Goal: Task Accomplishment & Management: Manage account settings

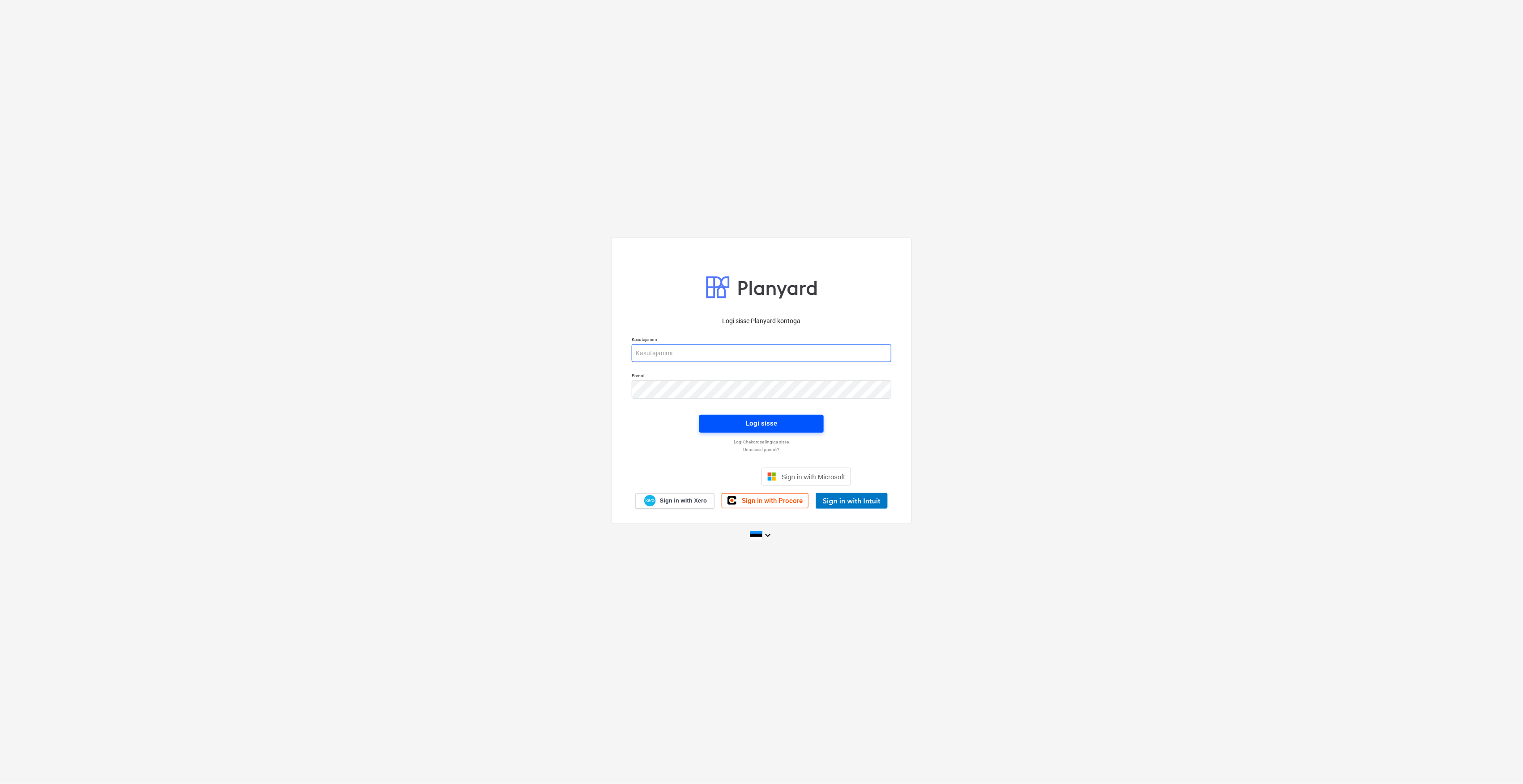
type input "[EMAIL_ADDRESS][DOMAIN_NAME]"
click at [760, 421] on div "Logi sisse" at bounding box center [761, 423] width 32 height 12
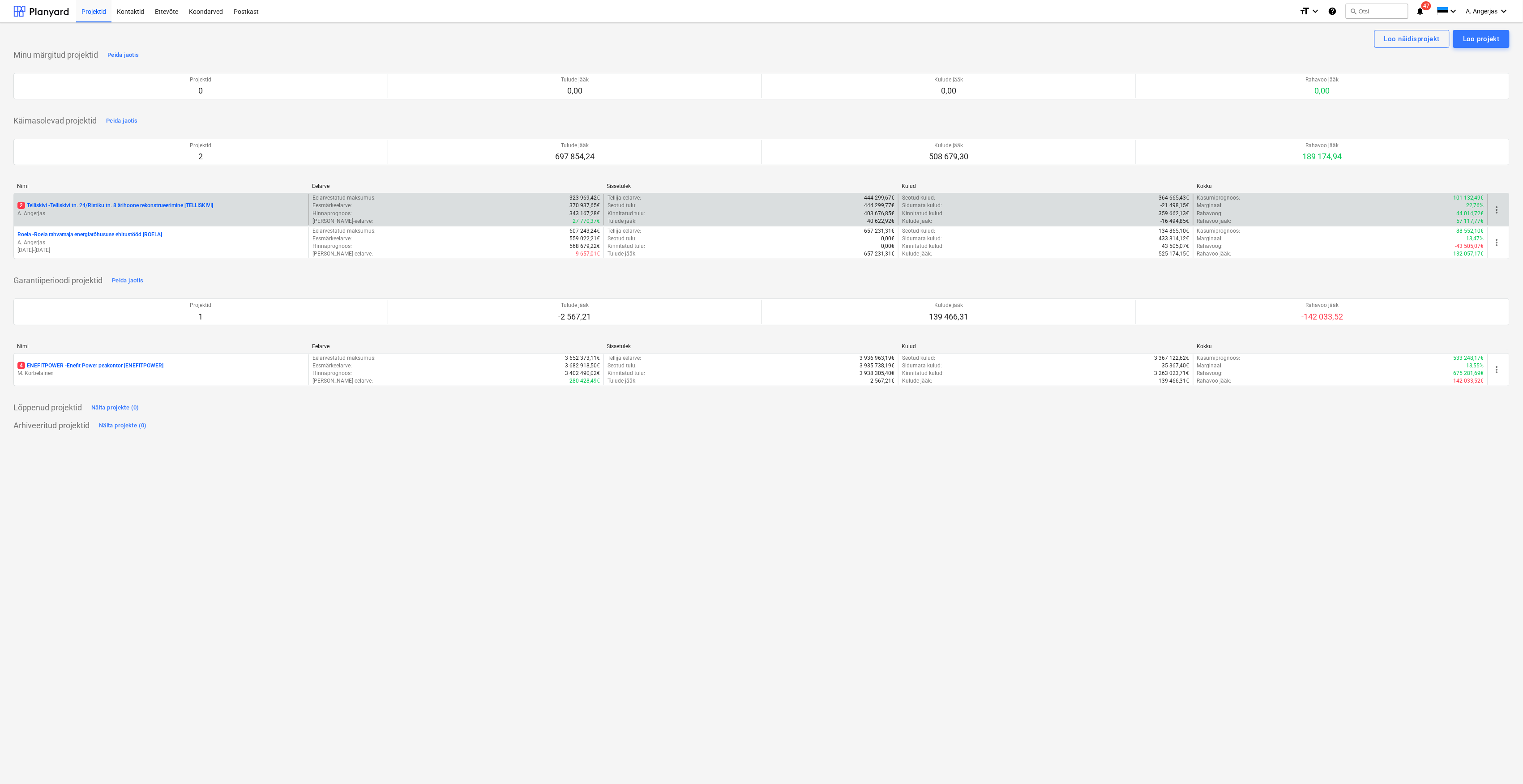
click at [216, 214] on p "A. Angerjas" at bounding box center [161, 214] width 288 height 7
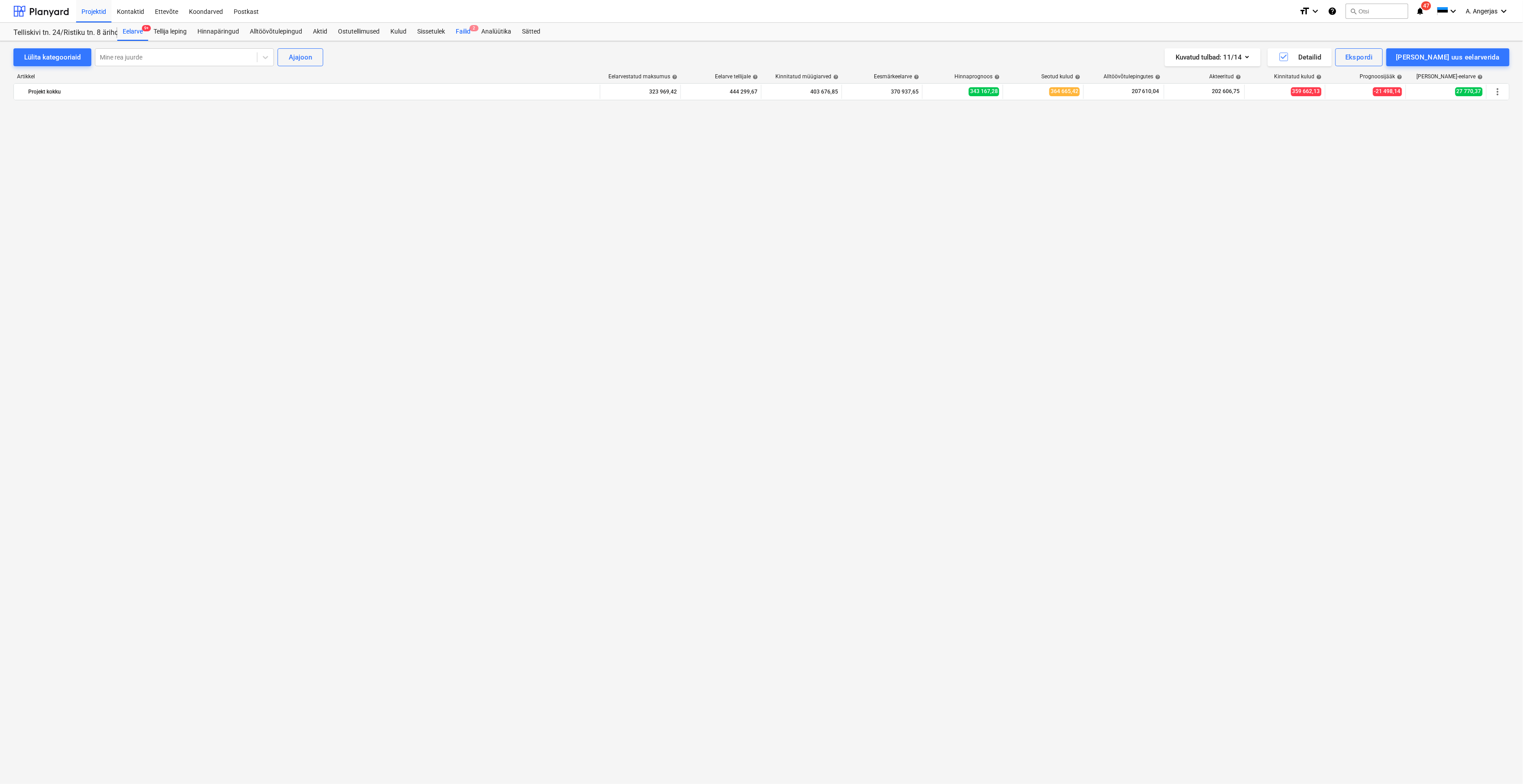
click at [464, 30] on div "Failid 2" at bounding box center [463, 32] width 25 height 18
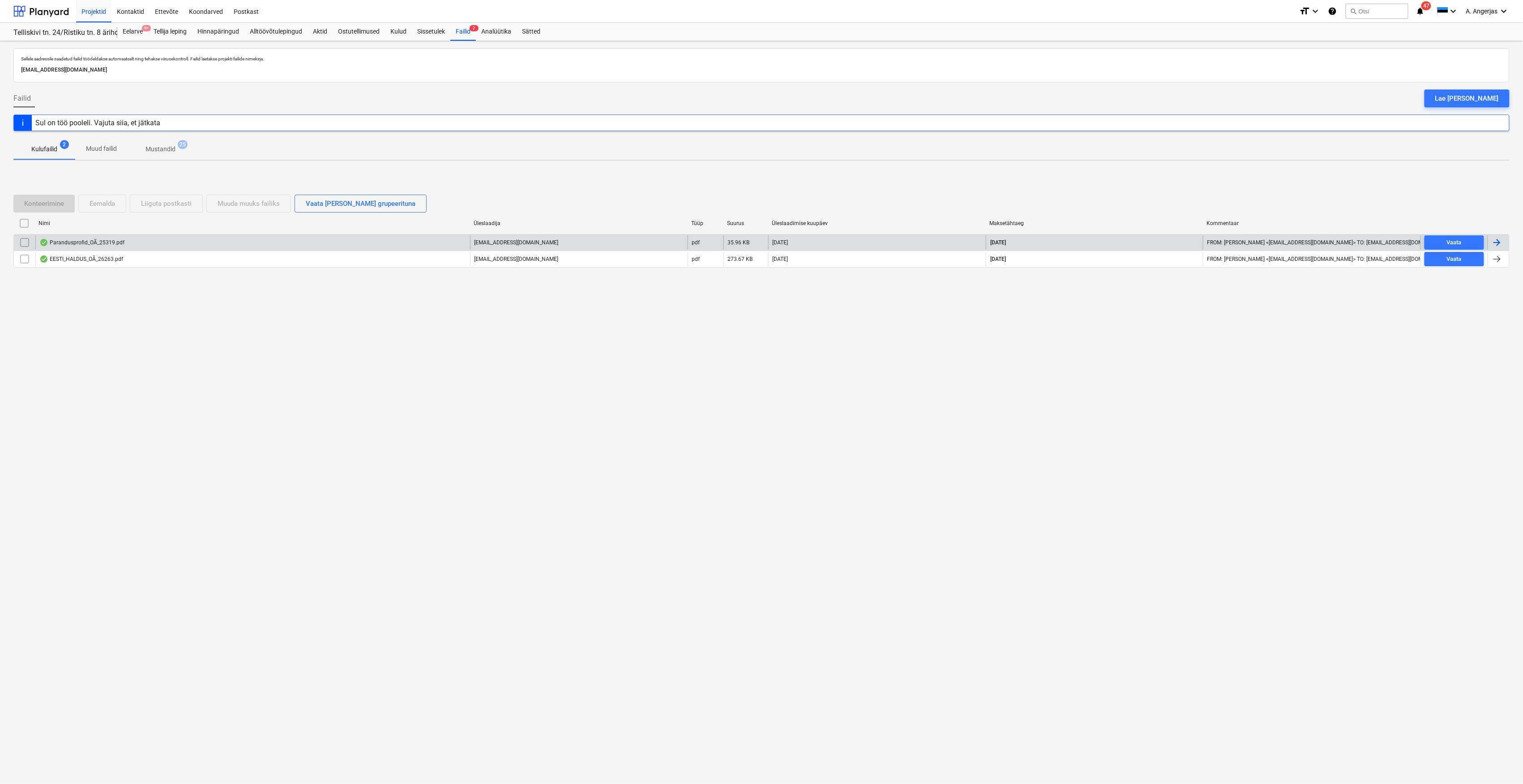
click at [139, 246] on div "Parandusprofid_OÃ_25319.pdf" at bounding box center [252, 242] width 435 height 14
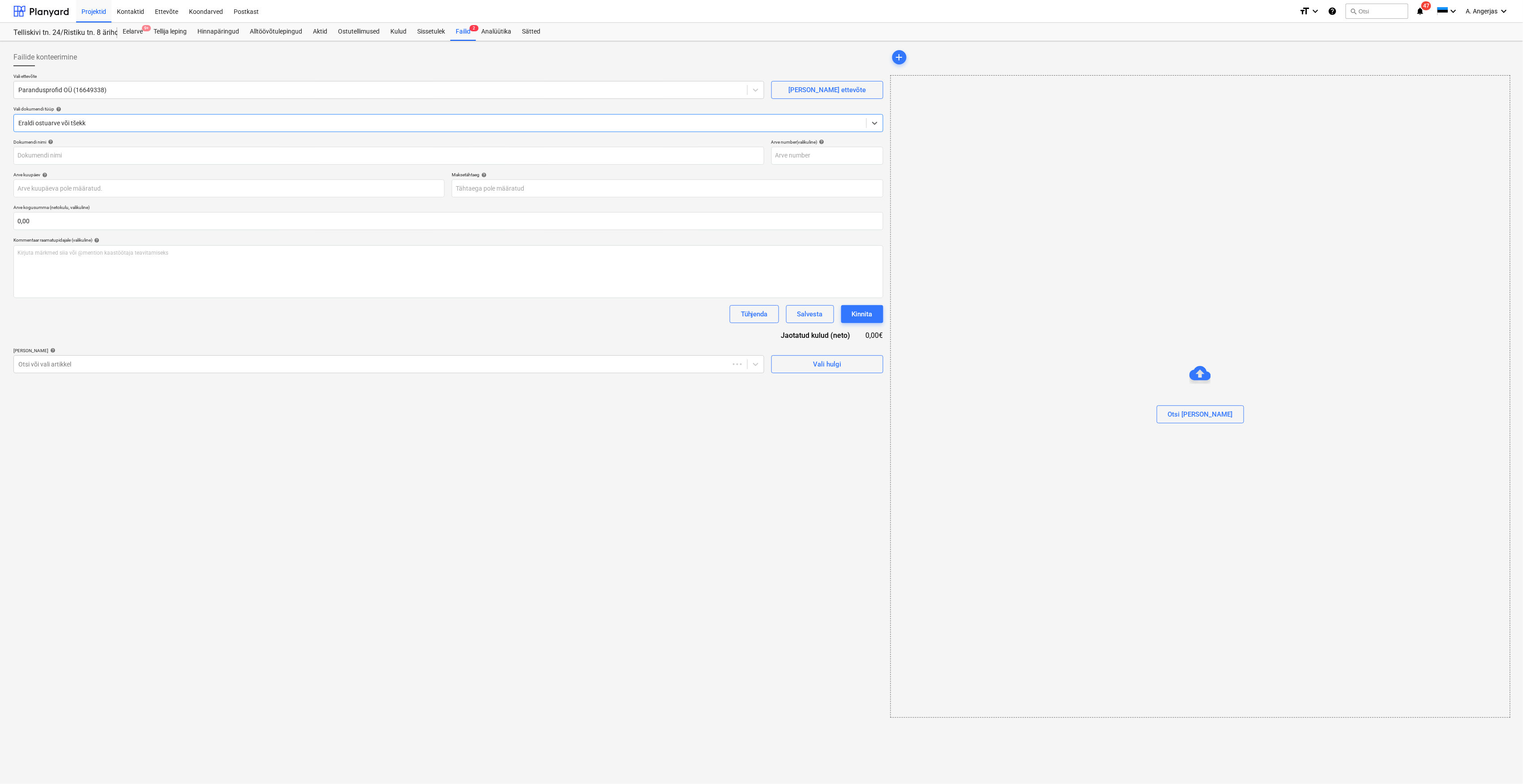
type input "25319"
type input "[DATE]"
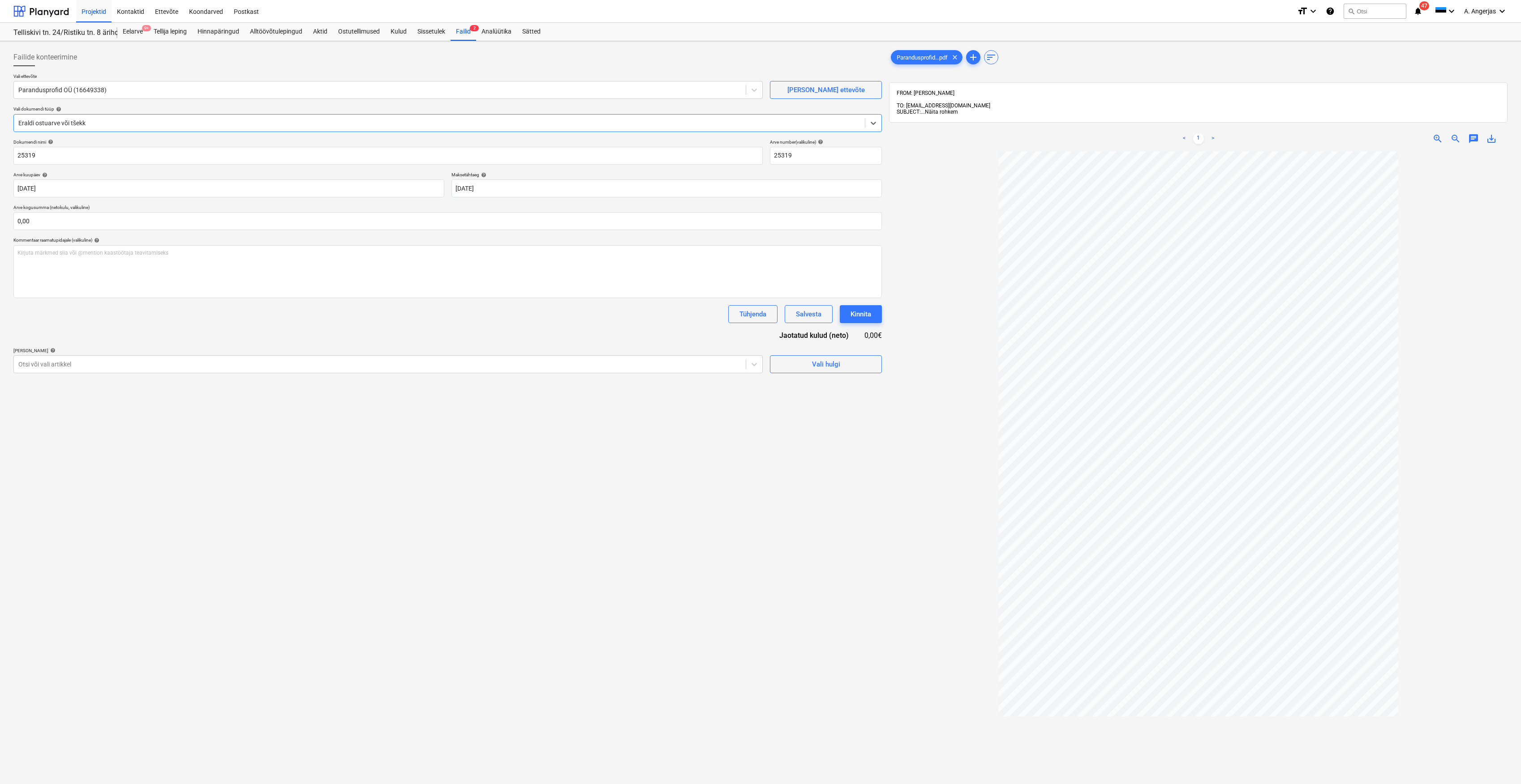
click at [947, 109] on span "Näita rohkem" at bounding box center [941, 112] width 33 height 6
drag, startPoint x: 936, startPoint y: 125, endPoint x: 898, endPoint y: 125, distance: 38.0
click at [898, 125] on div "FROM: [PERSON_NAME] <[EMAIL_ADDRESS][DOMAIN_NAME]> TO: [EMAIL_ADDRESS][DOMAIN_N…" at bounding box center [1198, 118] width 603 height 56
drag, startPoint x: 898, startPoint y: 125, endPoint x: 968, endPoint y: 131, distance: 70.3
click at [968, 131] on div "FROM: [PERSON_NAME] <[EMAIL_ADDRESS][DOMAIN_NAME]> TO: [EMAIL_ADDRESS][DOMAIN_N…" at bounding box center [1198, 118] width 603 height 56
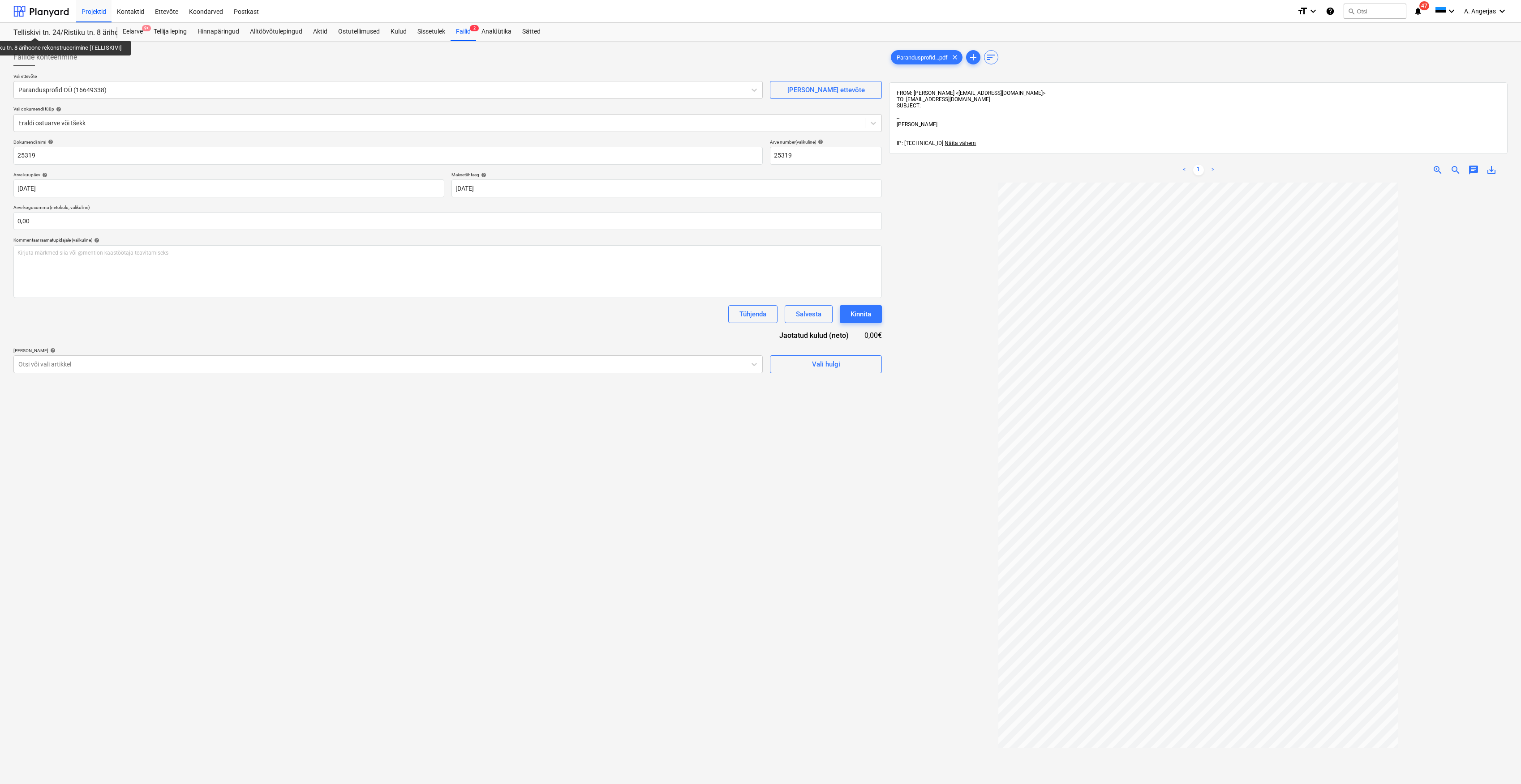
click at [37, 30] on div "Telliskivi tn. 24/Ristiku tn. 8 ärihoone rekonstrueerimine [TELLISKIVI]" at bounding box center [60, 33] width 93 height 9
click at [43, 6] on div at bounding box center [42, 11] width 56 height 22
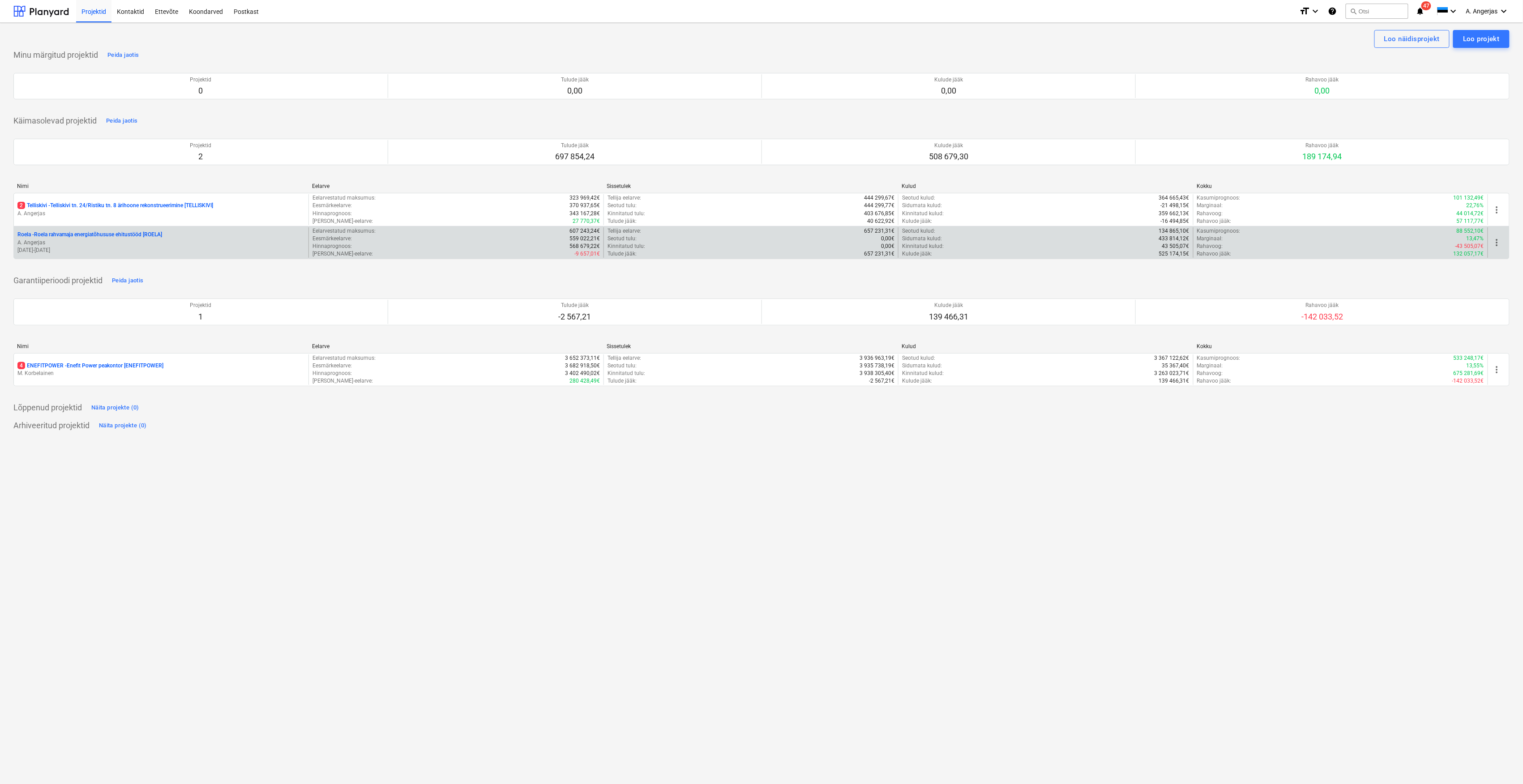
click at [86, 248] on p "[DATE] - [DATE]" at bounding box center [161, 250] width 288 height 7
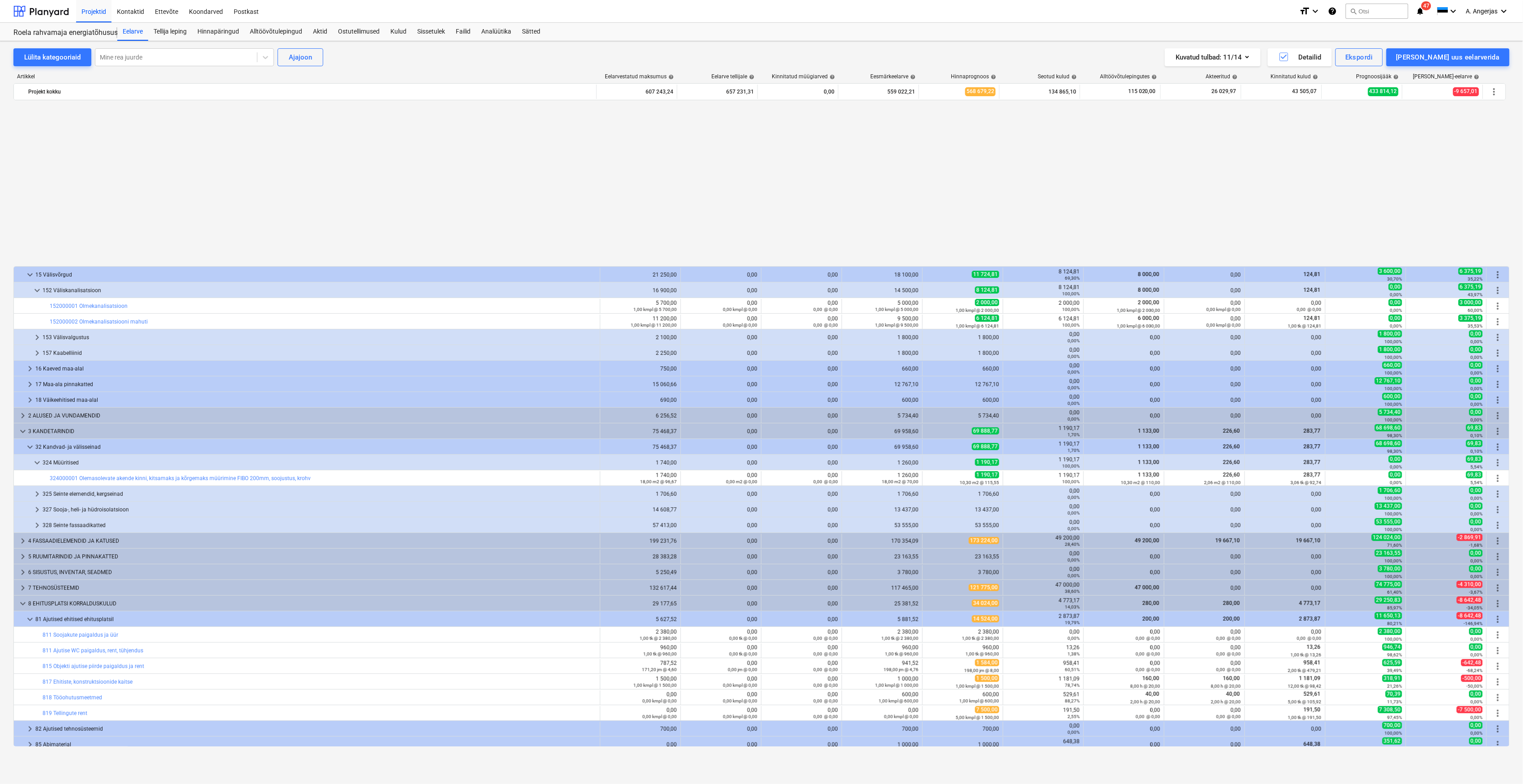
scroll to position [503, 0]
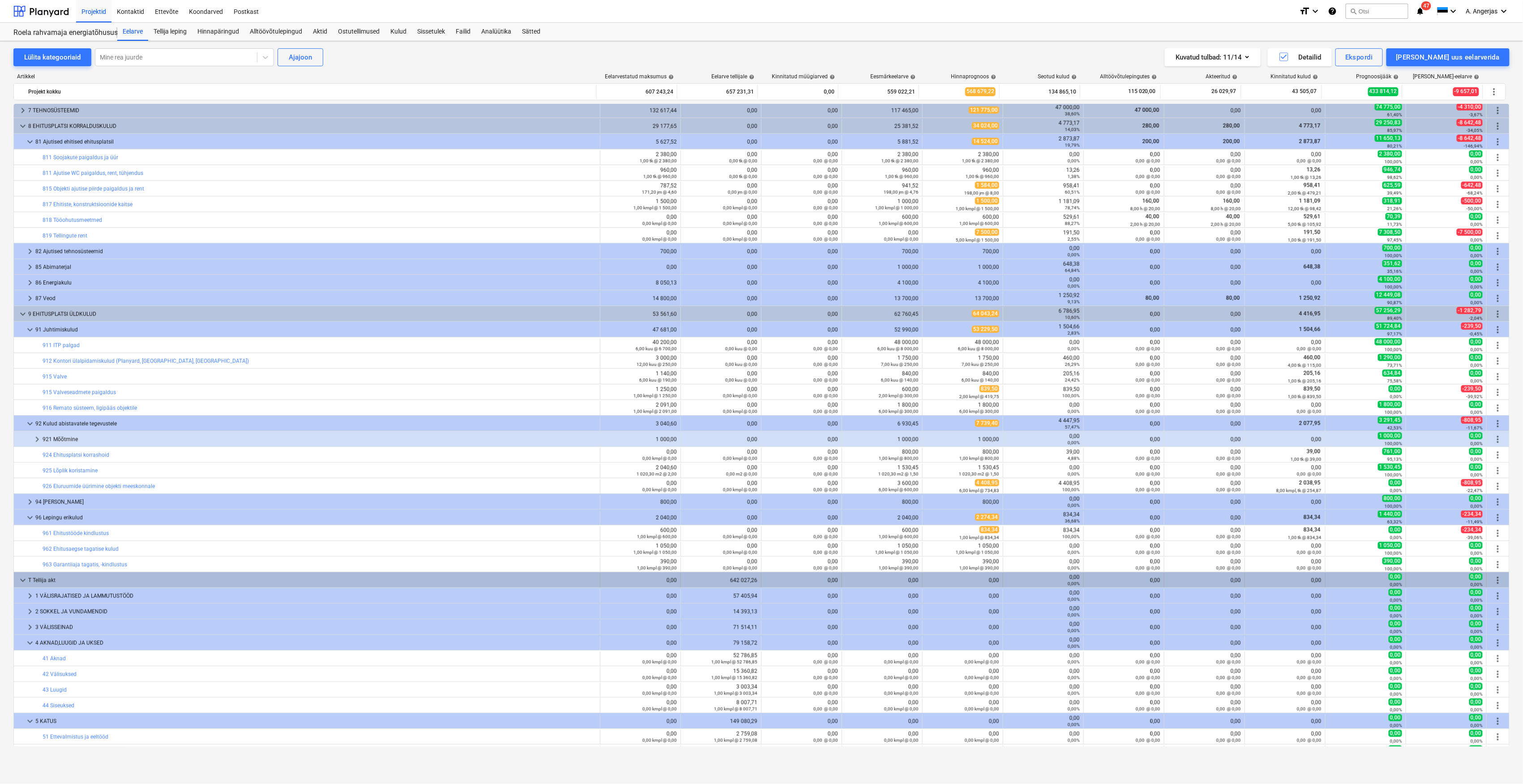
click at [1494, 582] on span "more_vert" at bounding box center [1498, 580] width 11 height 11
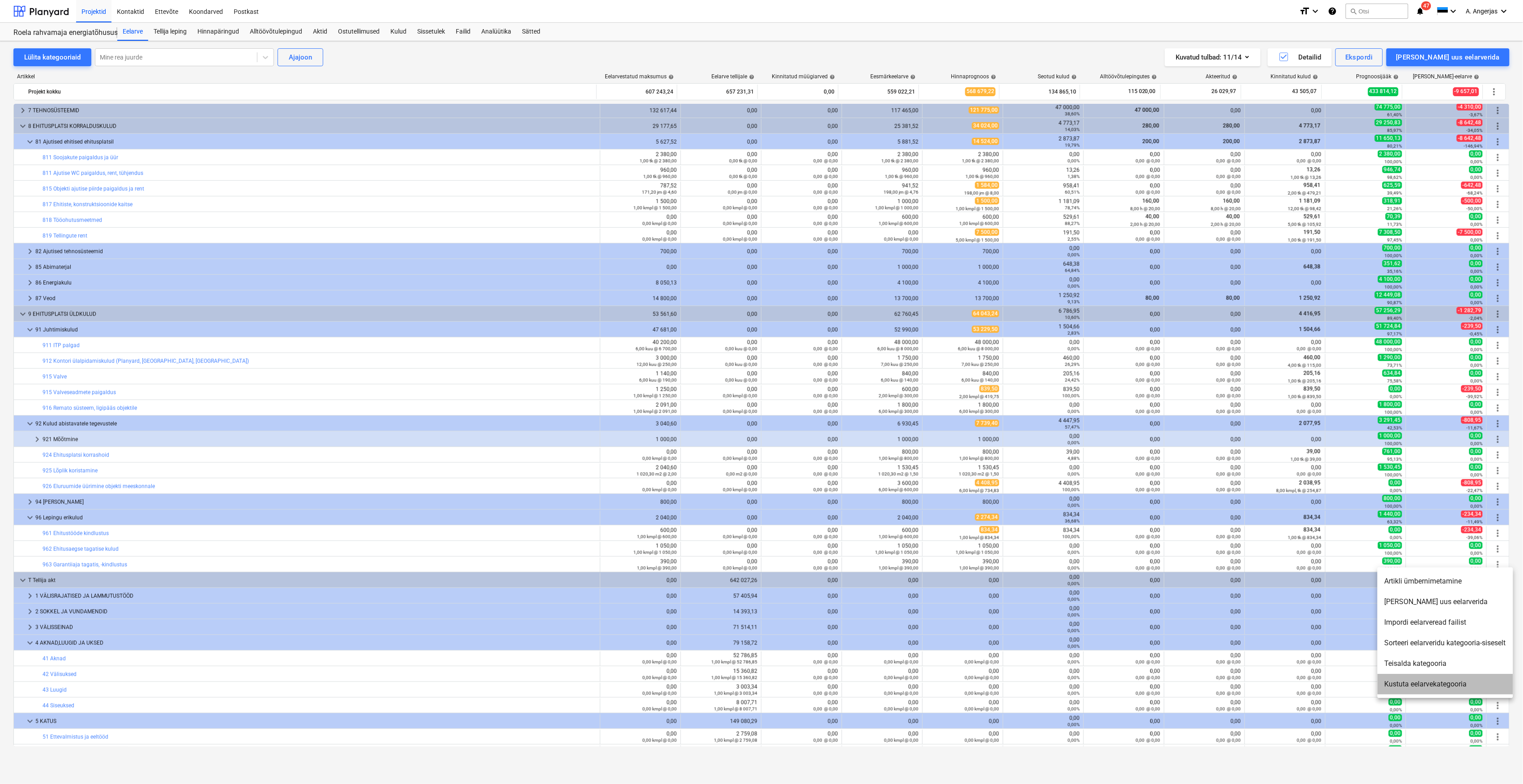
click at [1426, 688] on li "Kustuta eelarvekategooria" at bounding box center [1446, 684] width 136 height 20
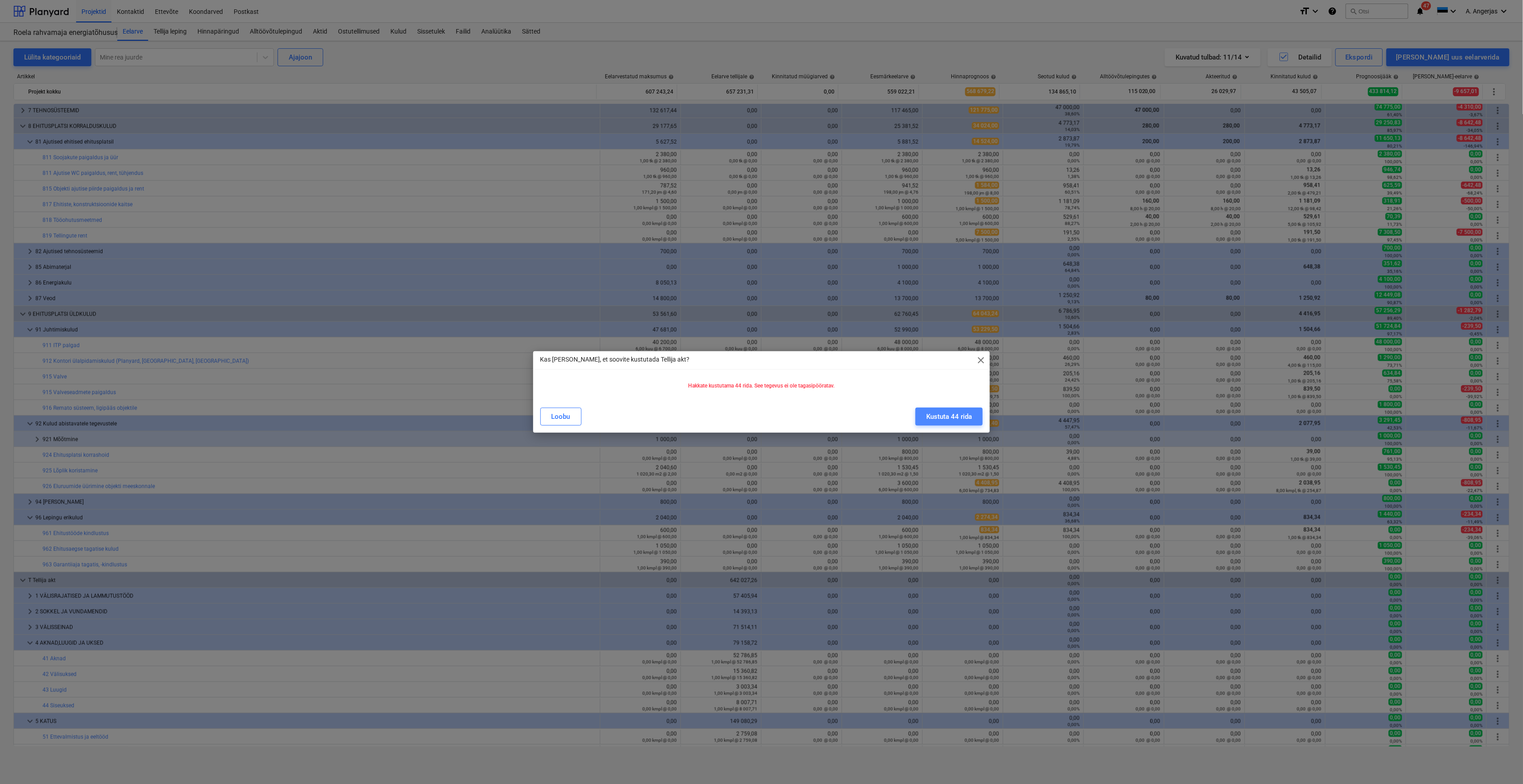
click at [946, 418] on div "Kustuta 44 rida" at bounding box center [949, 416] width 46 height 12
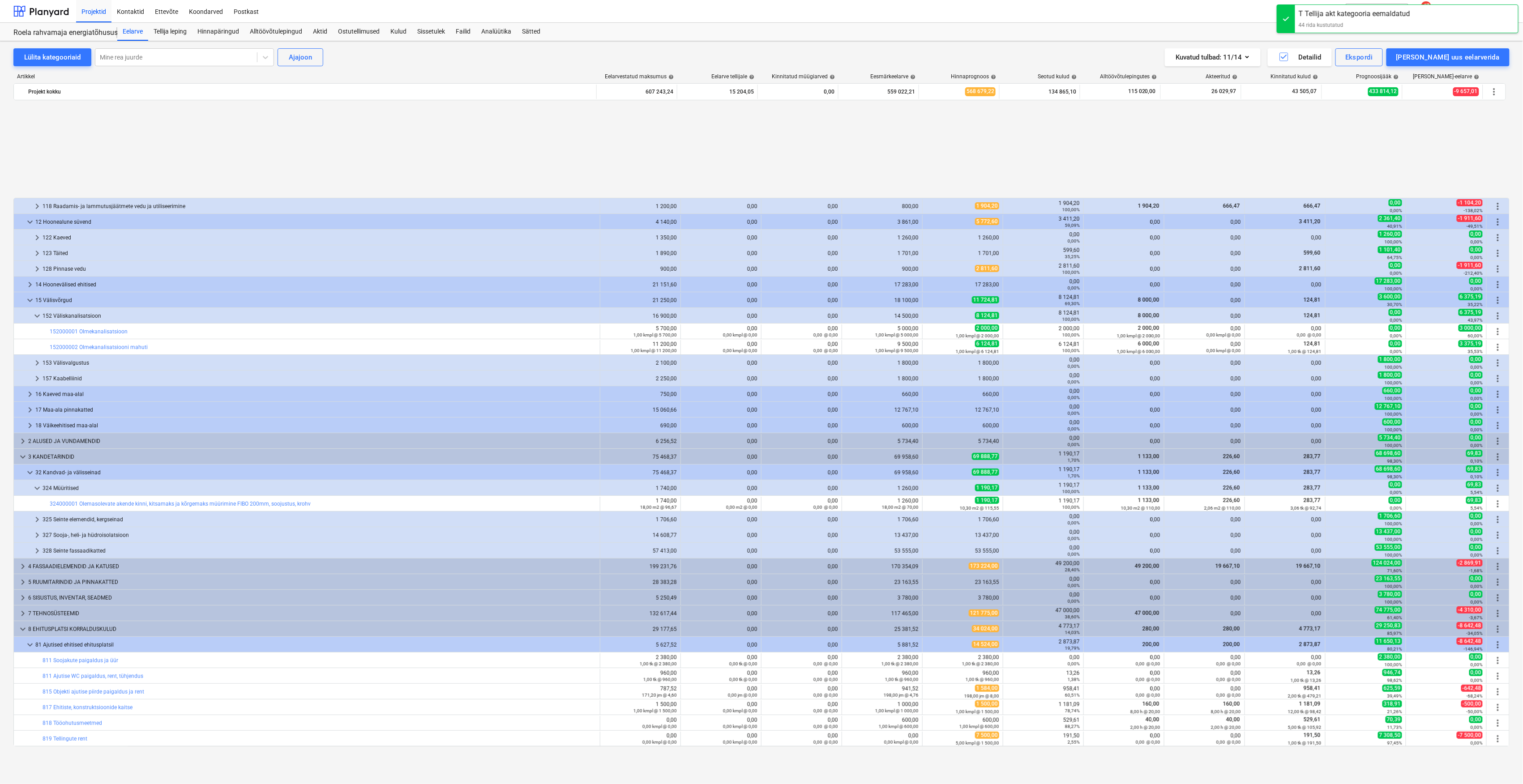
scroll to position [423, 0]
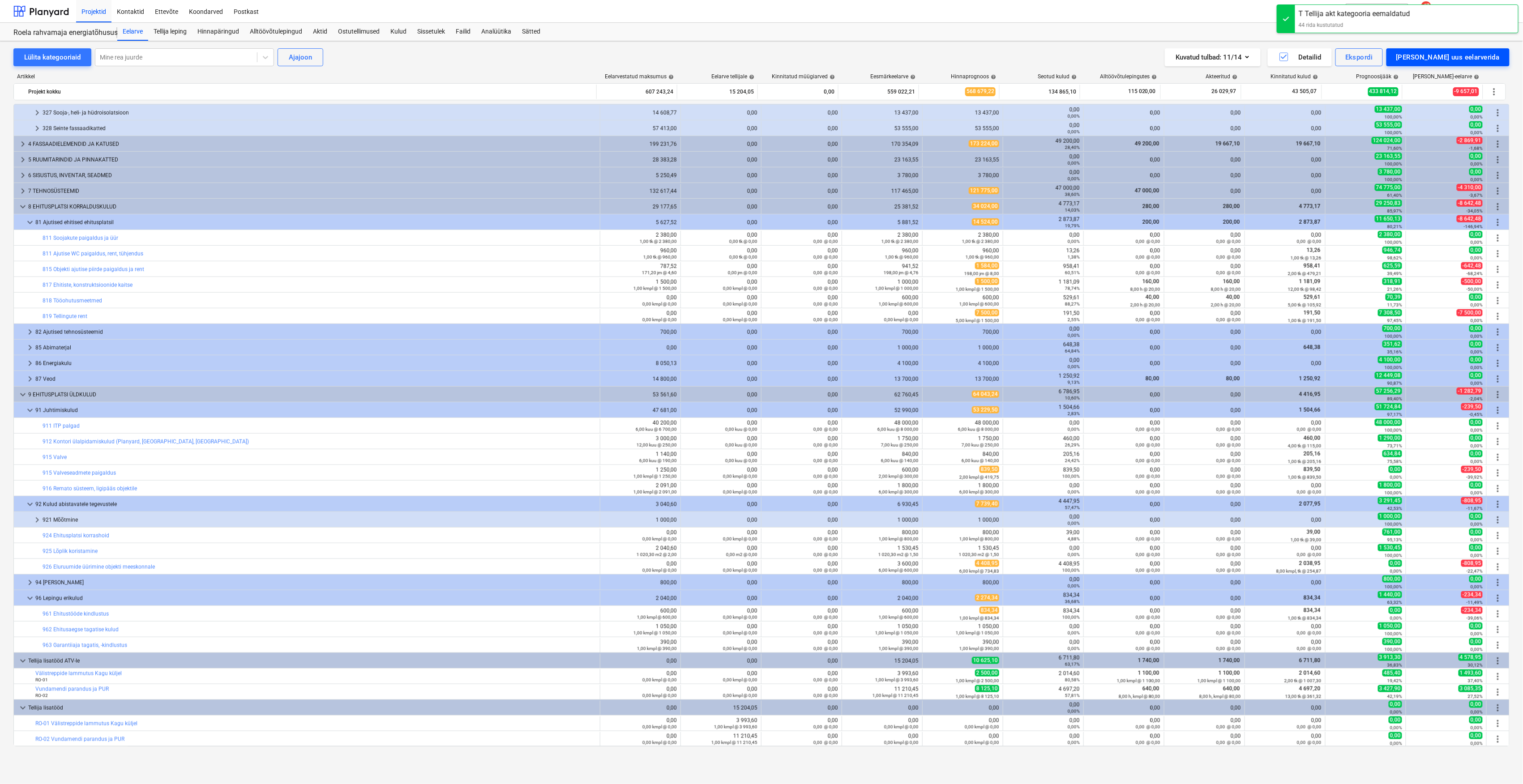
click at [1470, 56] on div "[PERSON_NAME] uus eelarverida" at bounding box center [1448, 57] width 104 height 12
click at [1484, 130] on div "Impordi failist" at bounding box center [1454, 126] width 111 height 15
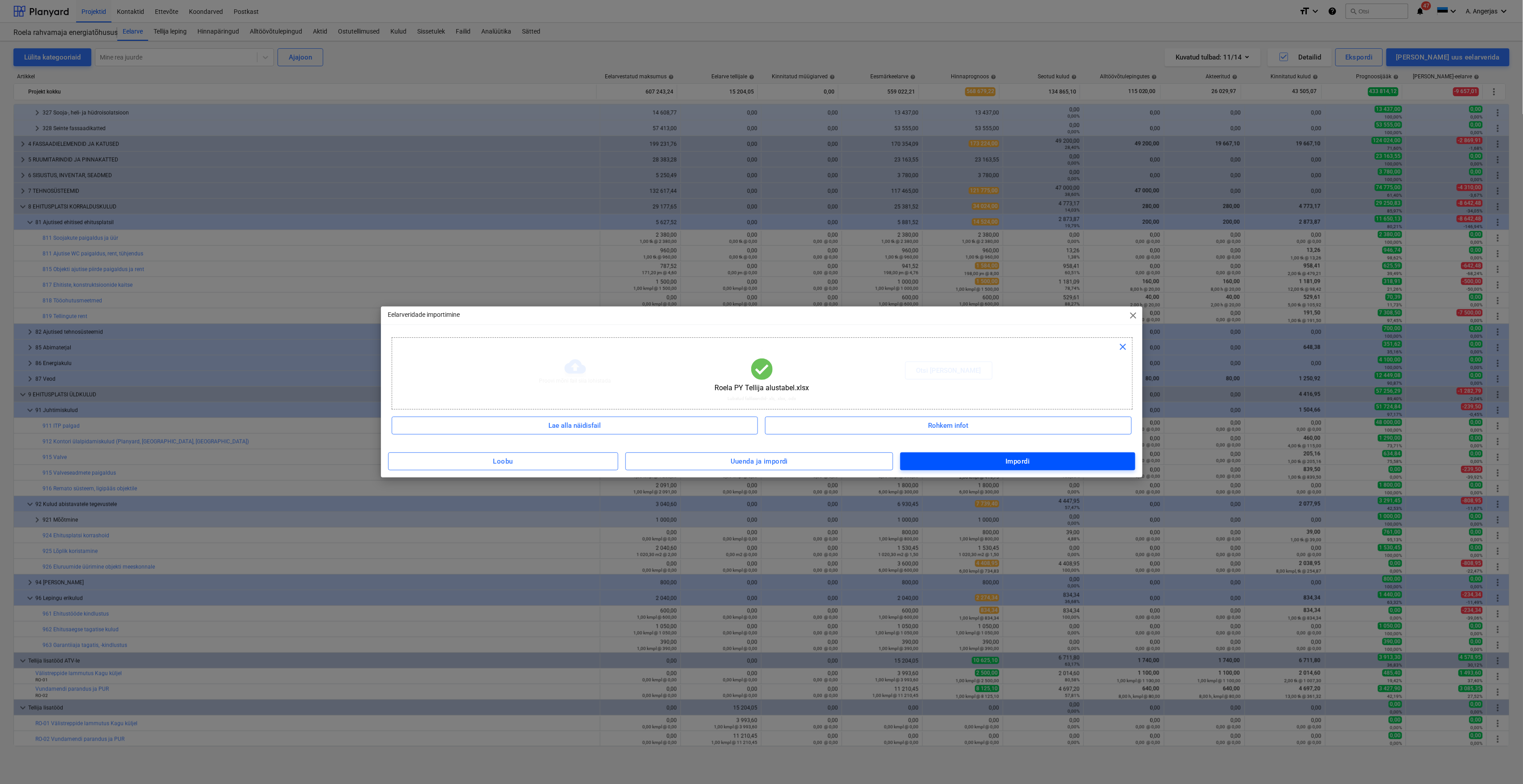
click at [960, 459] on span "Impordi" at bounding box center [1017, 461] width 215 height 12
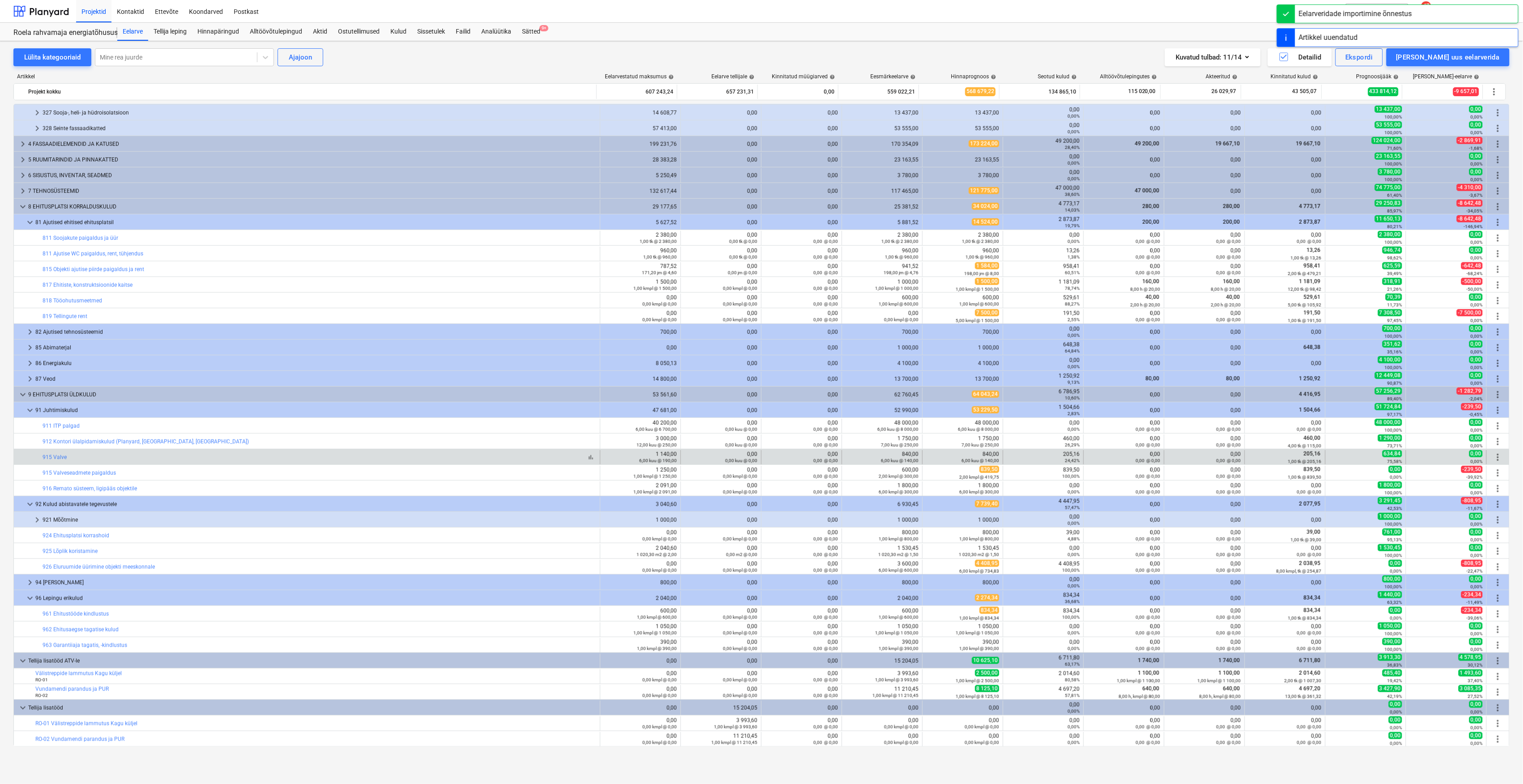
scroll to position [438, 0]
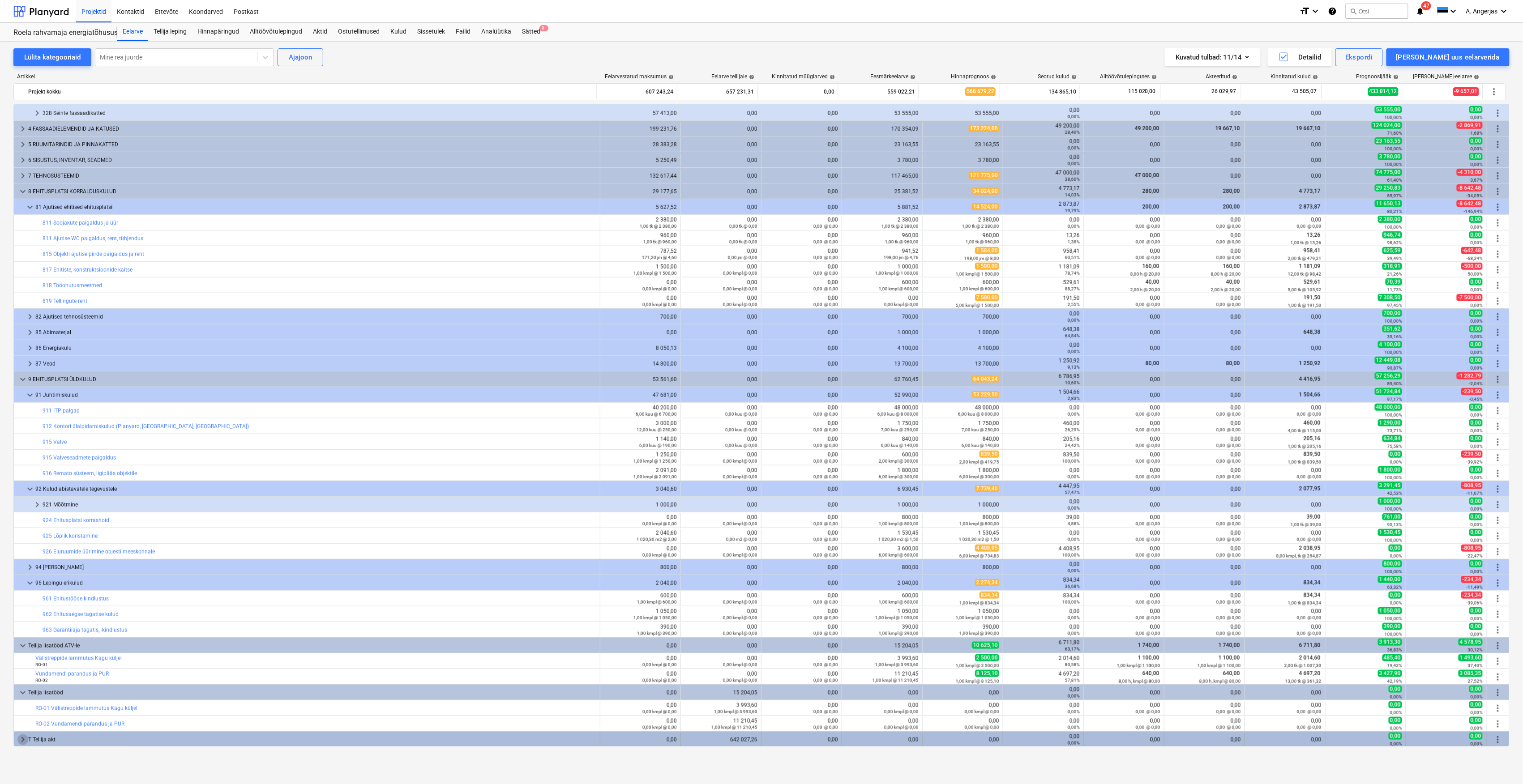
click at [22, 741] on span "keyboard_arrow_right" at bounding box center [22, 739] width 11 height 11
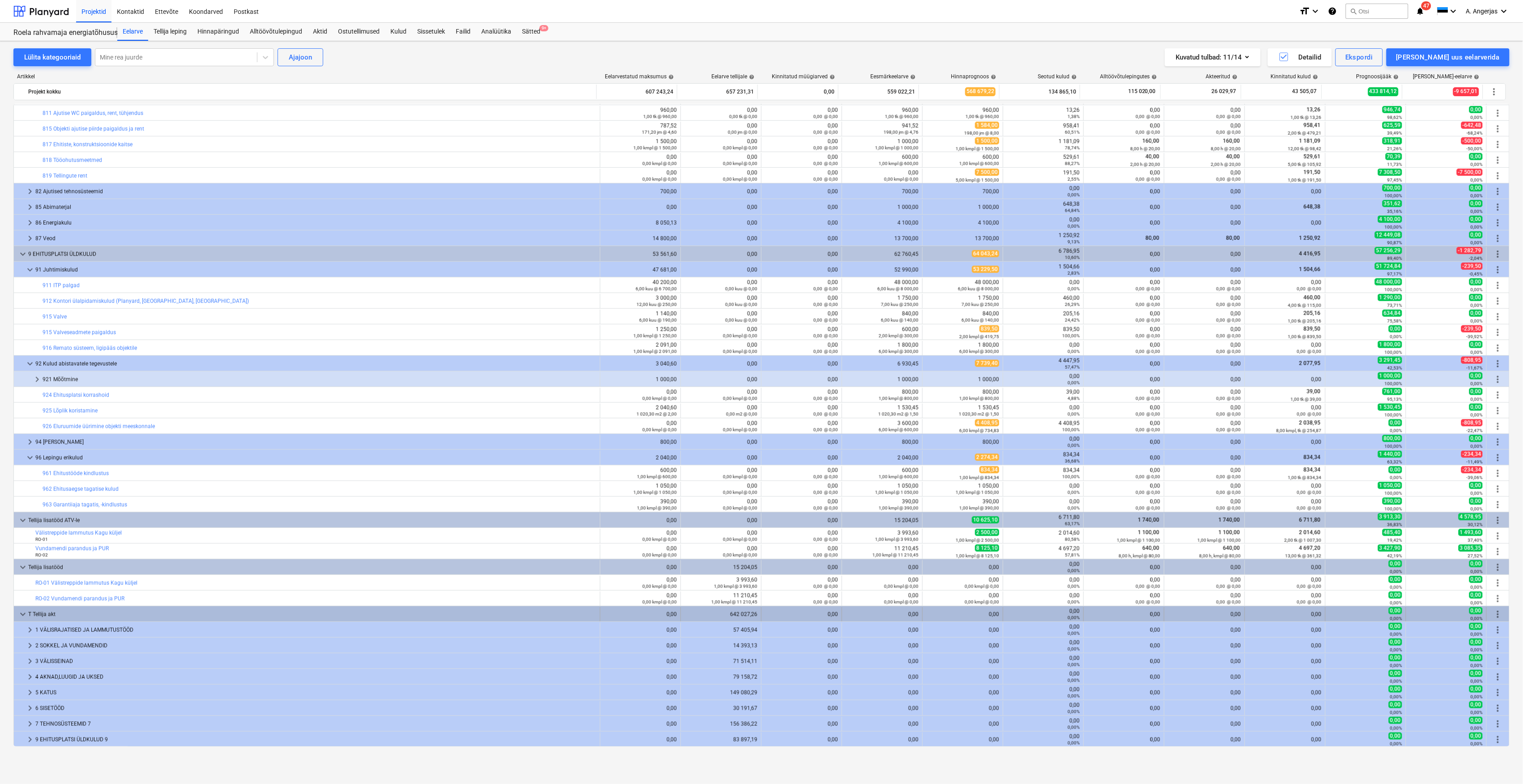
click at [1493, 612] on span "more_vert" at bounding box center [1498, 614] width 11 height 11
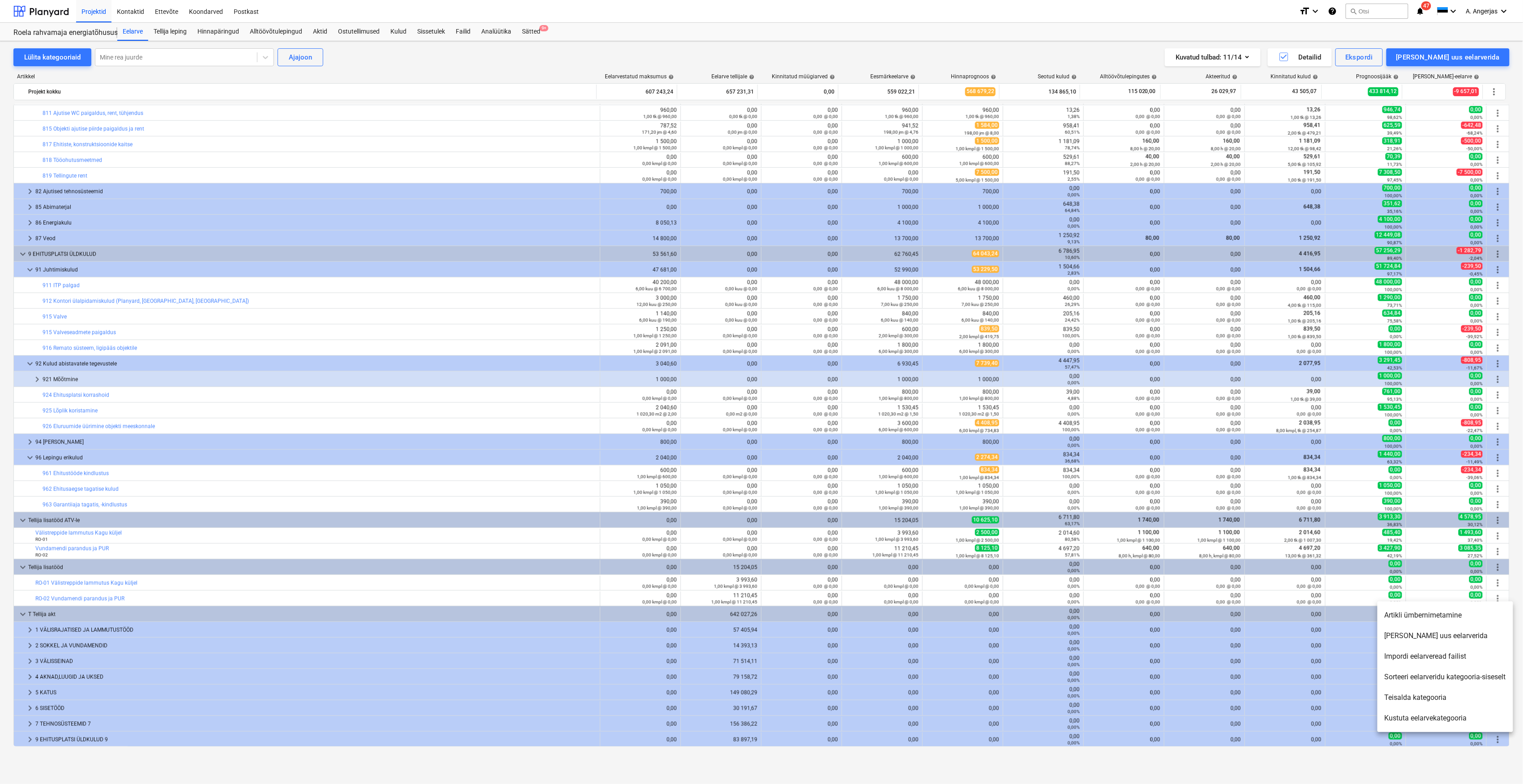
click at [1512, 75] on div at bounding box center [761, 392] width 1523 height 784
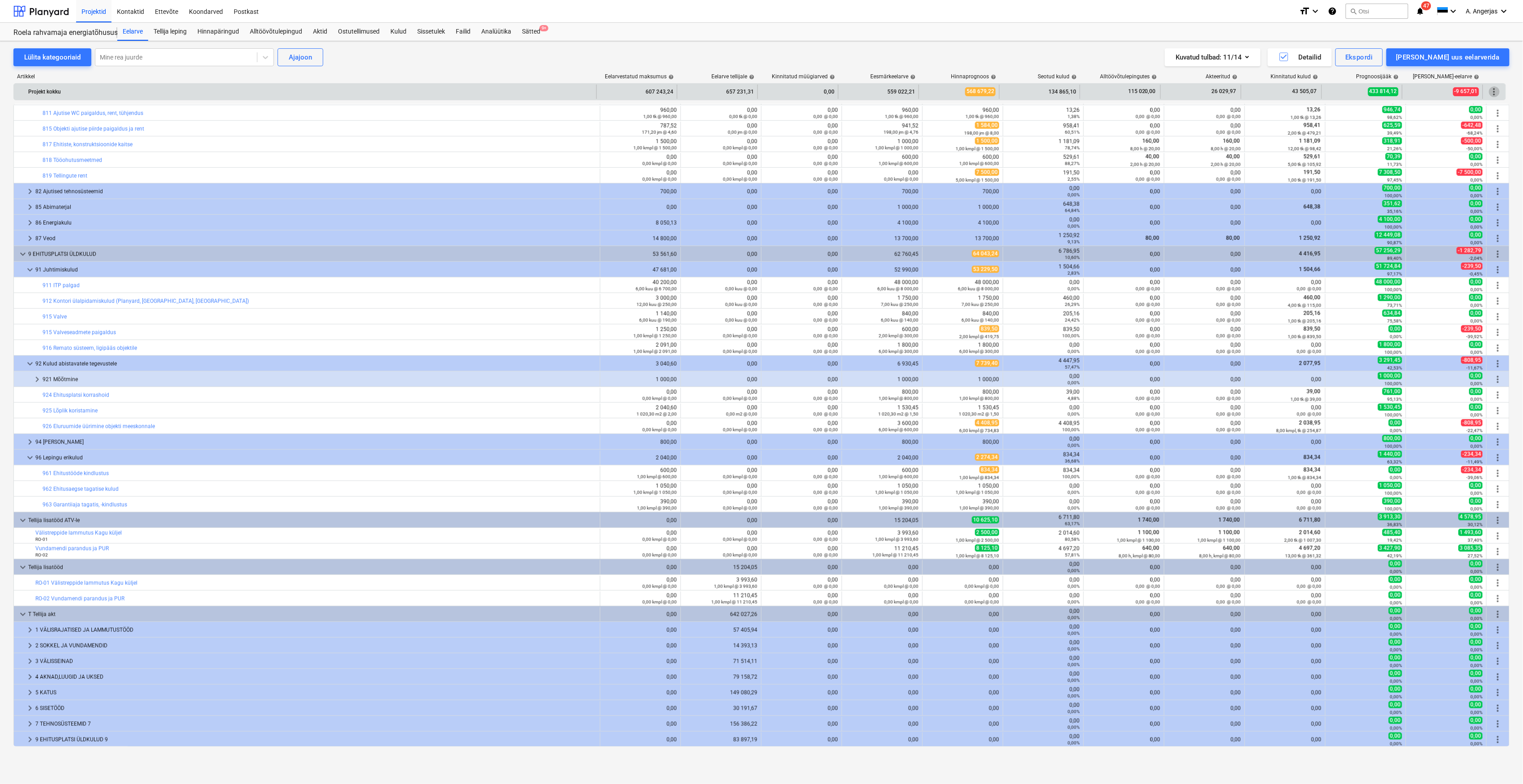
click at [1494, 92] on span "more_vert" at bounding box center [1494, 91] width 11 height 11
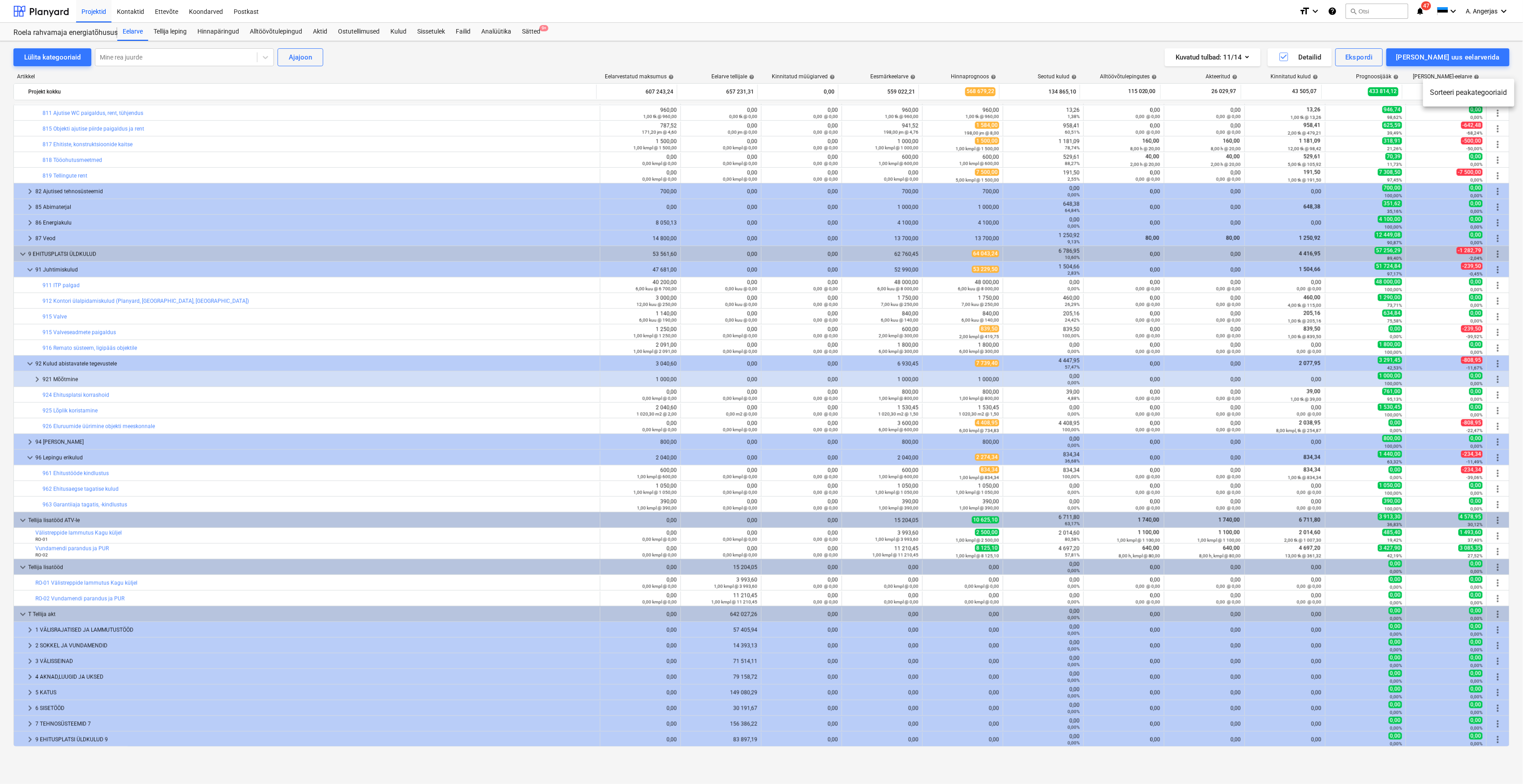
click at [1487, 95] on li "Sorteeri peakategooriaid" at bounding box center [1468, 92] width 91 height 20
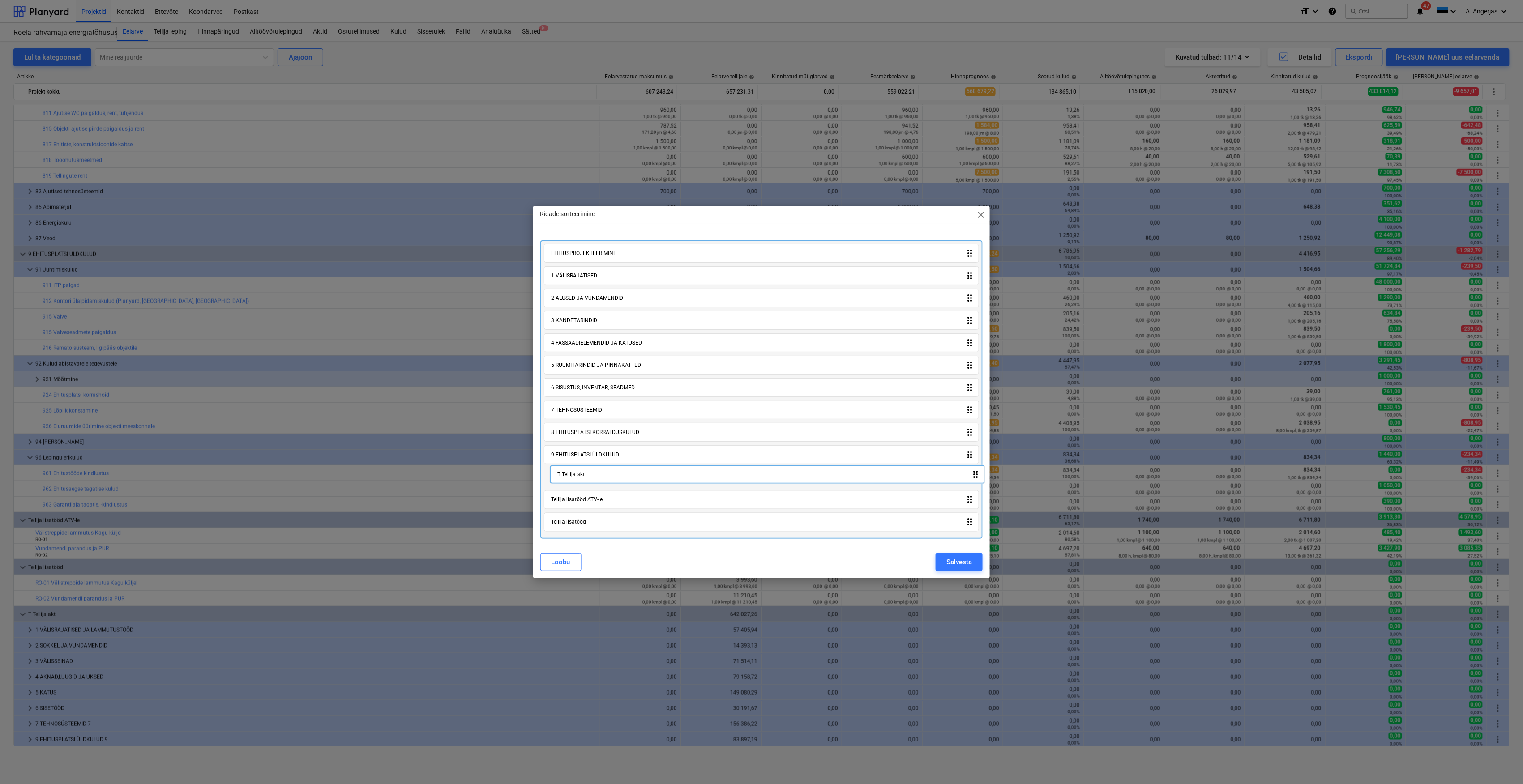
drag, startPoint x: 593, startPoint y: 520, endPoint x: 599, endPoint y: 467, distance: 53.3
click at [599, 467] on div "EHITUSPROJEKTEERIMINE drag_indicator 1 VÄLISRAJATISED drag_indicator 2 ALUSED J…" at bounding box center [762, 390] width 443 height 299
click at [968, 564] on div "Salvesta" at bounding box center [959, 562] width 25 height 12
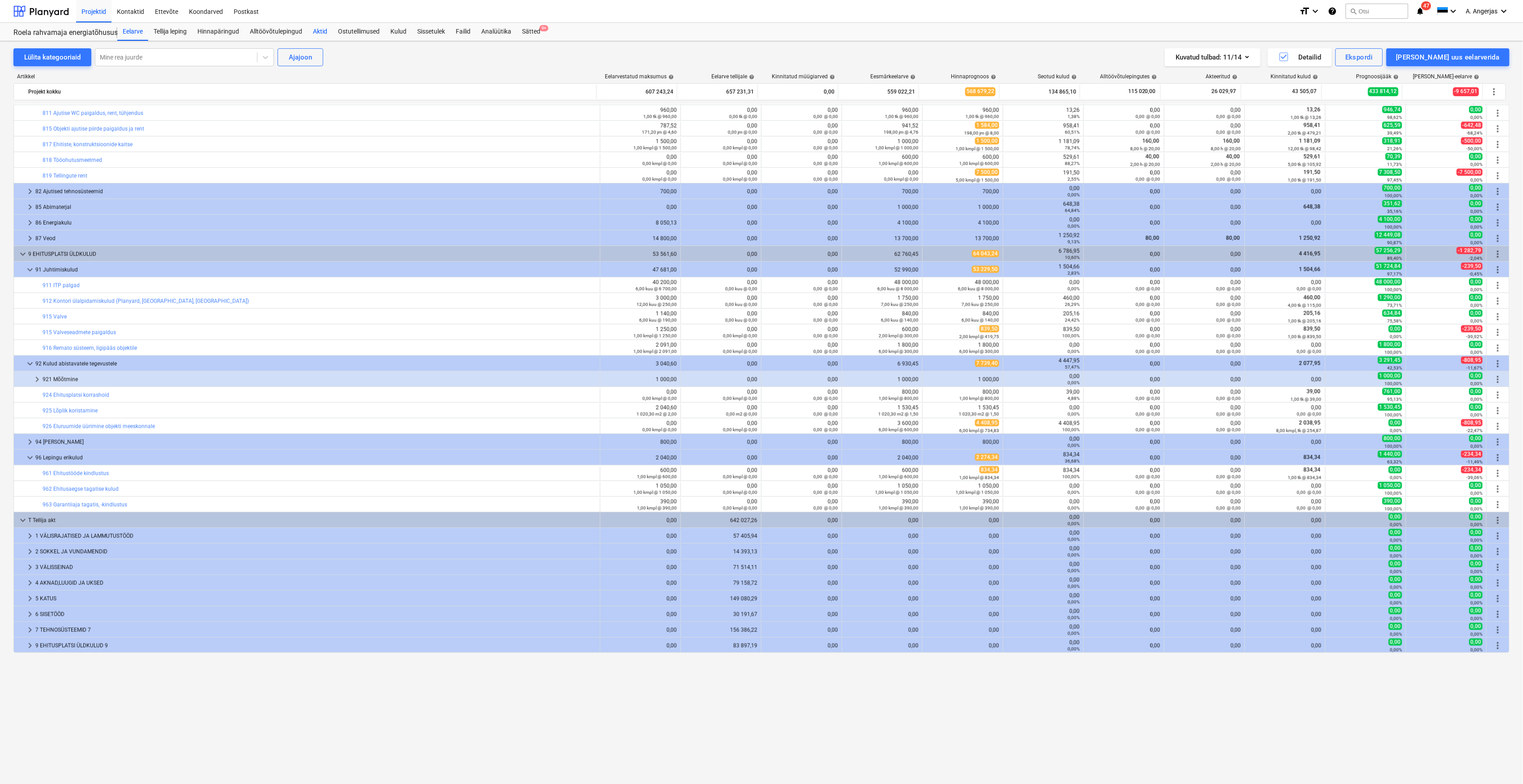
scroll to position [26, 0]
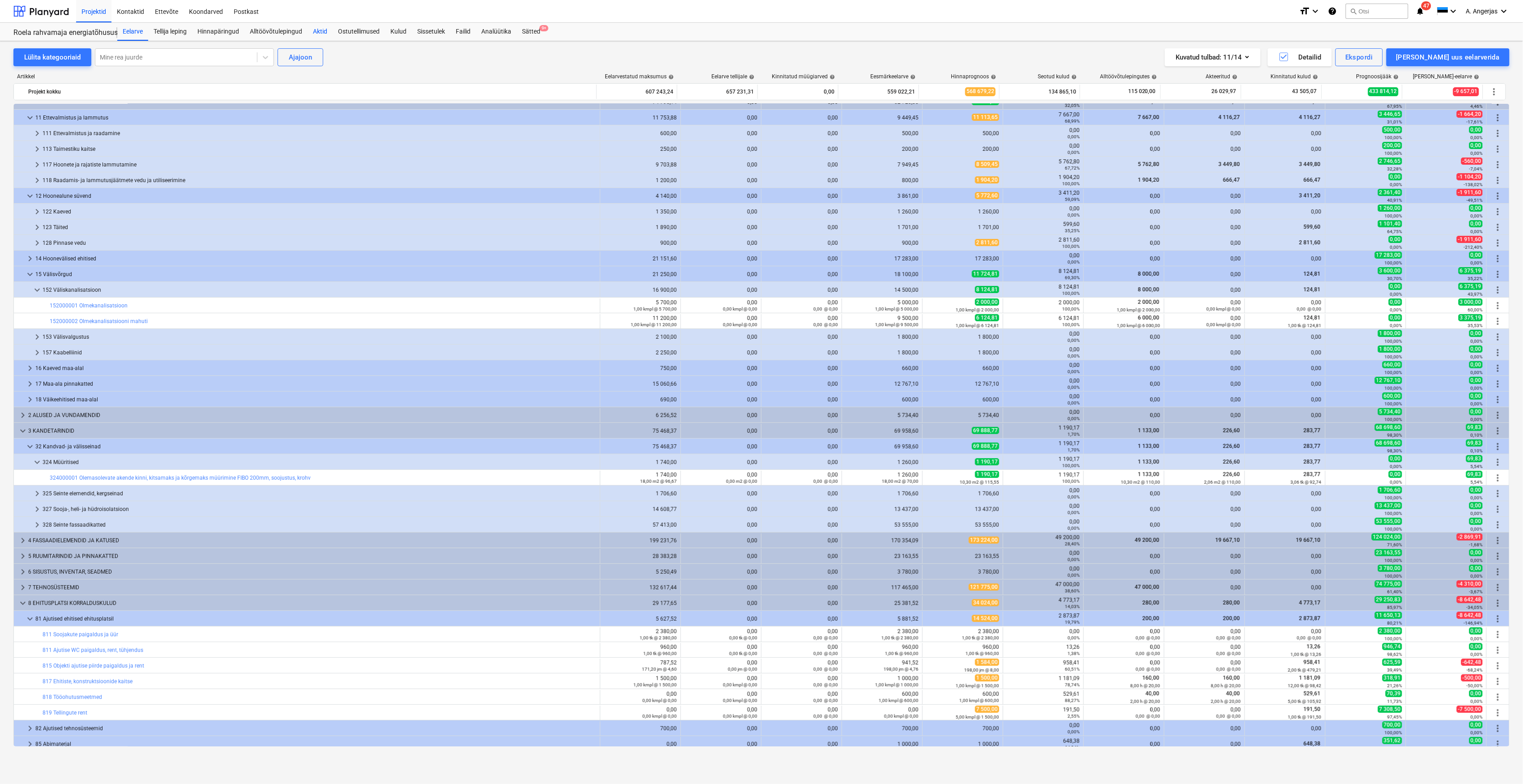
click at [323, 30] on div "Aktid" at bounding box center [320, 32] width 25 height 18
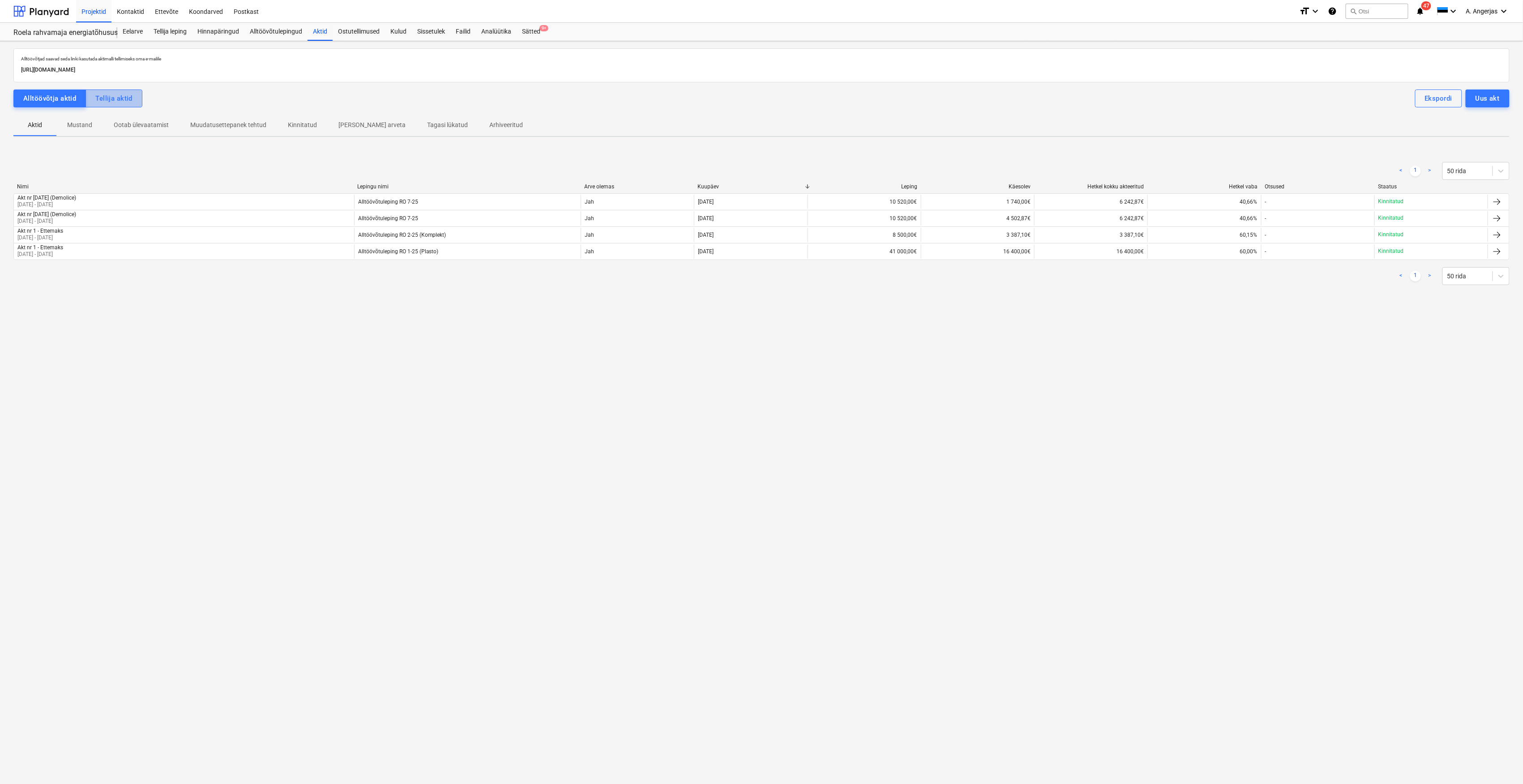
click at [108, 105] on button "Tellija aktid" at bounding box center [114, 98] width 57 height 18
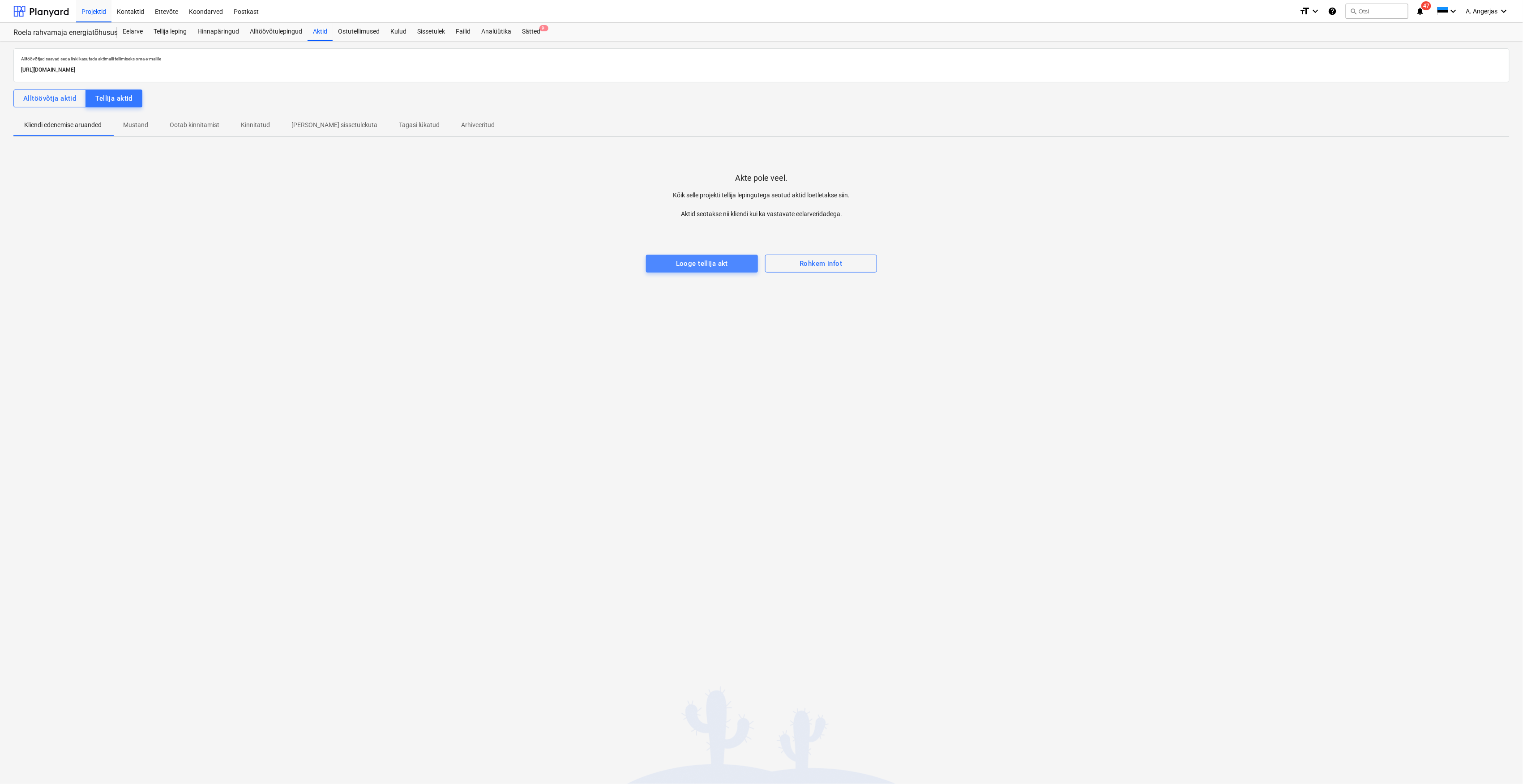
click at [733, 264] on span "Looge tellija akt" at bounding box center [702, 263] width 92 height 12
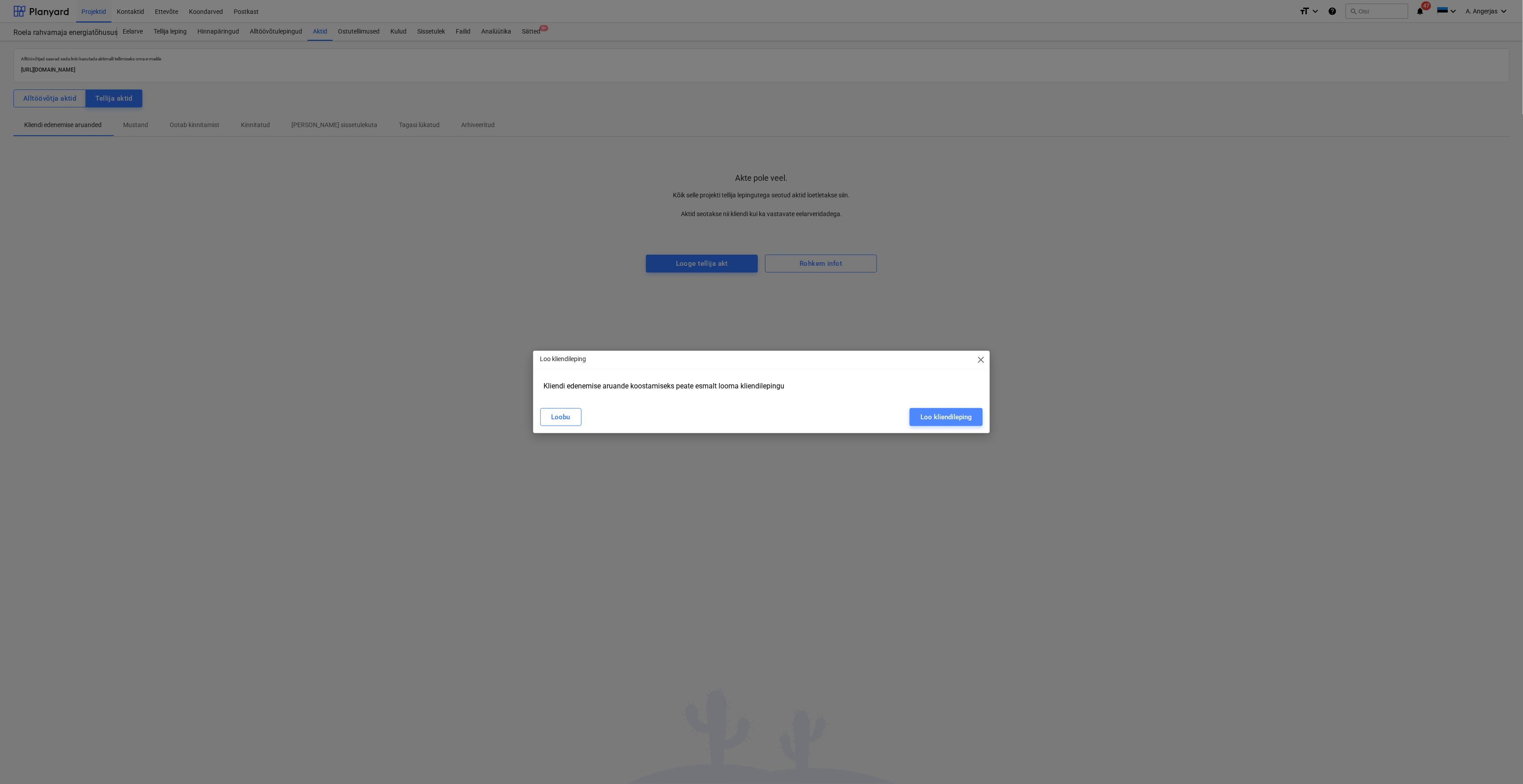
click at [964, 423] on div "Loo kliendileping" at bounding box center [946, 417] width 51 height 12
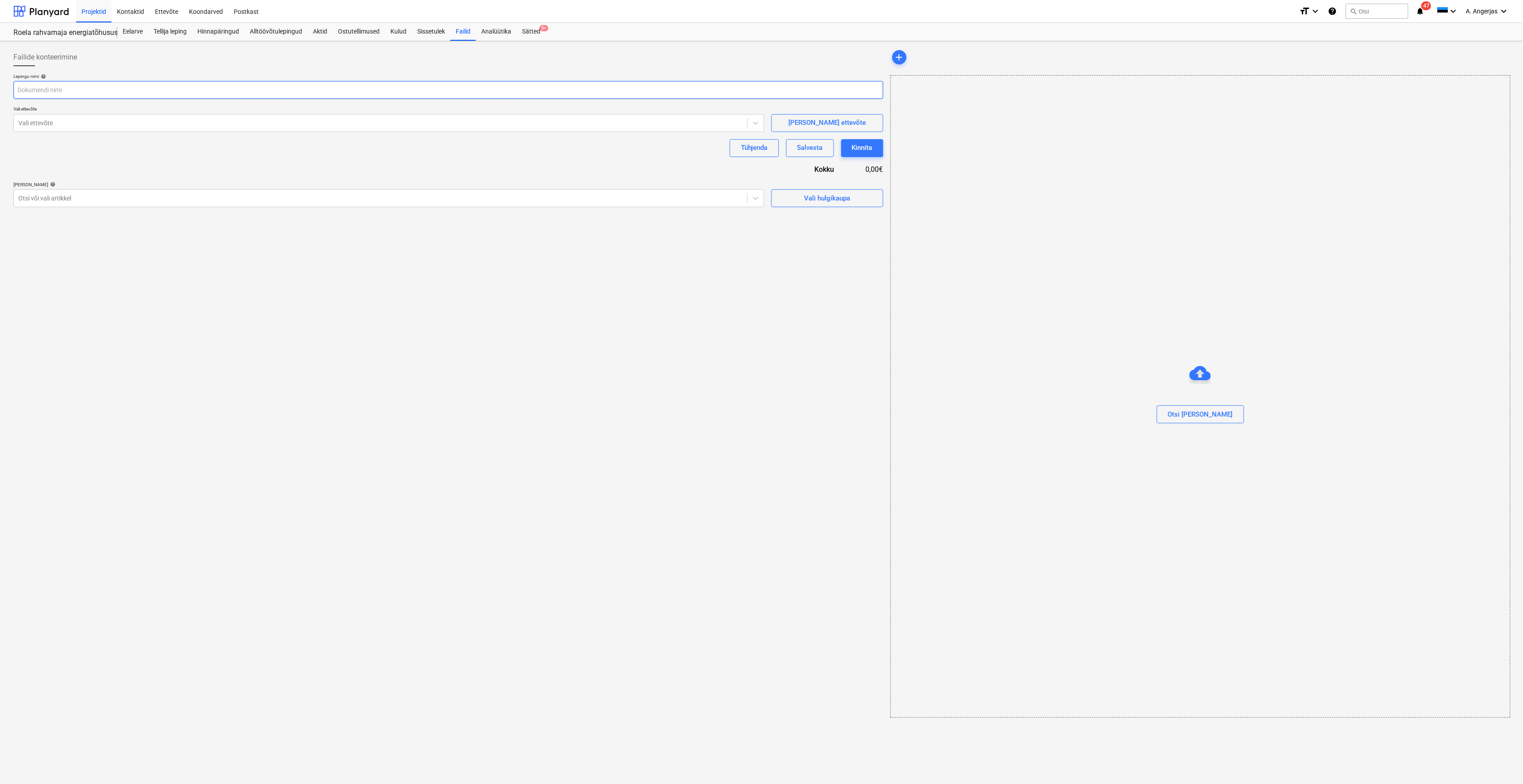
click at [141, 99] on input "text" at bounding box center [448, 90] width 870 height 18
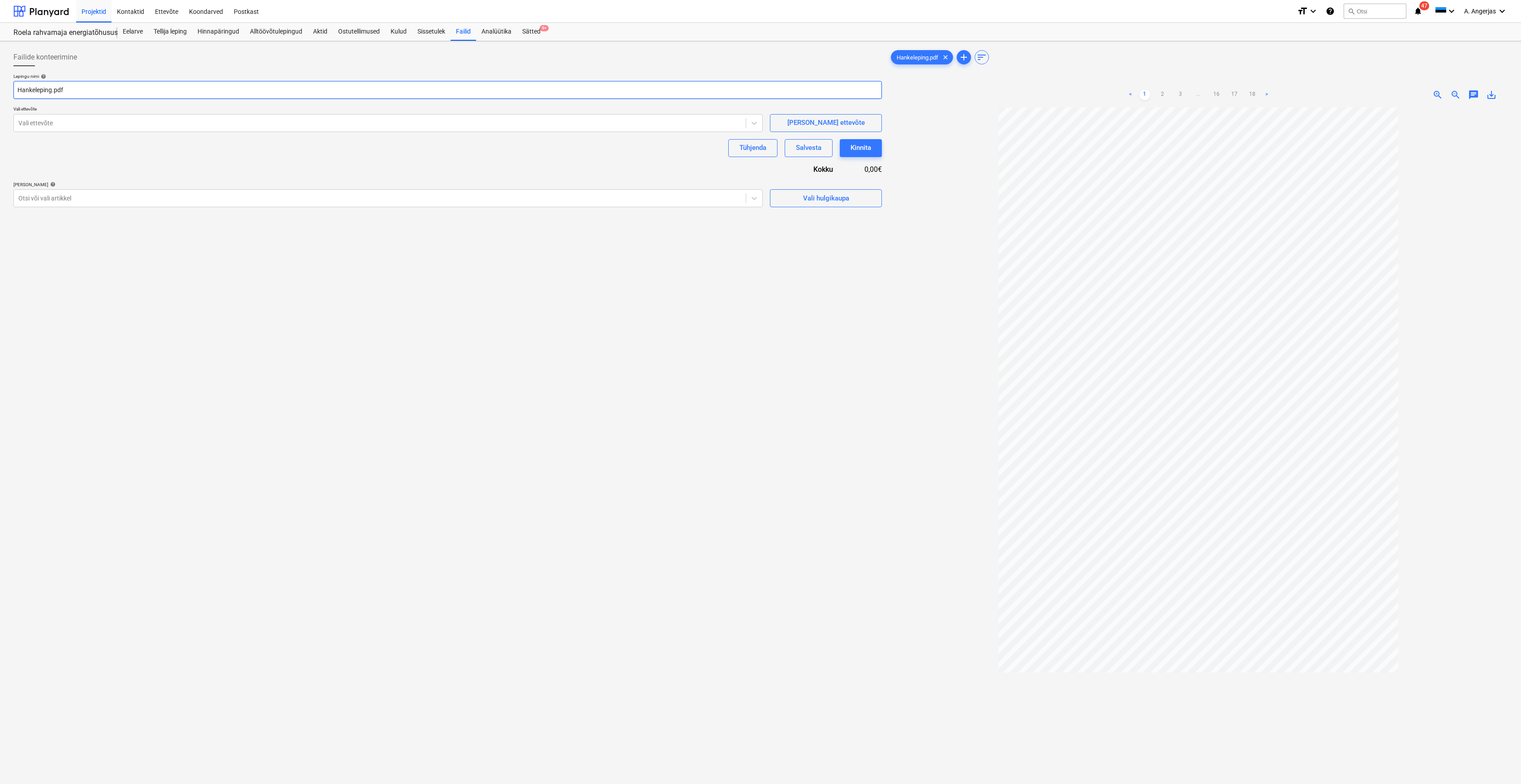
drag, startPoint x: 83, startPoint y: 90, endPoint x: -2, endPoint y: 83, distance: 85.3
click at [0, 83] on html "Projektid Kontaktid Ettevõte Koondarved Postkast format_size keyboard_arrow_dow…" at bounding box center [760, 392] width 1521 height 784
paste input "EHITUSTÖÖDE TÖÖVÕTULEPING nr 12-2/72"
type input "EHITUSTÖÖDE TÖÖVÕTULEPING nr 12-2/72"
click at [105, 120] on div at bounding box center [380, 123] width 723 height 9
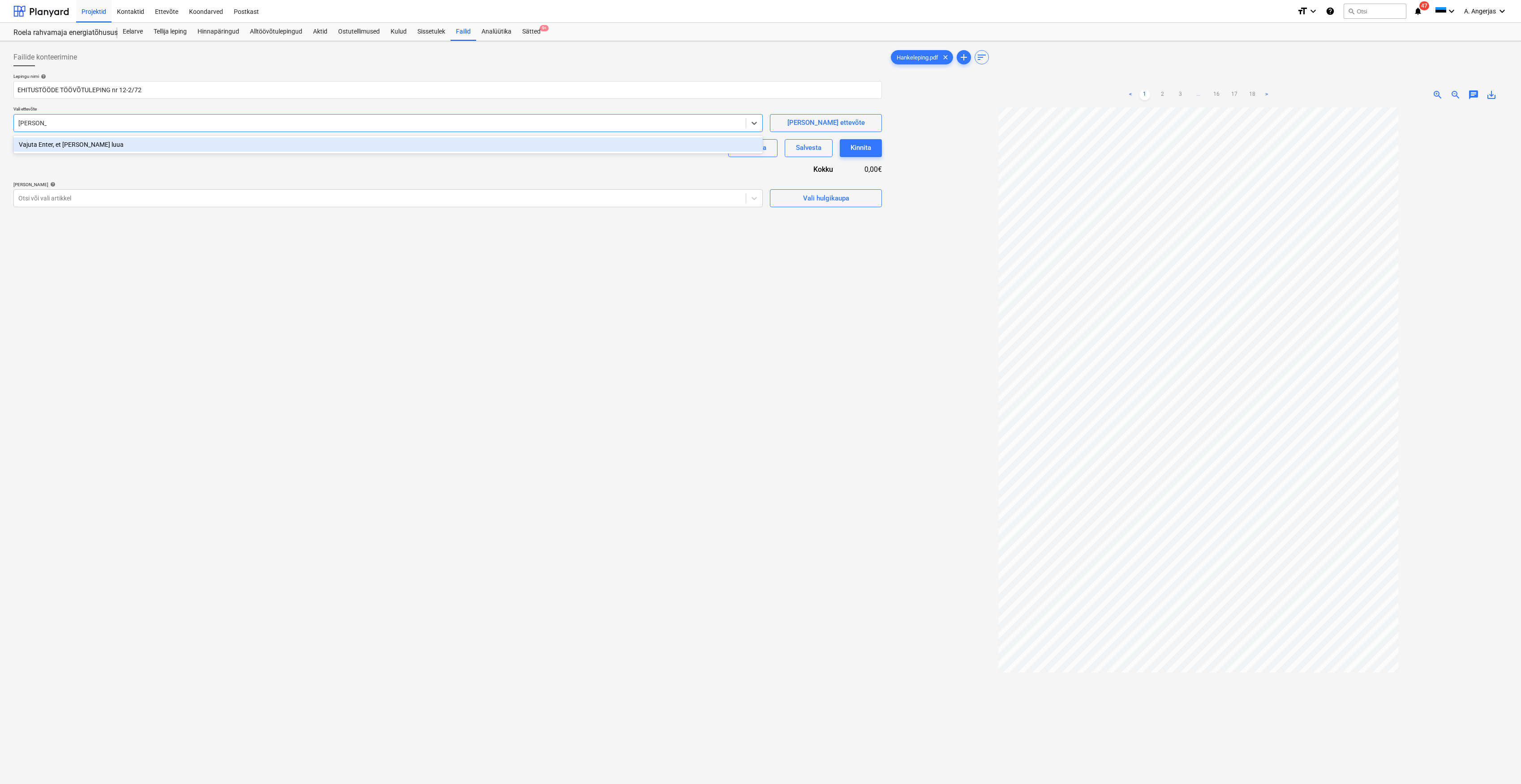
type input "[PERSON_NAME]"
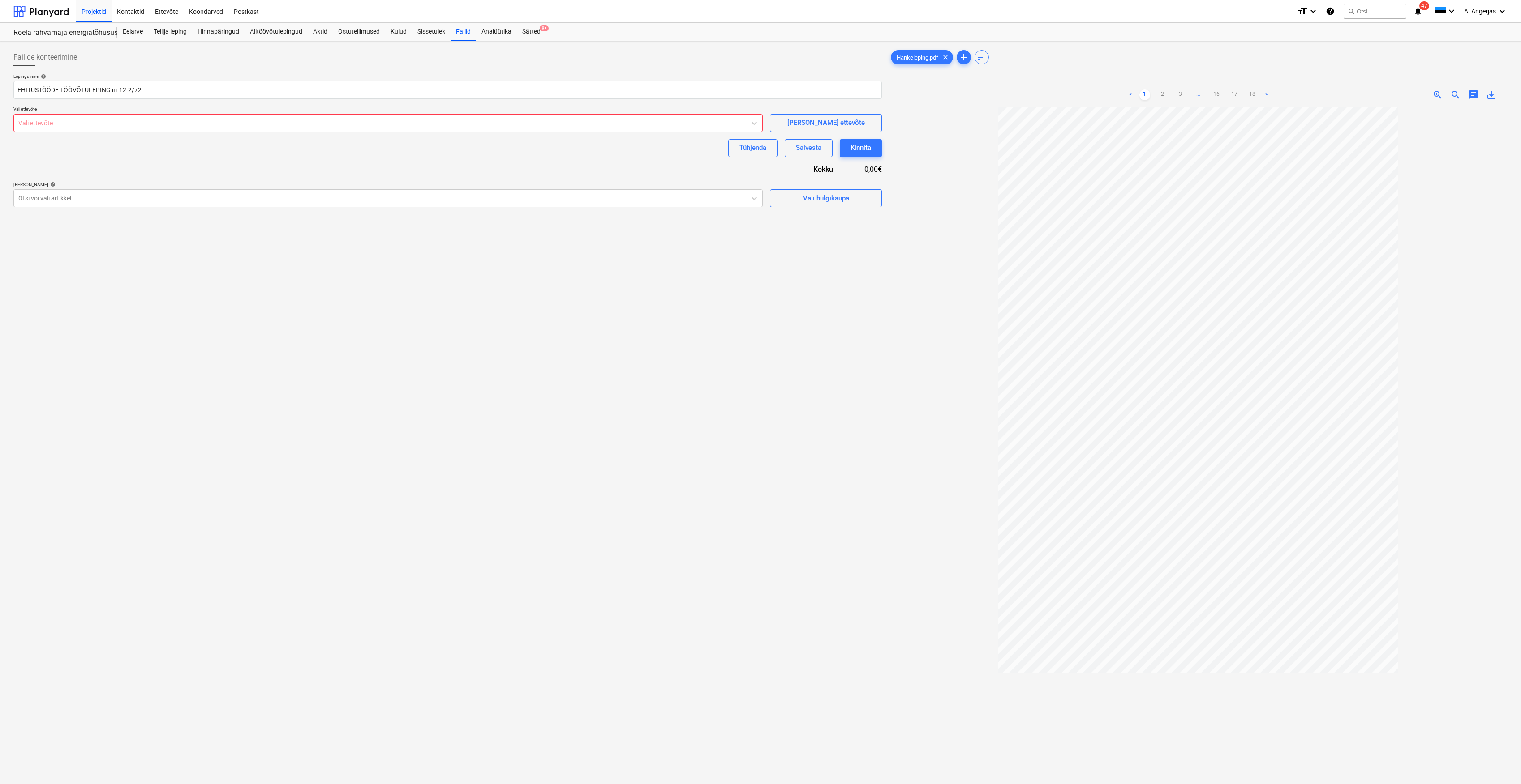
click at [202, 130] on div "Vali ettevõte" at bounding box center [388, 123] width 749 height 18
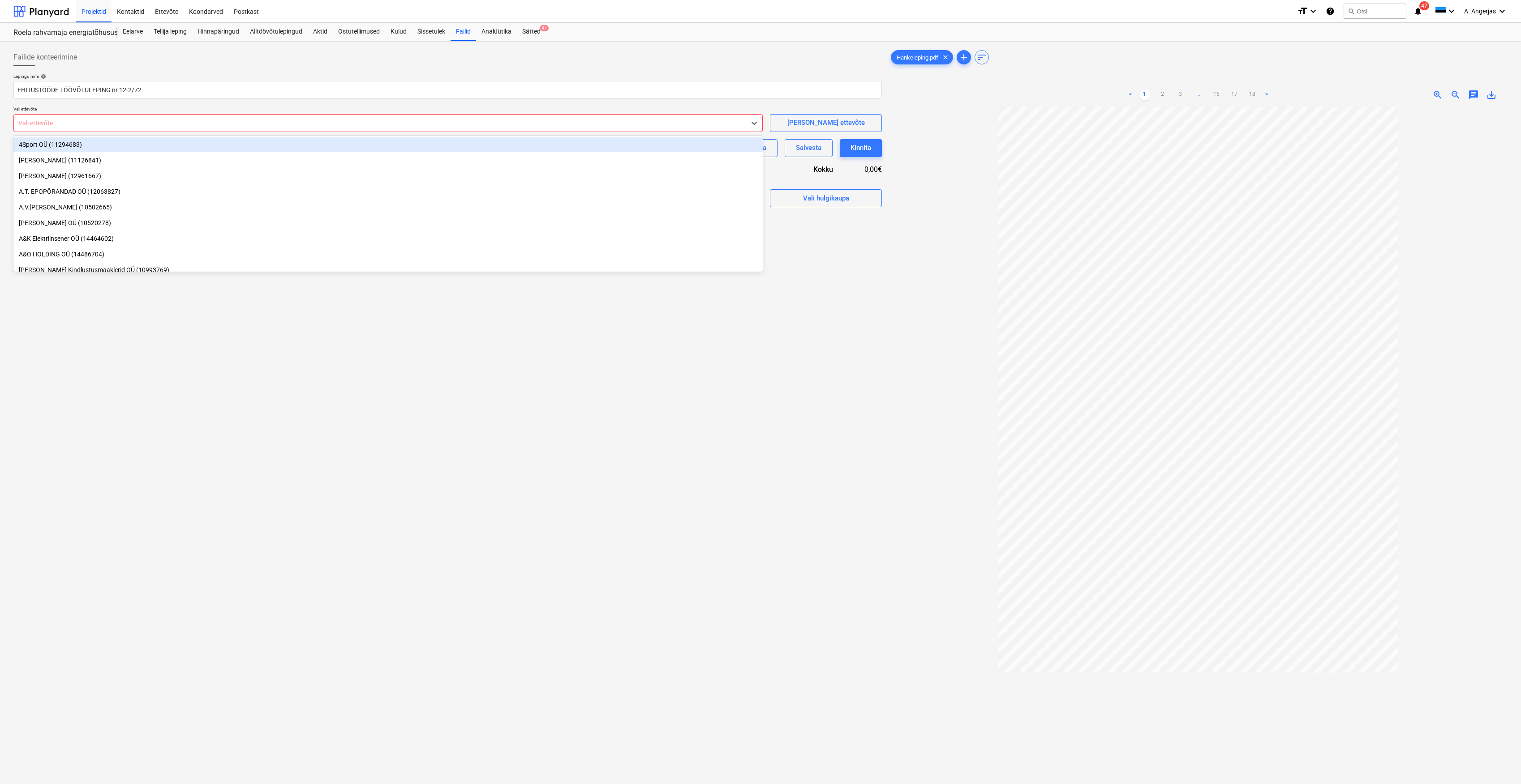
paste input "[PERSON_NAME]"
type input "[PERSON_NAME]"
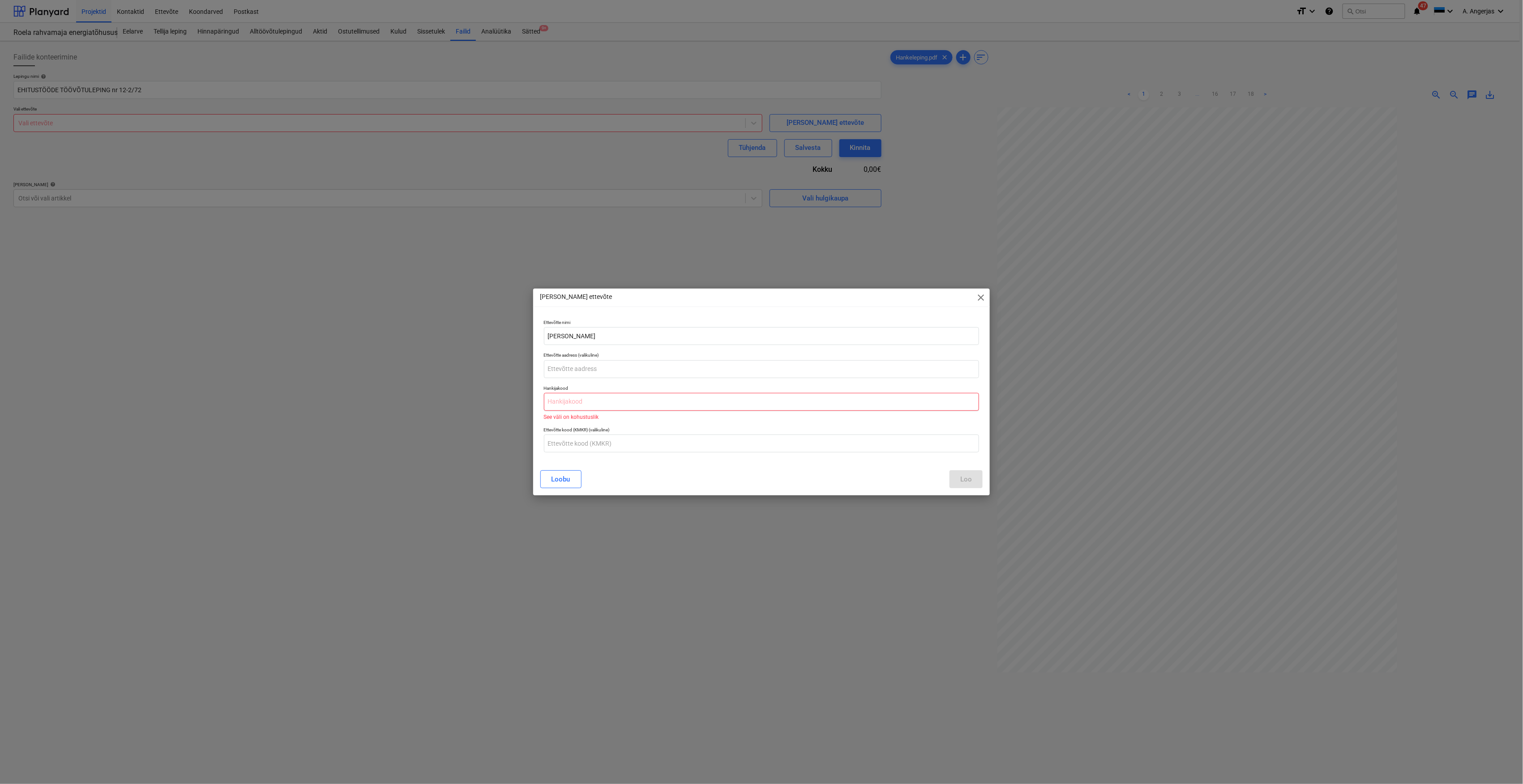
click at [580, 394] on input "text" at bounding box center [762, 402] width 436 height 18
click at [628, 404] on input "text" at bounding box center [762, 402] width 436 height 18
paste input "75008746"
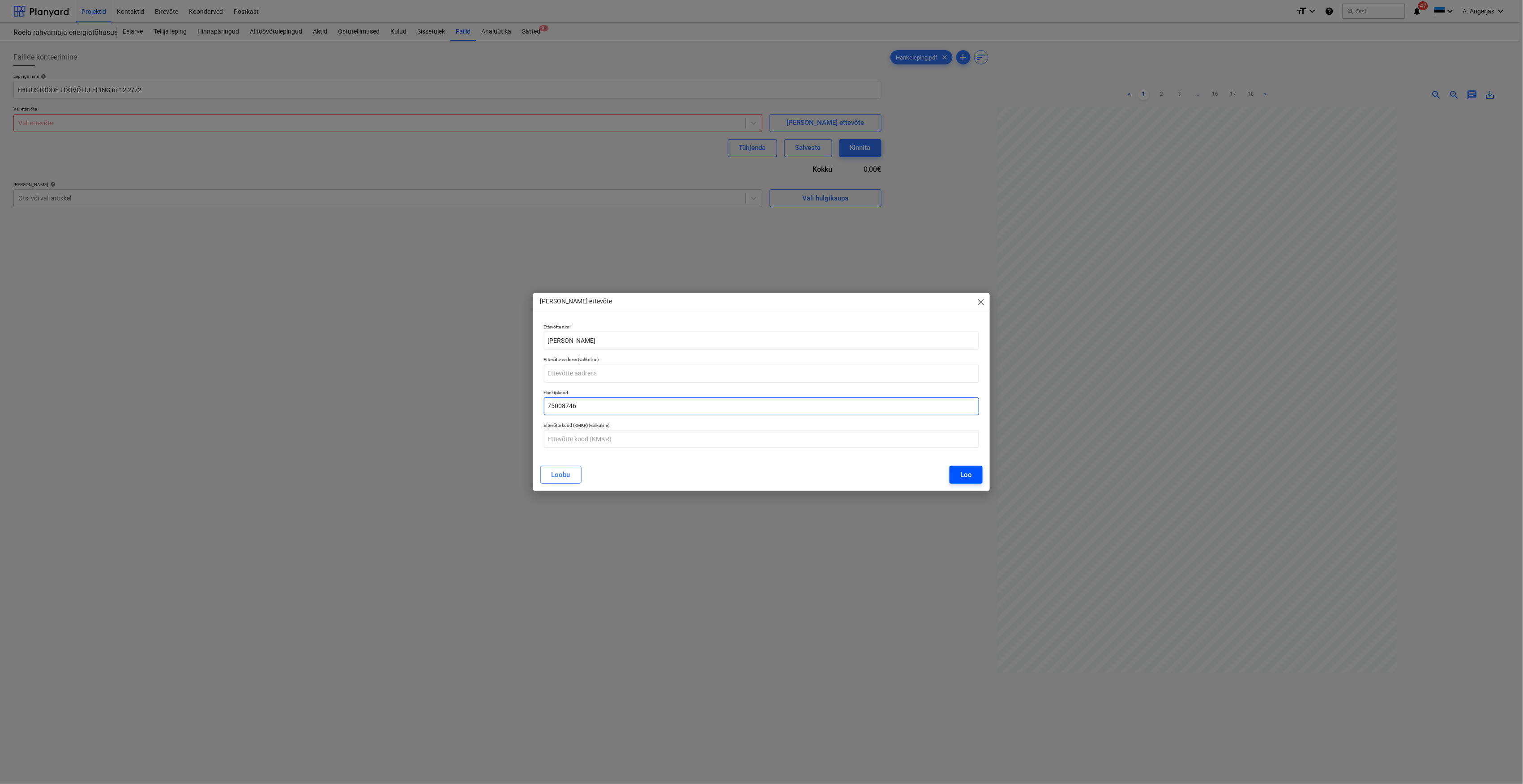
type input "75008746"
click at [958, 477] on button "Loo" at bounding box center [966, 475] width 33 height 18
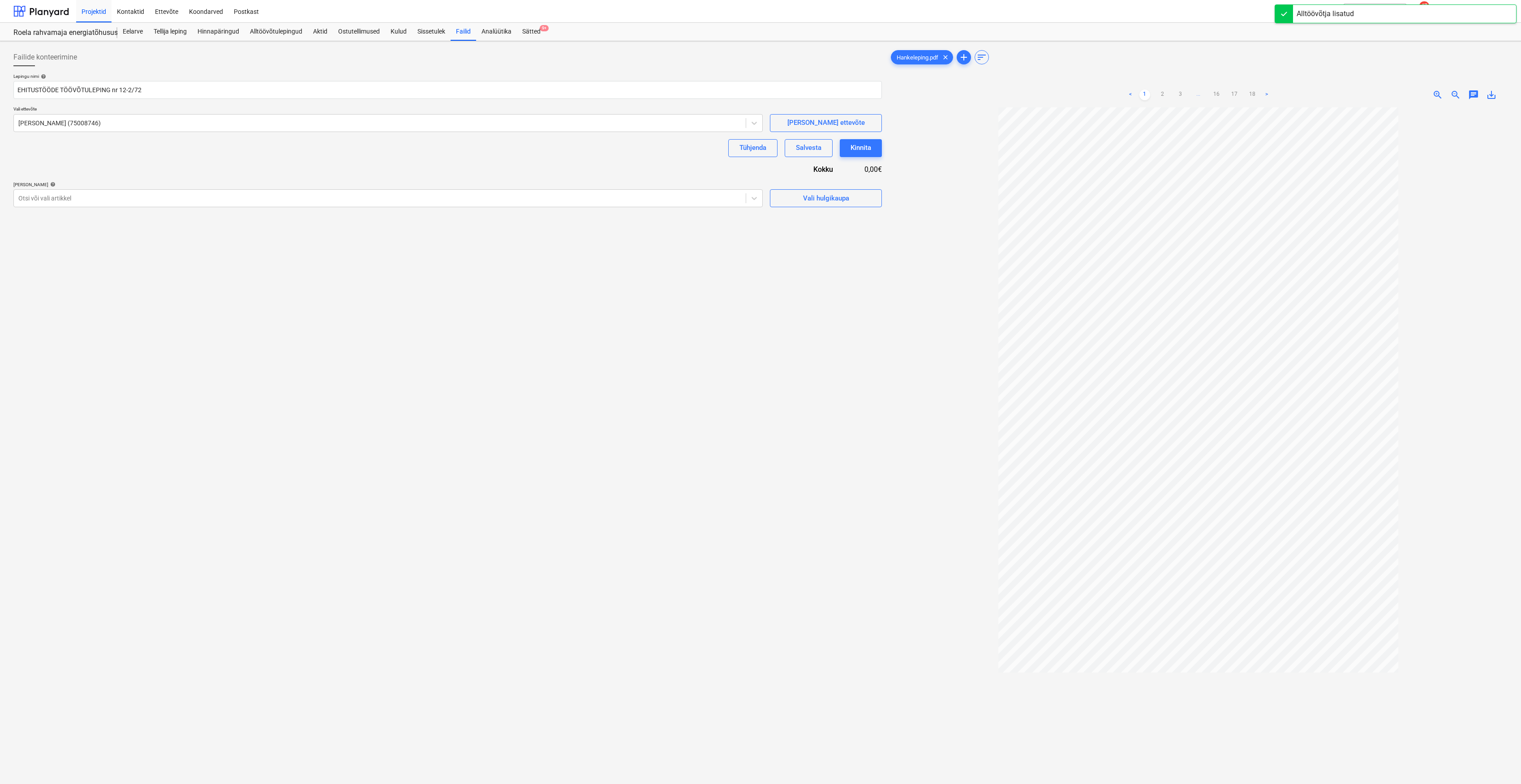
click at [186, 209] on div "Failide konteerimine Lepingu nimi help EHITUSTÖÖDE TÖÖVÕTULEPING nr 12-2/72 Val…" at bounding box center [448, 457] width 876 height 826
click at [845, 199] on div "Vali hulgikaupa" at bounding box center [826, 198] width 46 height 12
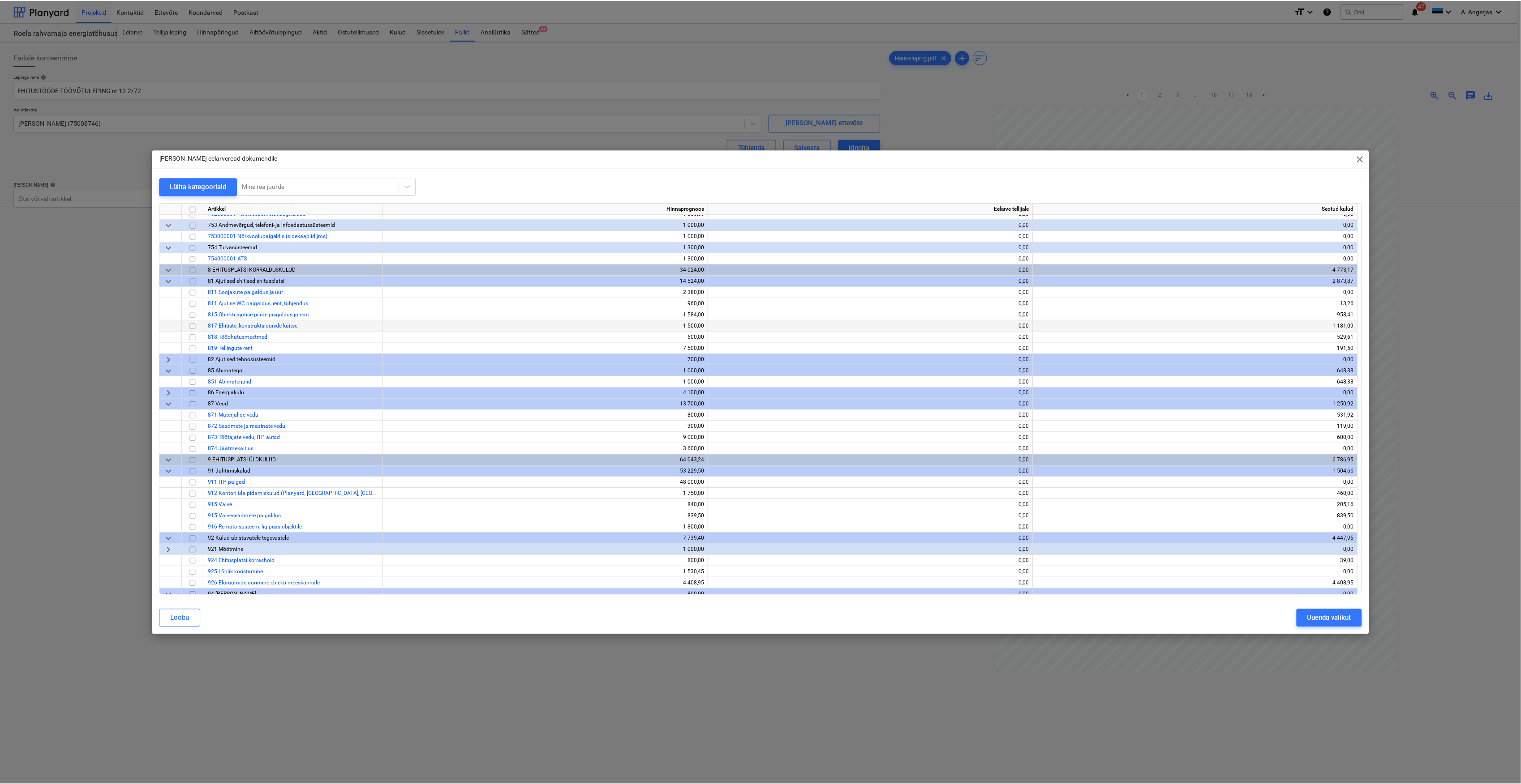
scroll to position [2787, 0]
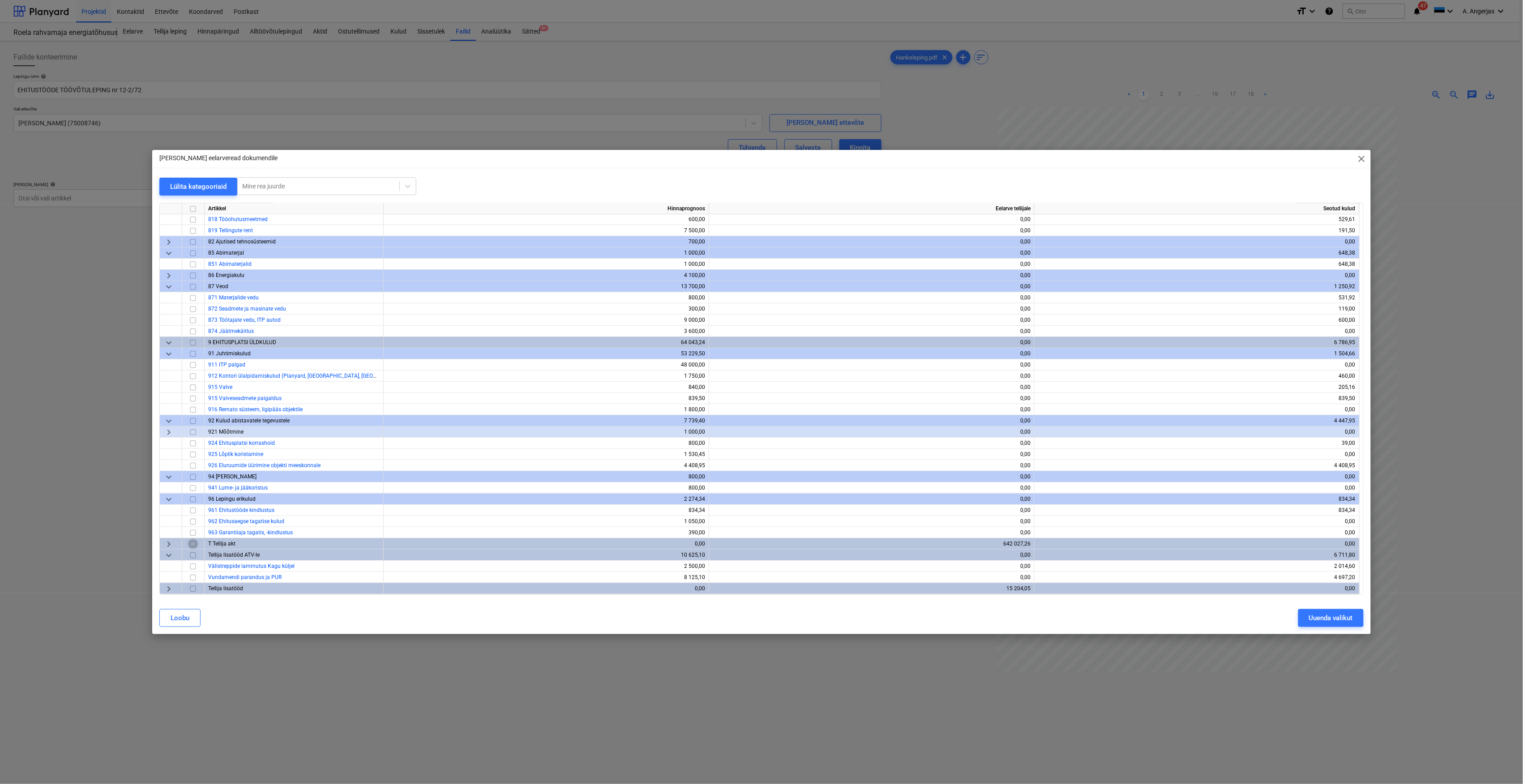
click at [192, 542] on input "checkbox" at bounding box center [193, 544] width 11 height 11
click at [1341, 618] on div "Uuenda valikut" at bounding box center [1331, 618] width 44 height 12
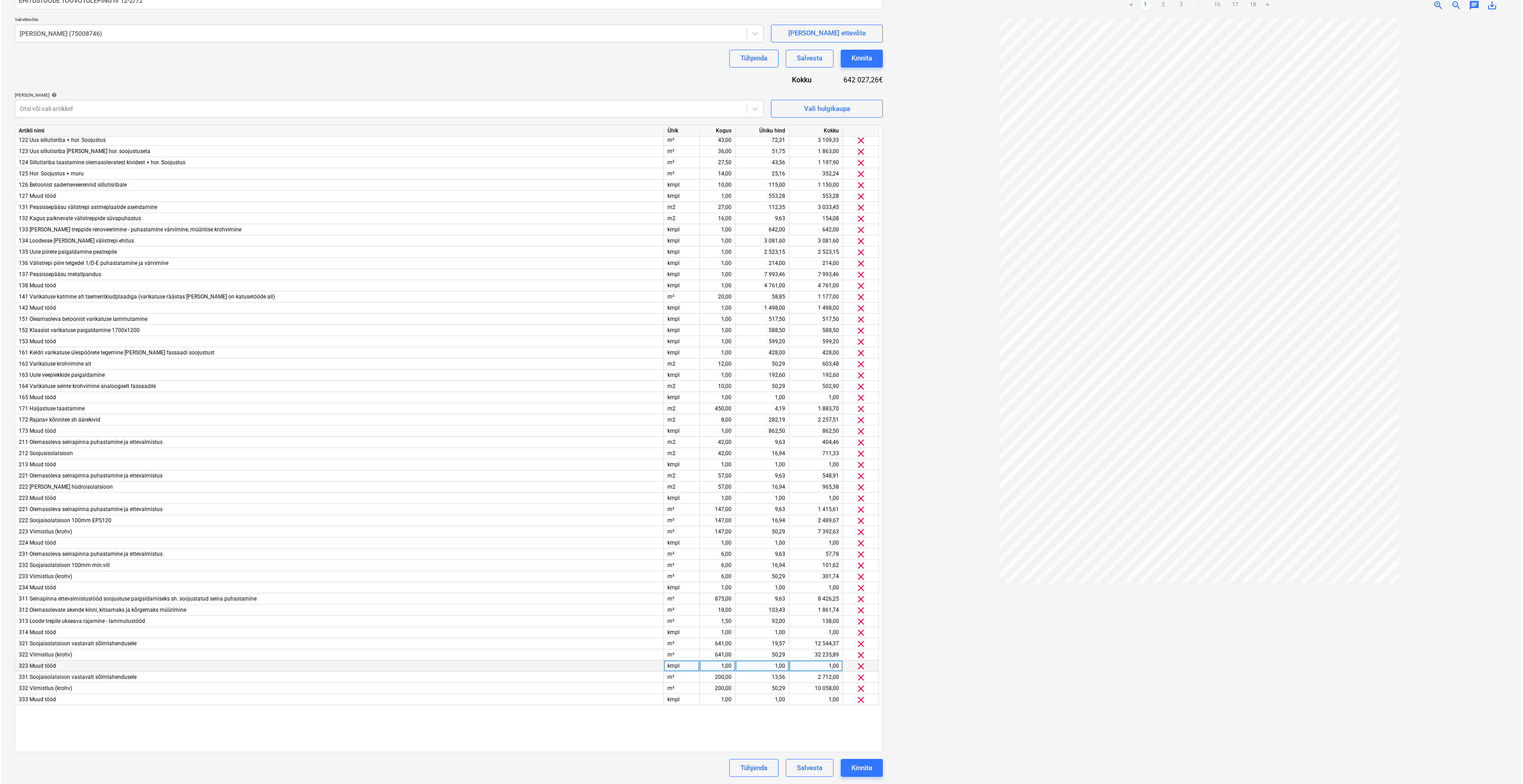
scroll to position [298, 0]
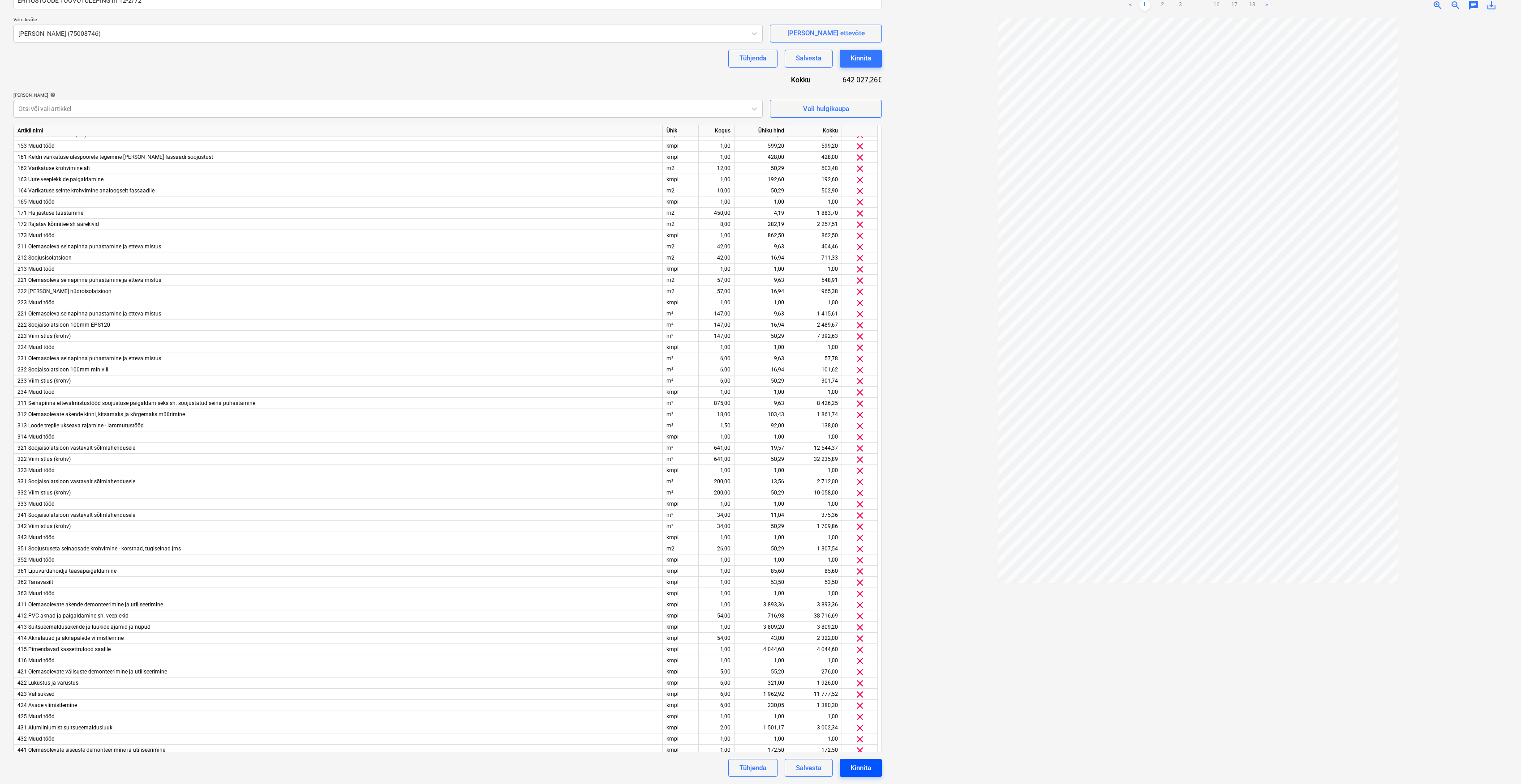
click at [862, 765] on div "Kinnita" at bounding box center [861, 768] width 20 height 12
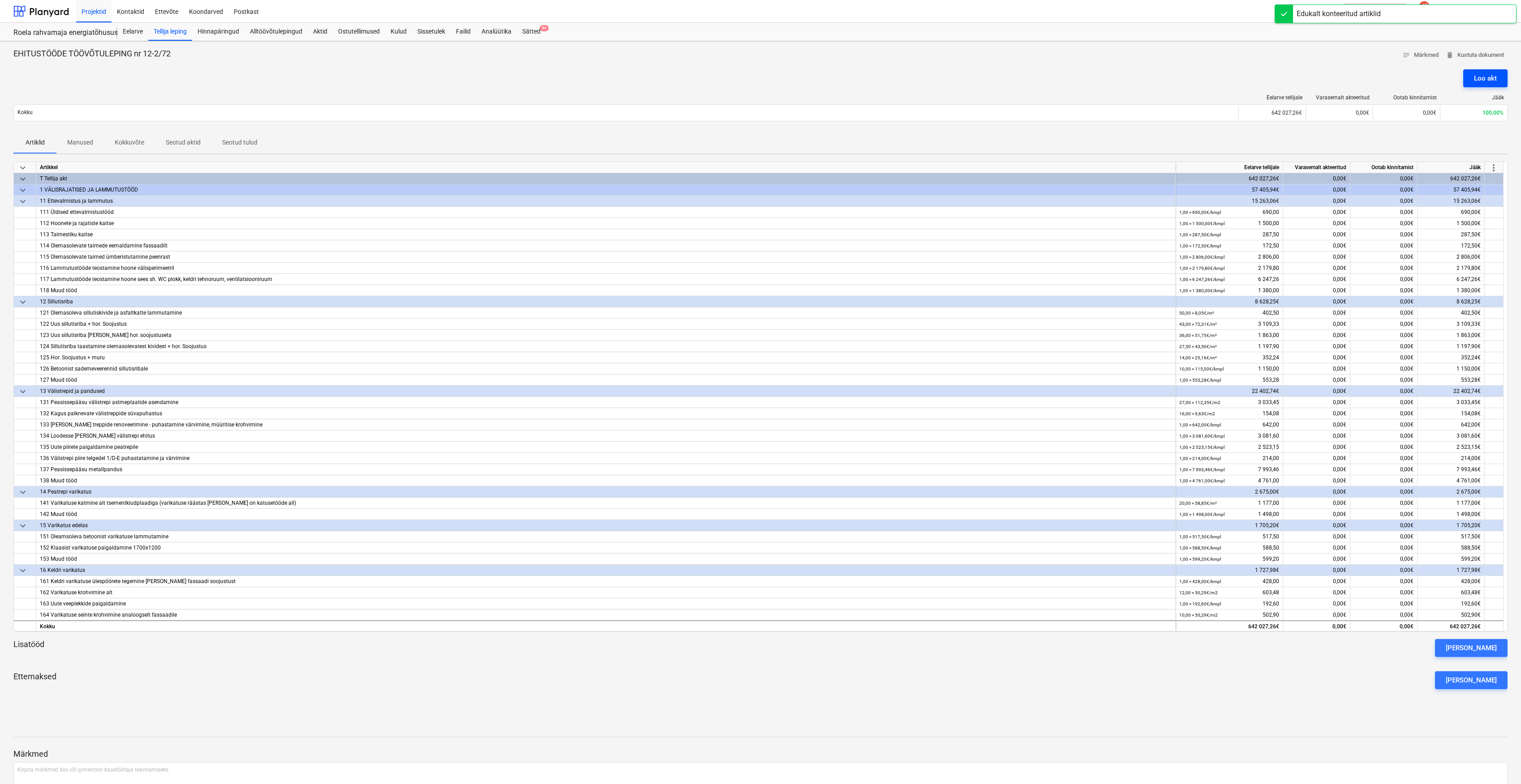
click at [1483, 74] on div "Loo akt" at bounding box center [1485, 78] width 23 height 12
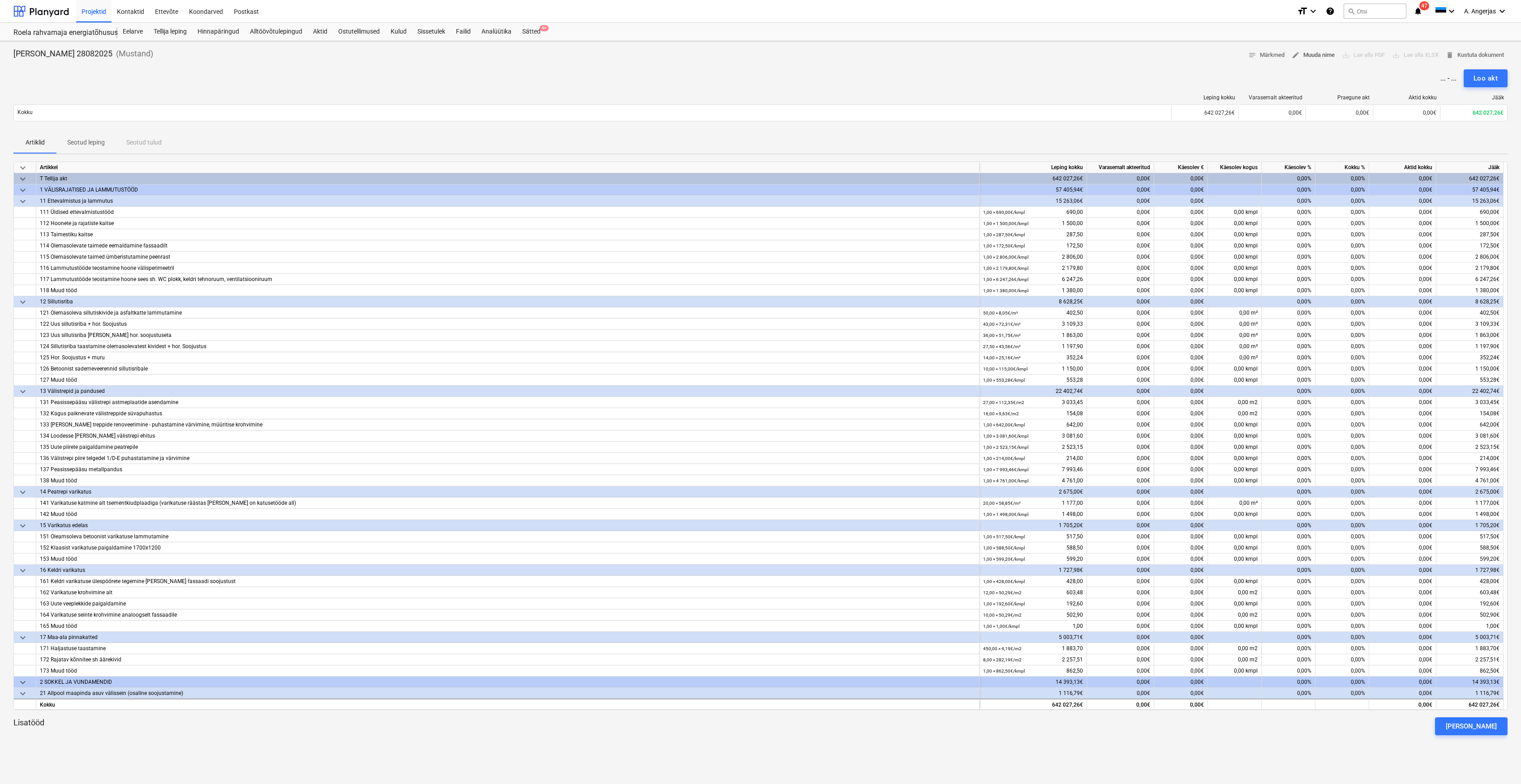
click at [1321, 56] on span "edit Muuda nime" at bounding box center [1313, 55] width 43 height 11
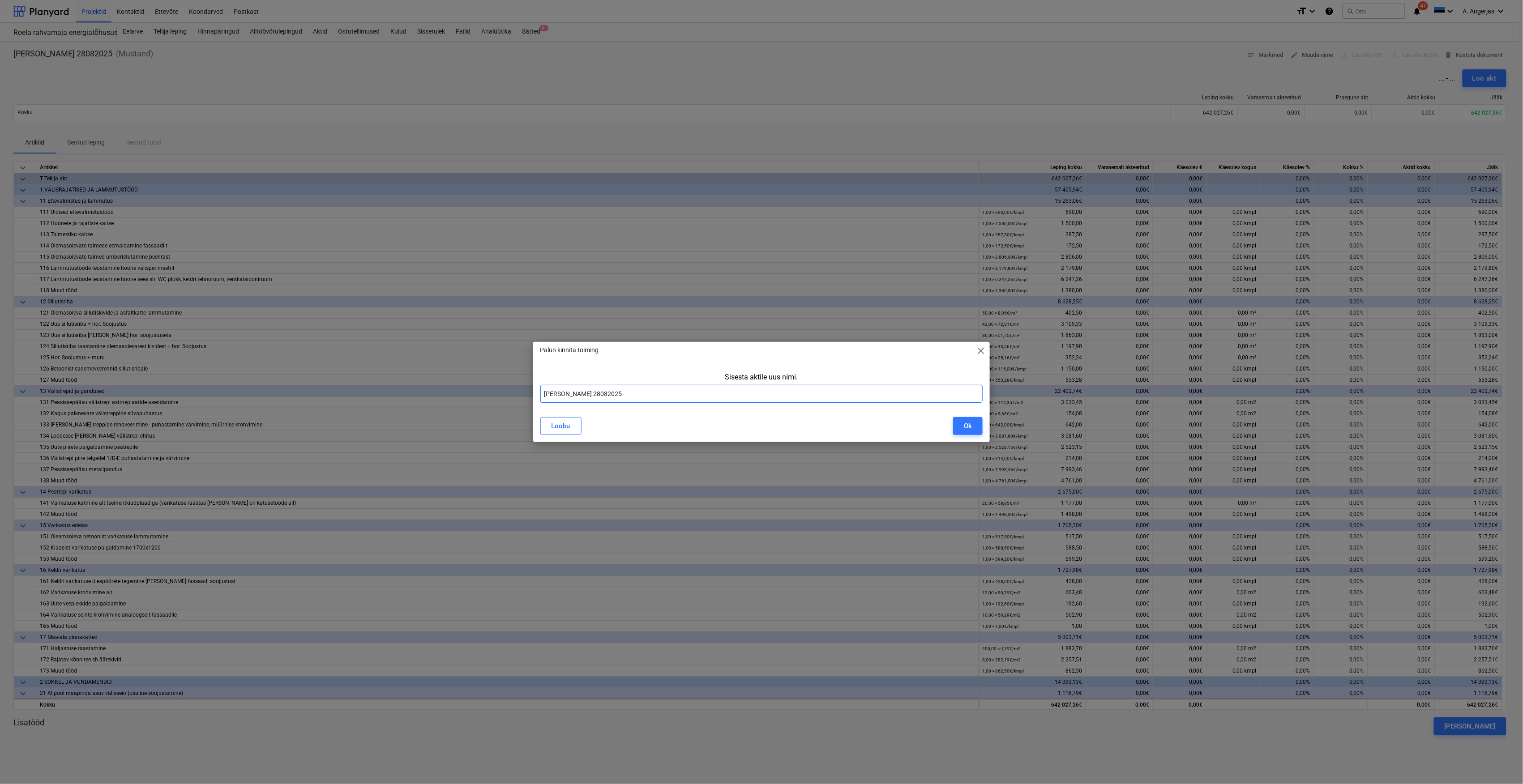
drag, startPoint x: 647, startPoint y: 403, endPoint x: 475, endPoint y: 408, distance: 172.1
click at [477, 407] on div "Palun kinnita toiming close Sisesta aktile uus nimi. [PERSON_NAME] 28082025 Loo…" at bounding box center [761, 392] width 1523 height 784
type input "Akt nr [DATE]"
click at [963, 425] on button "Ok" at bounding box center [968, 426] width 30 height 18
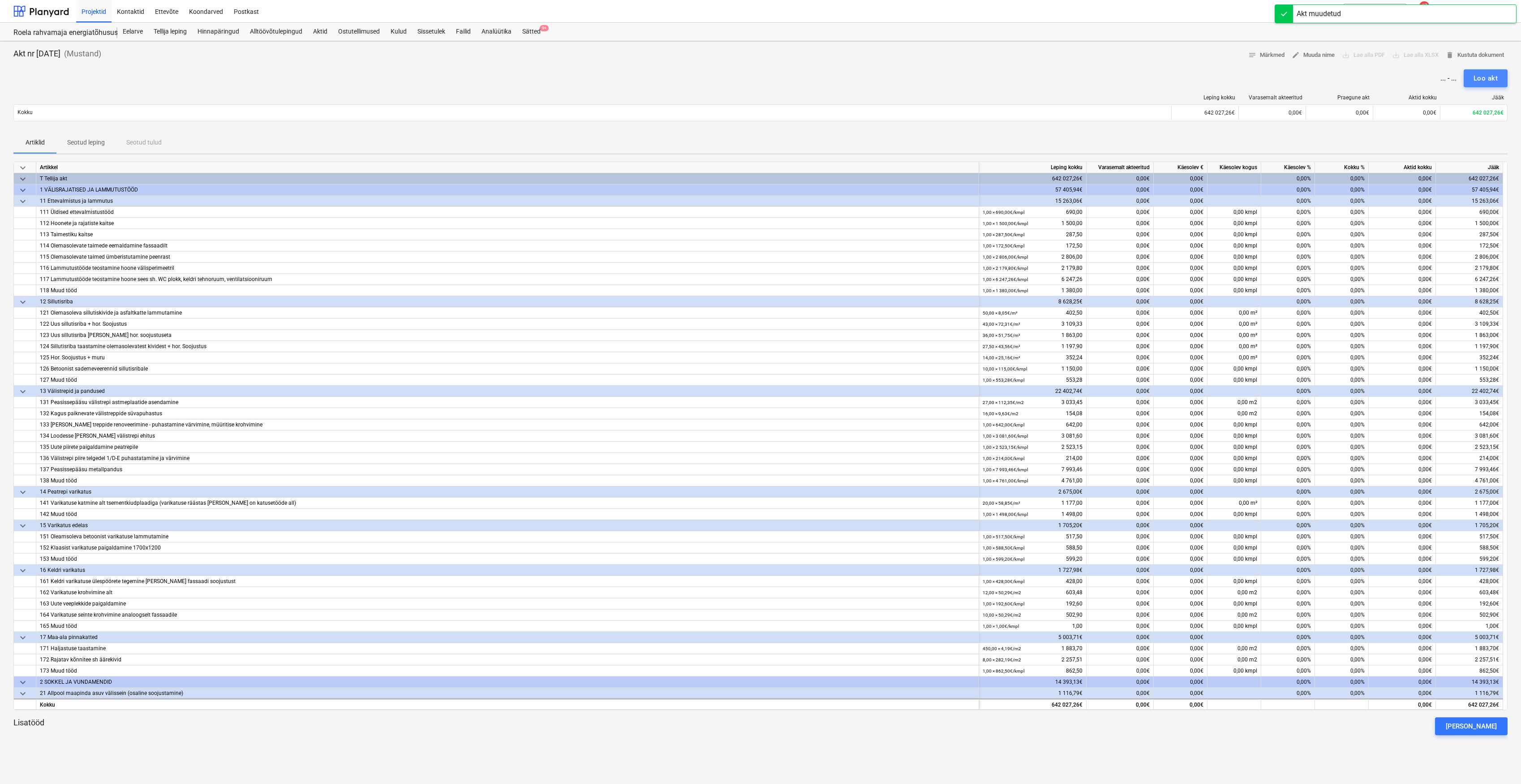
click at [1473, 77] on button "Loo akt" at bounding box center [1486, 78] width 44 height 18
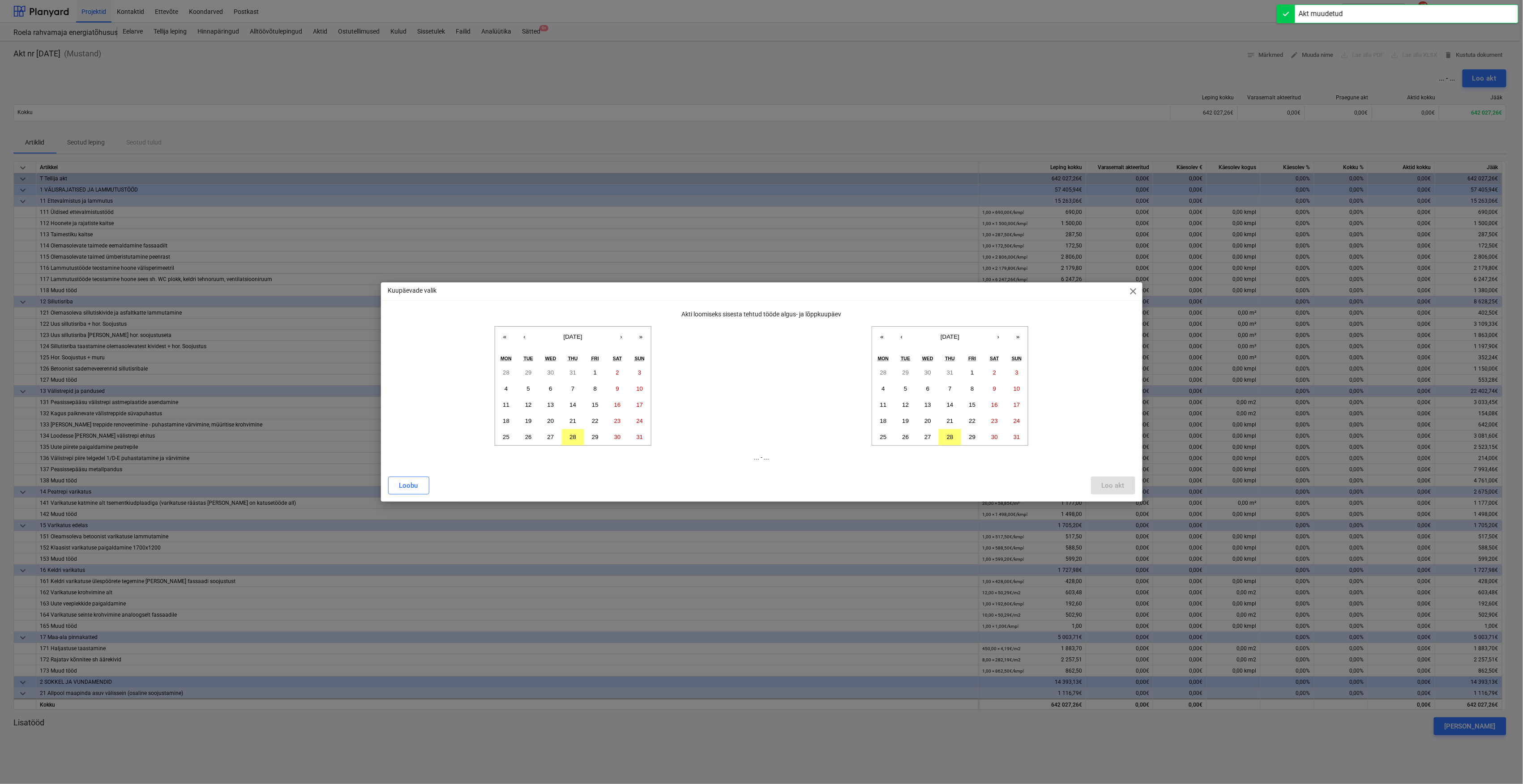
click at [1128, 290] on span "close" at bounding box center [1133, 291] width 11 height 11
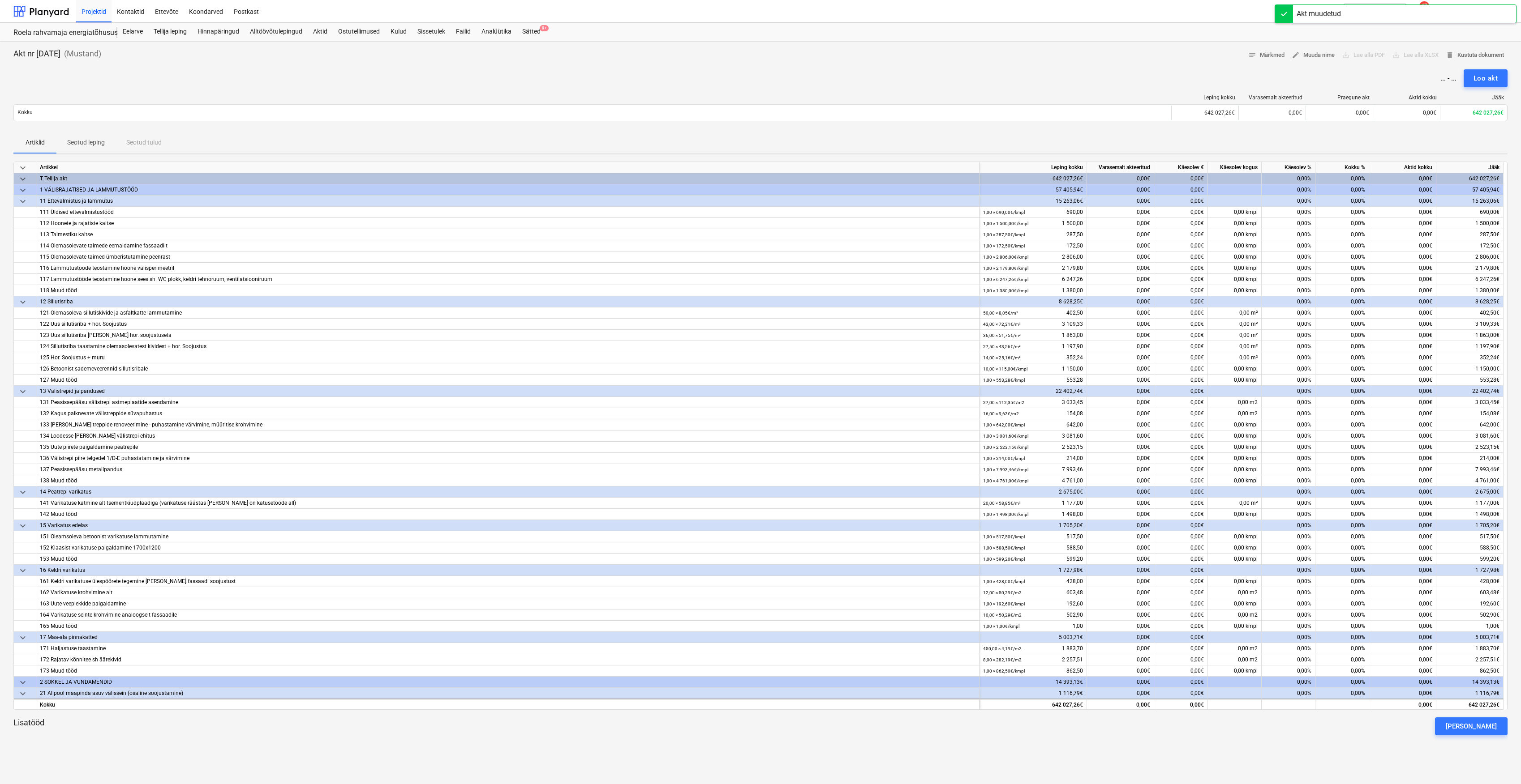
click at [1450, 78] on div "... - ..." at bounding box center [1448, 78] width 16 height 9
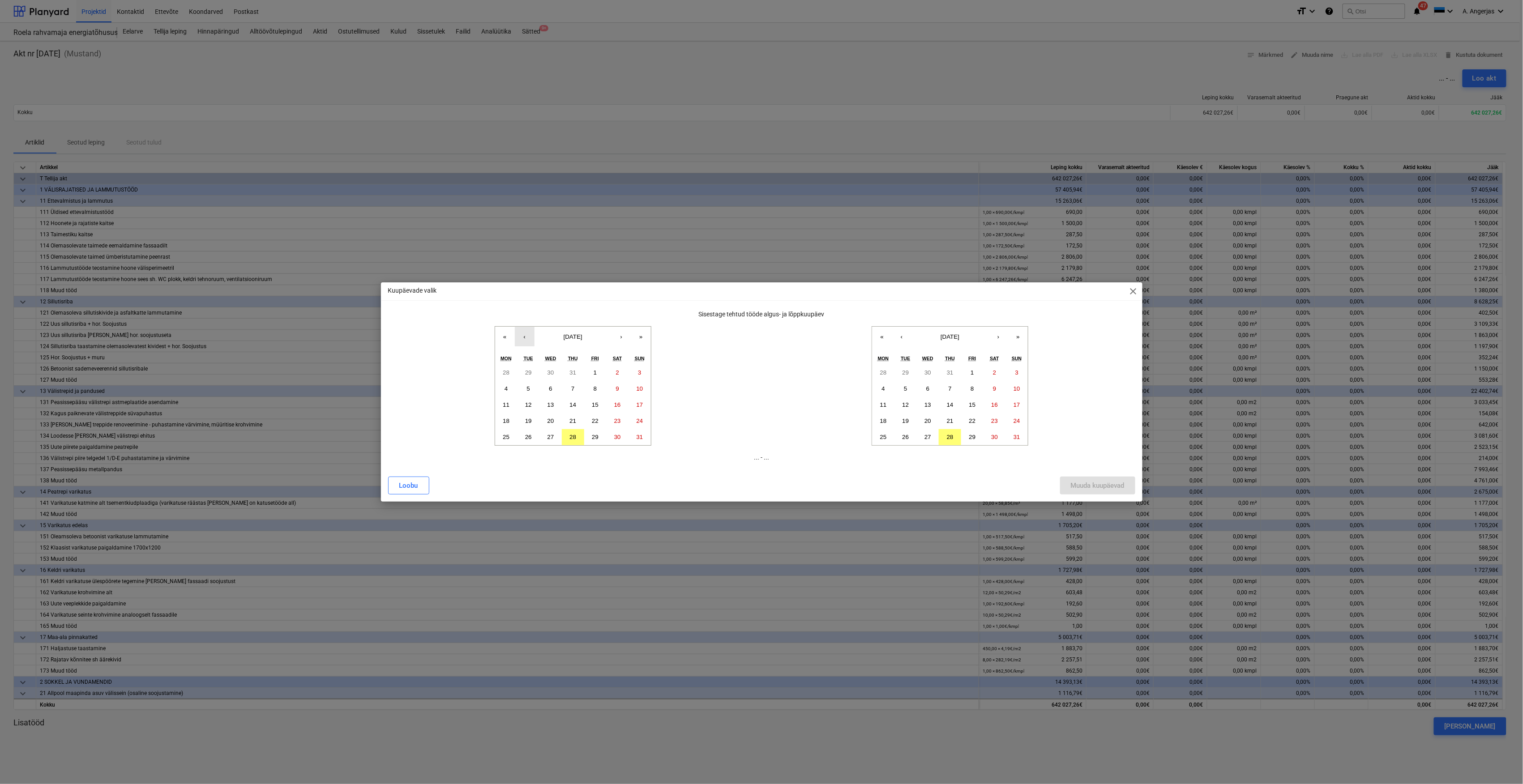
click at [528, 341] on button "‹" at bounding box center [525, 337] width 20 height 20
click at [529, 373] on abbr "1" at bounding box center [528, 372] width 3 height 7
click at [578, 391] on button "10" at bounding box center [573, 389] width 22 height 16
click at [953, 443] on button "28" at bounding box center [950, 438] width 22 height 16
click at [976, 441] on button "29" at bounding box center [973, 438] width 22 height 16
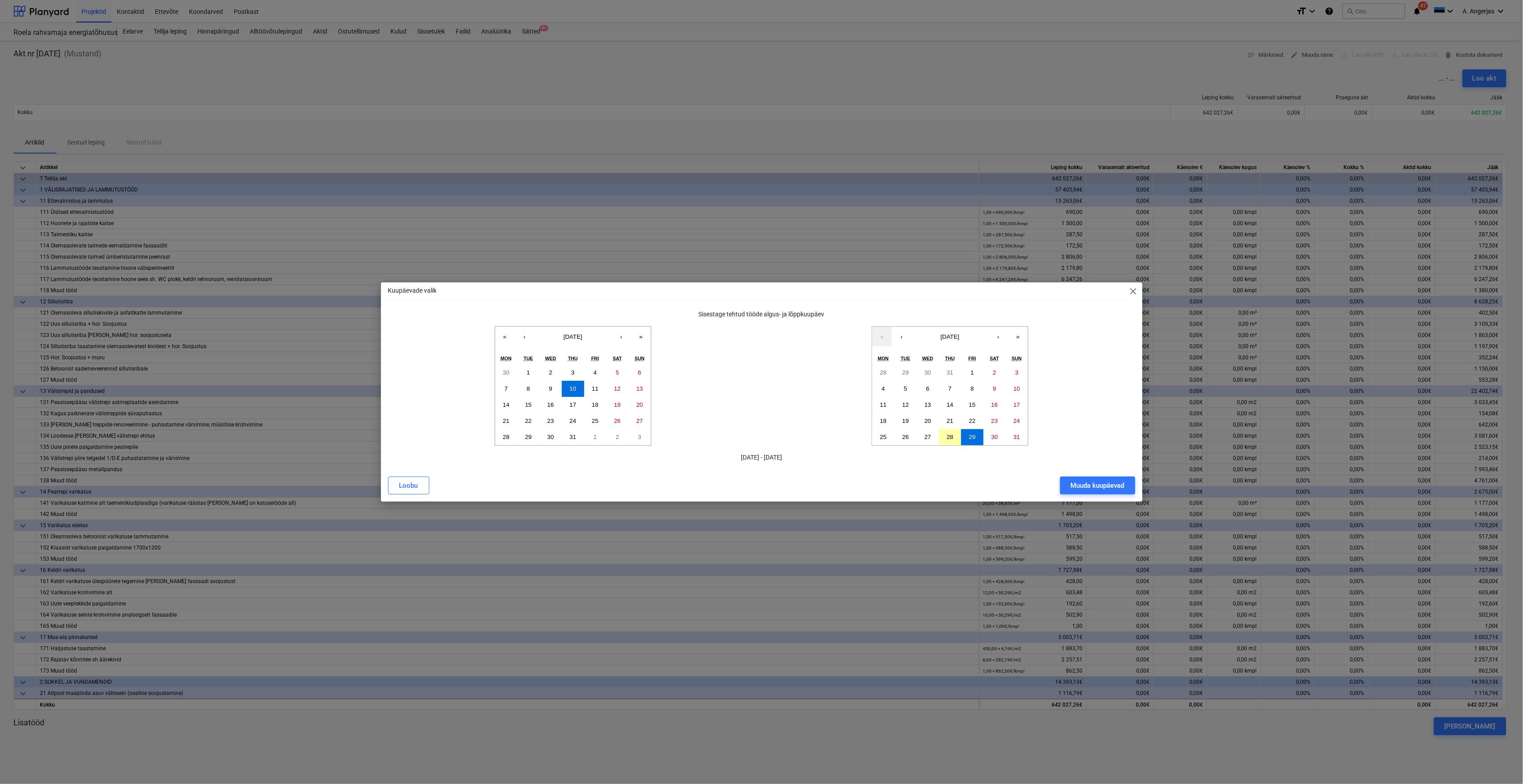
click at [955, 437] on button "28" at bounding box center [950, 438] width 22 height 16
click at [976, 443] on button "29" at bounding box center [973, 438] width 22 height 16
click at [1114, 486] on div "Muuda kuupäevad" at bounding box center [1098, 485] width 54 height 12
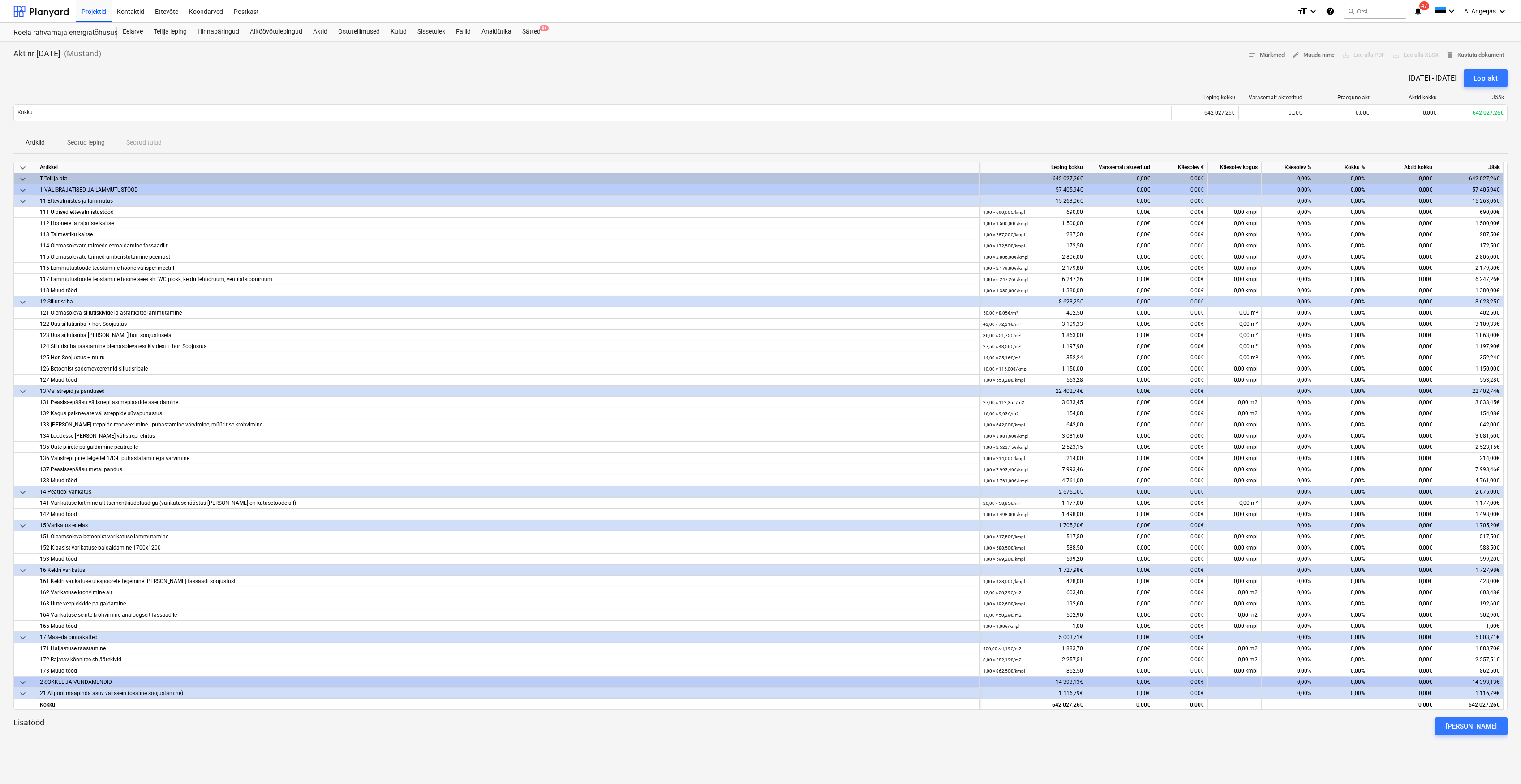
click at [1442, 74] on div "[DATE] - [DATE]" at bounding box center [1432, 78] width 48 height 9
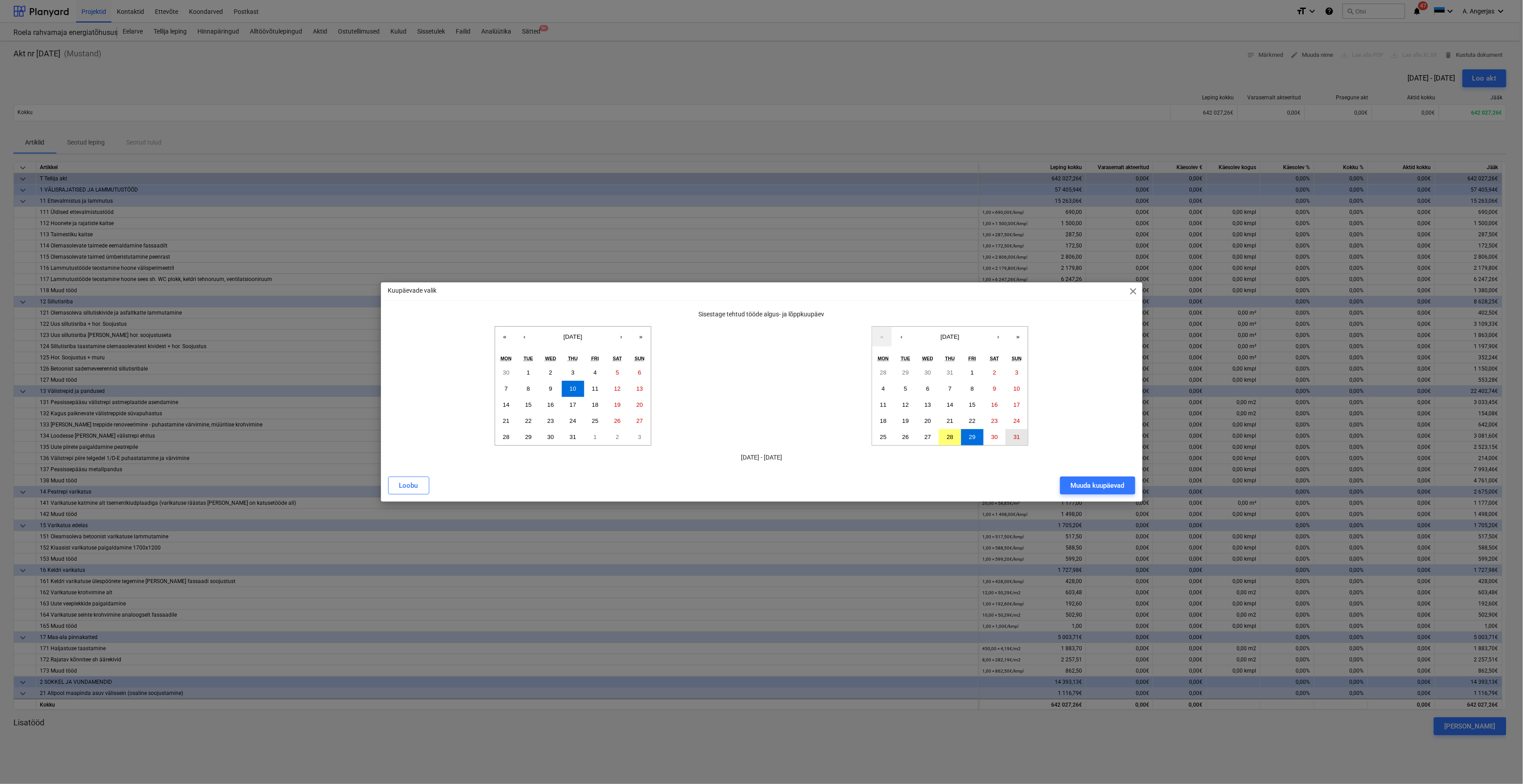
click at [1018, 434] on abbr "31" at bounding box center [1017, 437] width 7 height 7
click at [1091, 481] on div "Muuda kuupäevad" at bounding box center [1098, 485] width 54 height 12
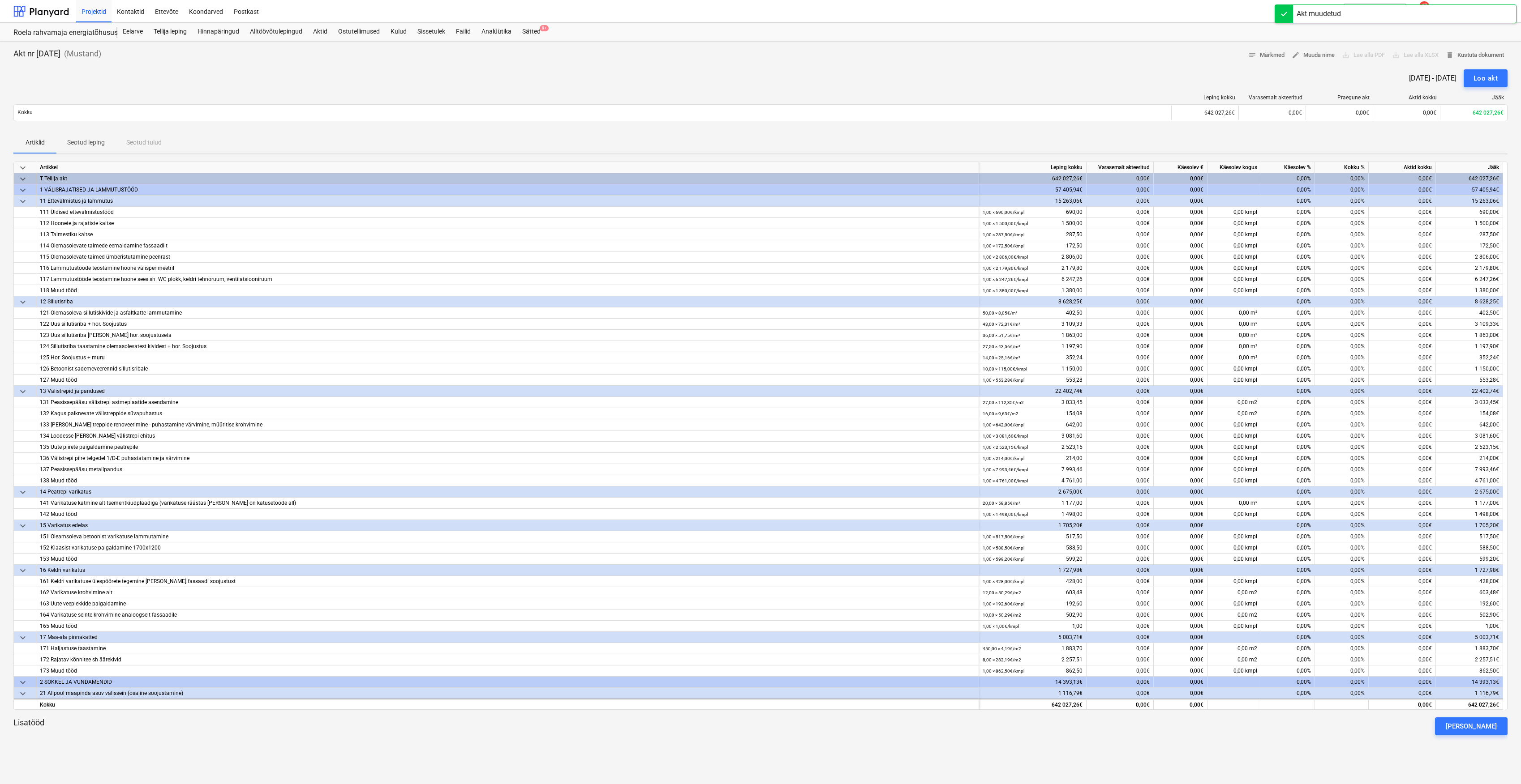
click at [22, 204] on span "keyboard_arrow_down" at bounding box center [22, 201] width 11 height 11
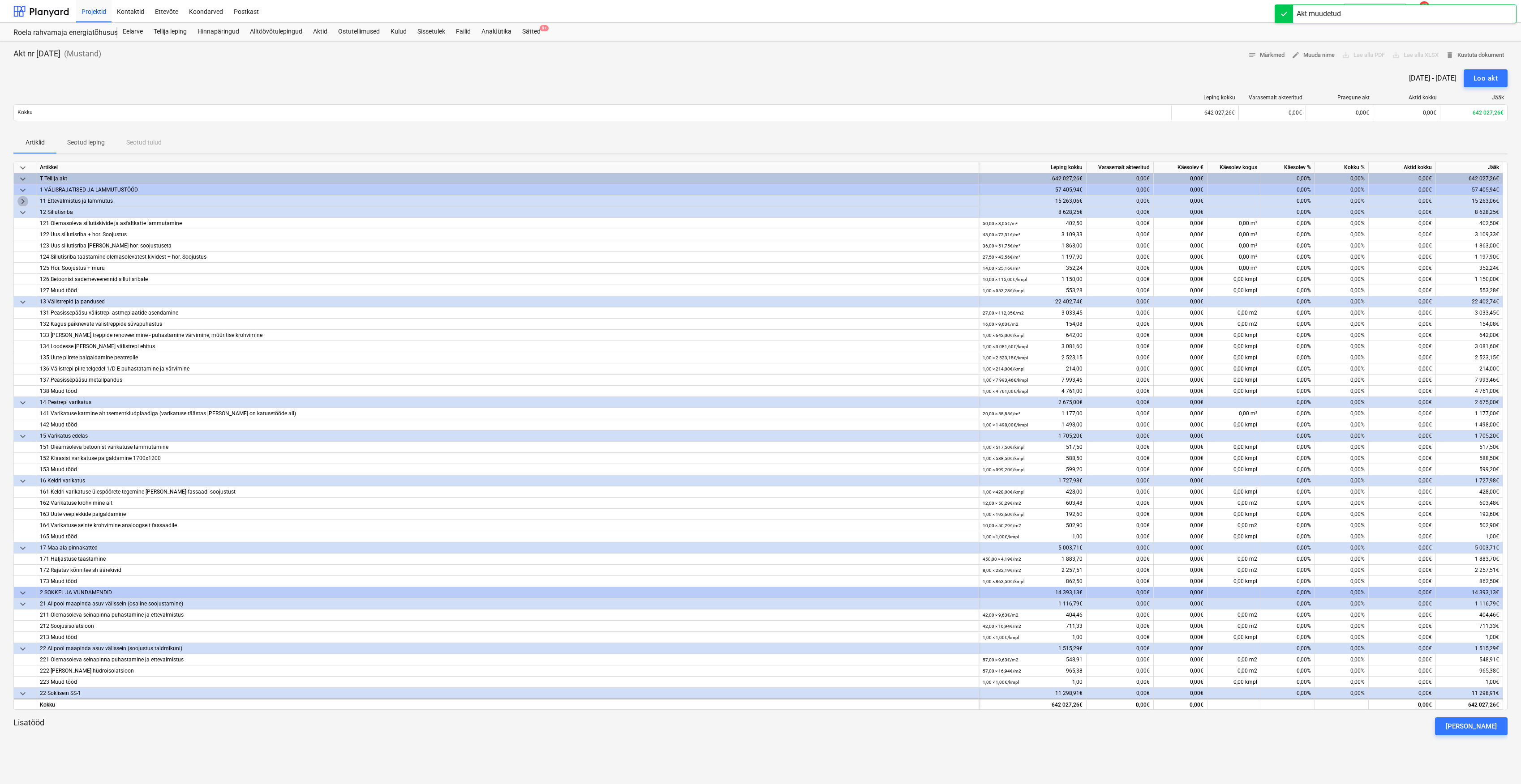
click at [18, 203] on span "keyboard_arrow_right" at bounding box center [22, 201] width 11 height 11
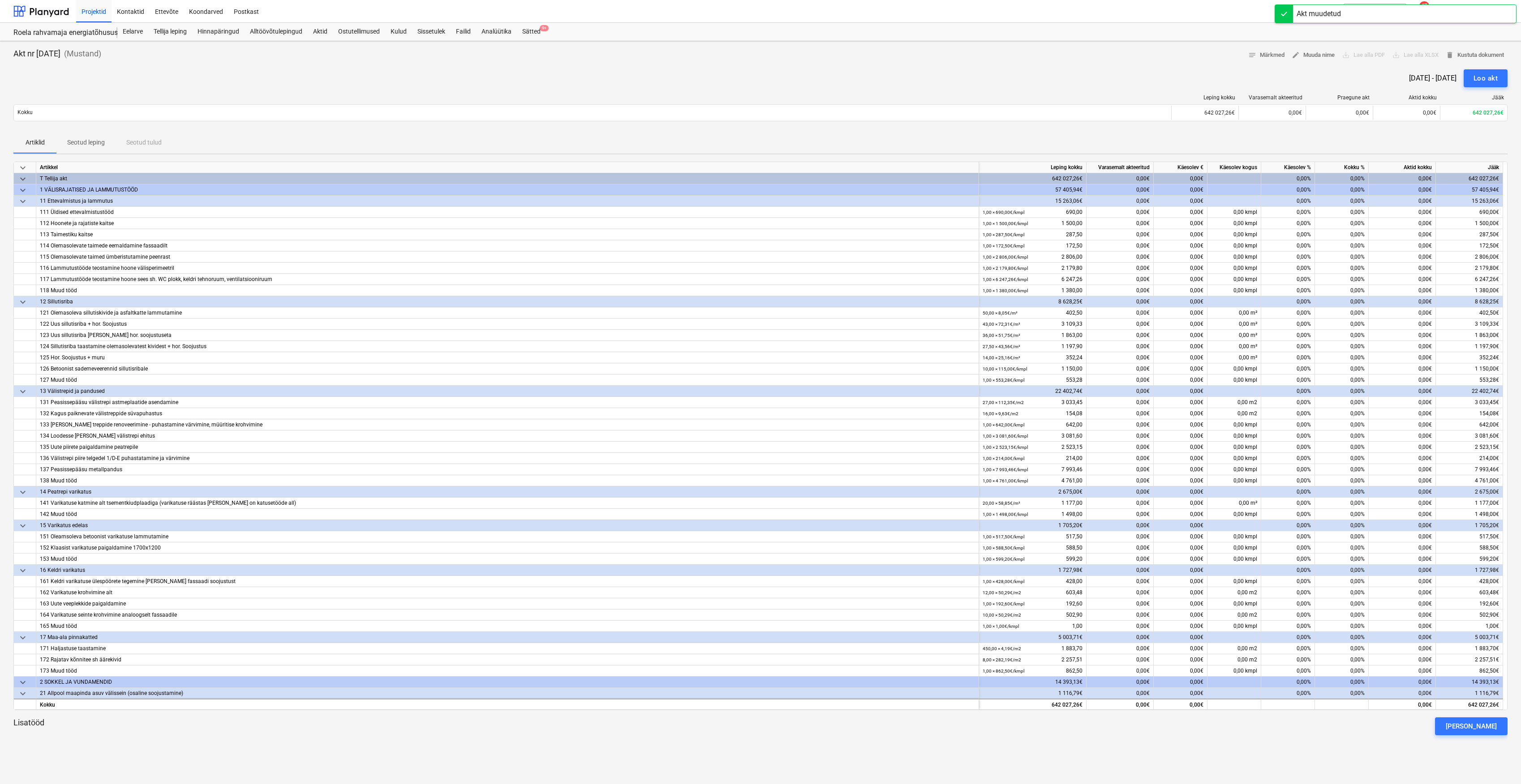
click at [17, 201] on div "keyboard_arrow_down" at bounding box center [25, 201] width 22 height 11
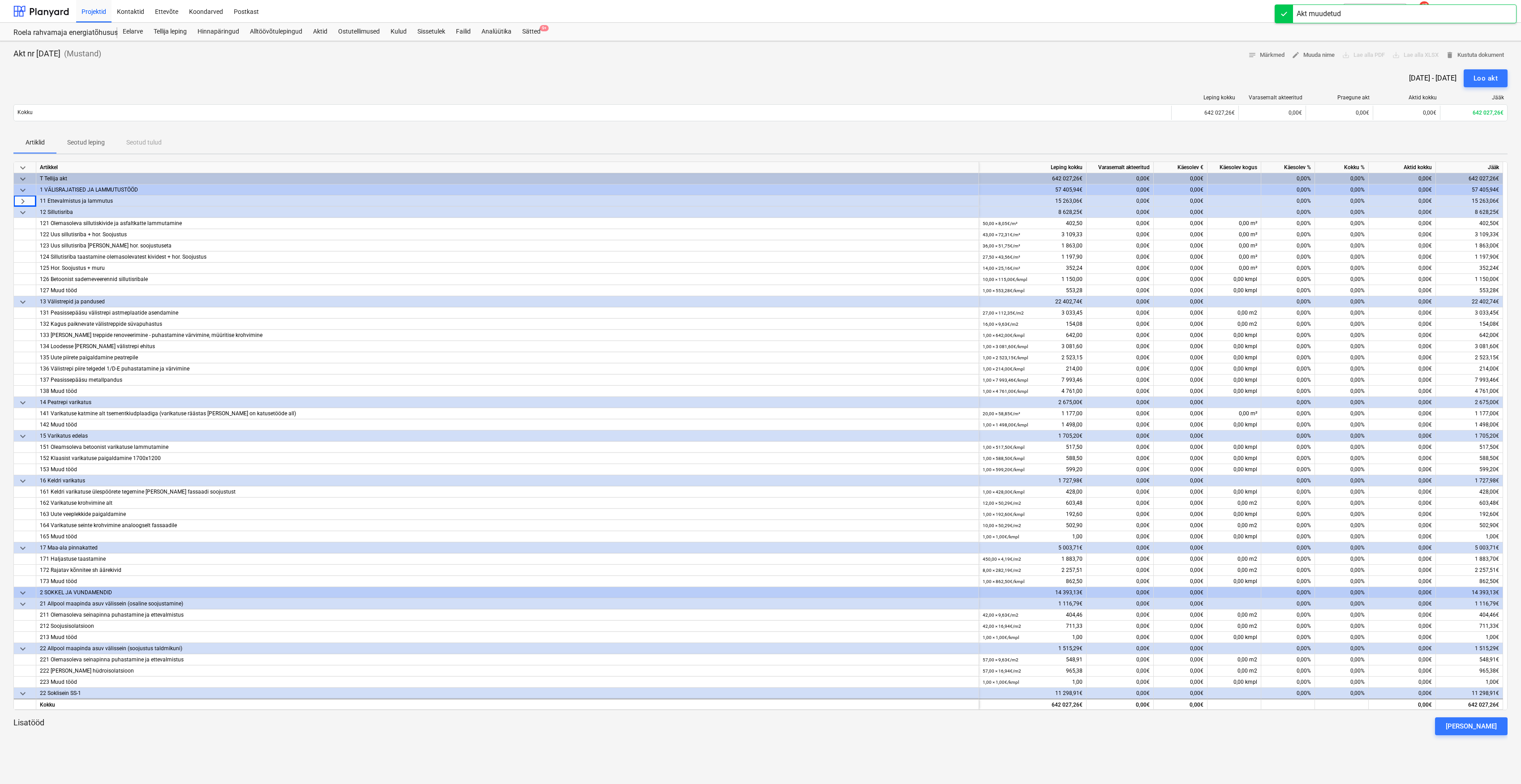
click at [17, 213] on div "keyboard_arrow_down" at bounding box center [25, 213] width 22 height 11
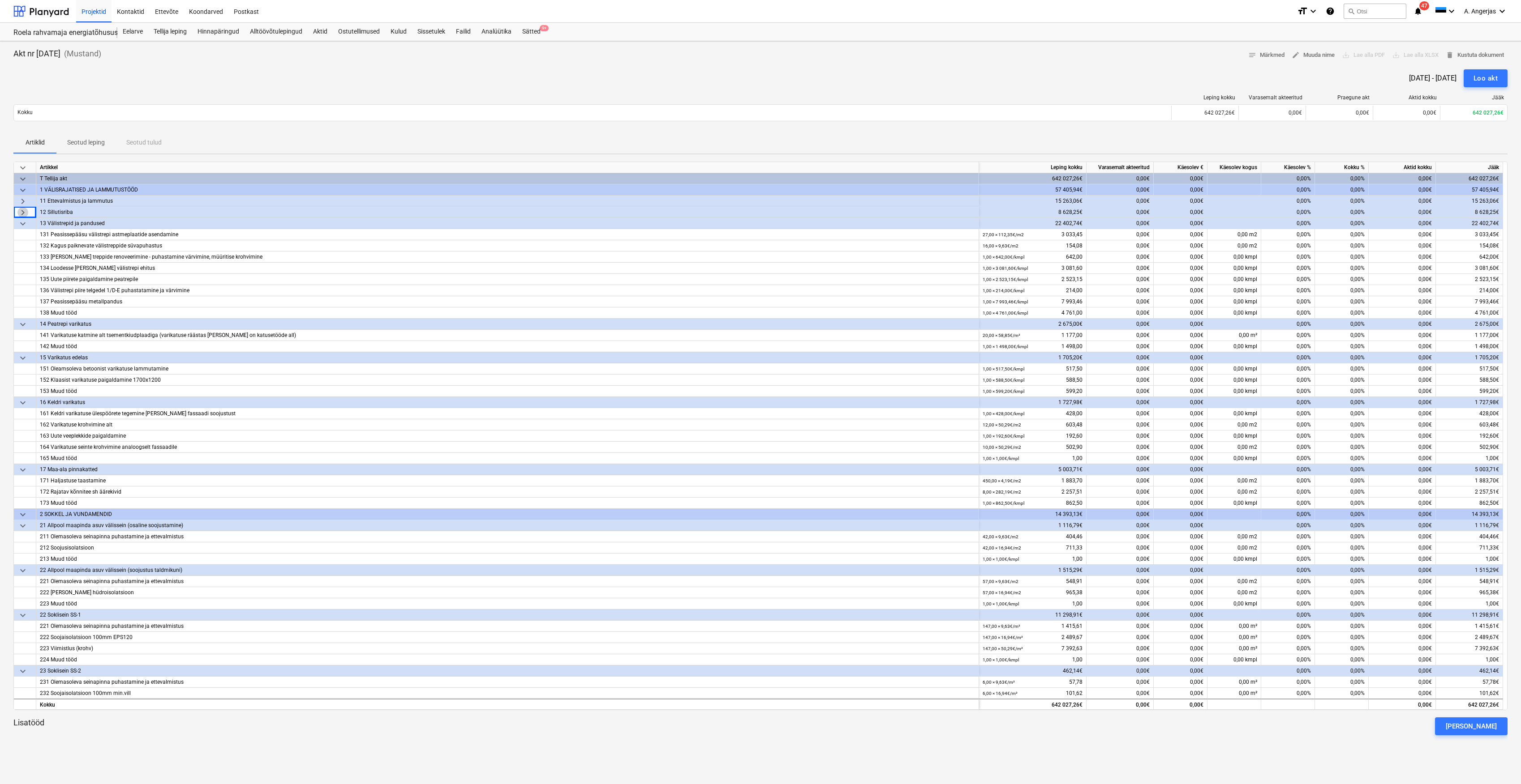
click at [22, 214] on span "keyboard_arrow_right" at bounding box center [22, 212] width 11 height 11
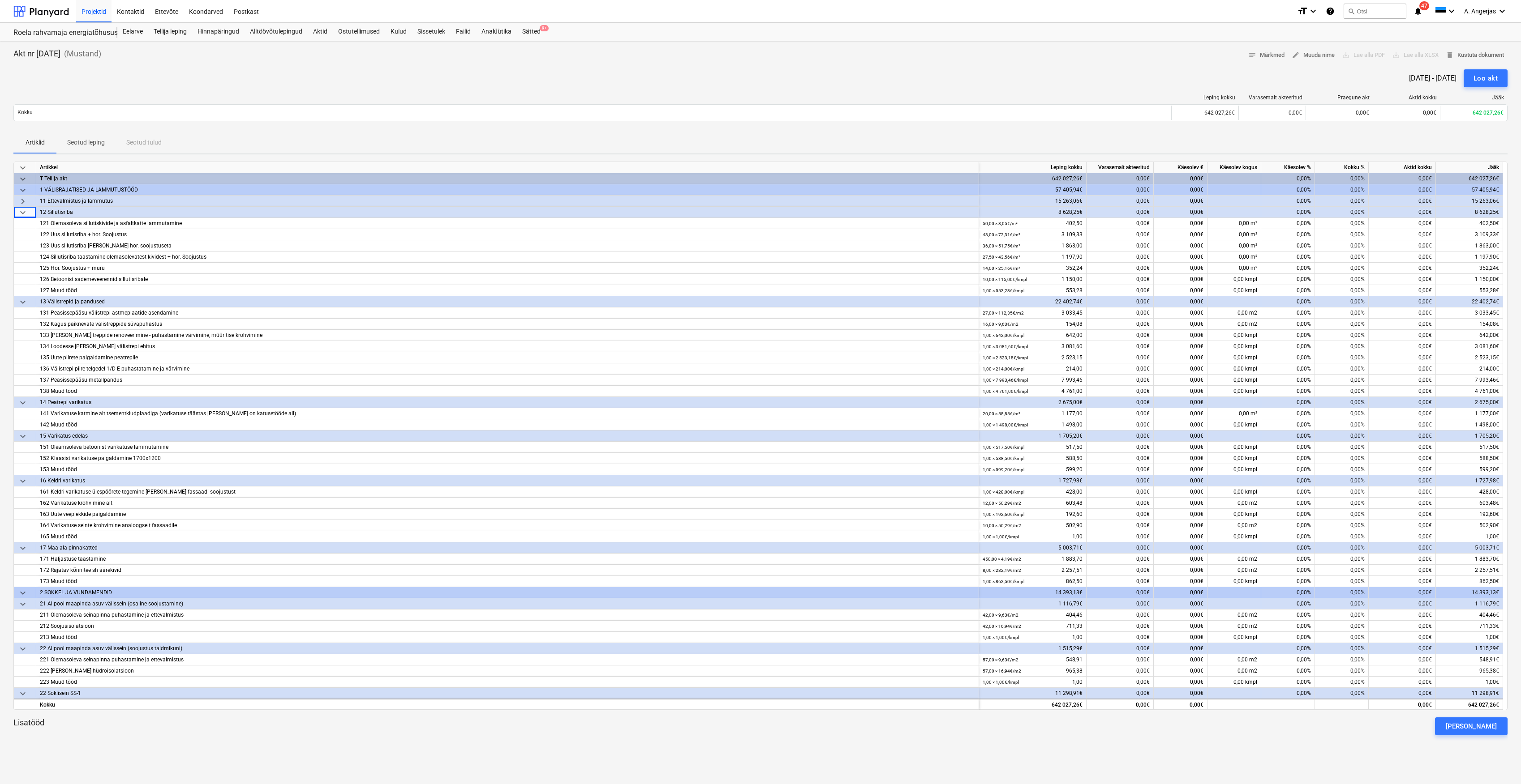
click at [22, 209] on span "keyboard_arrow_down" at bounding box center [22, 212] width 11 height 11
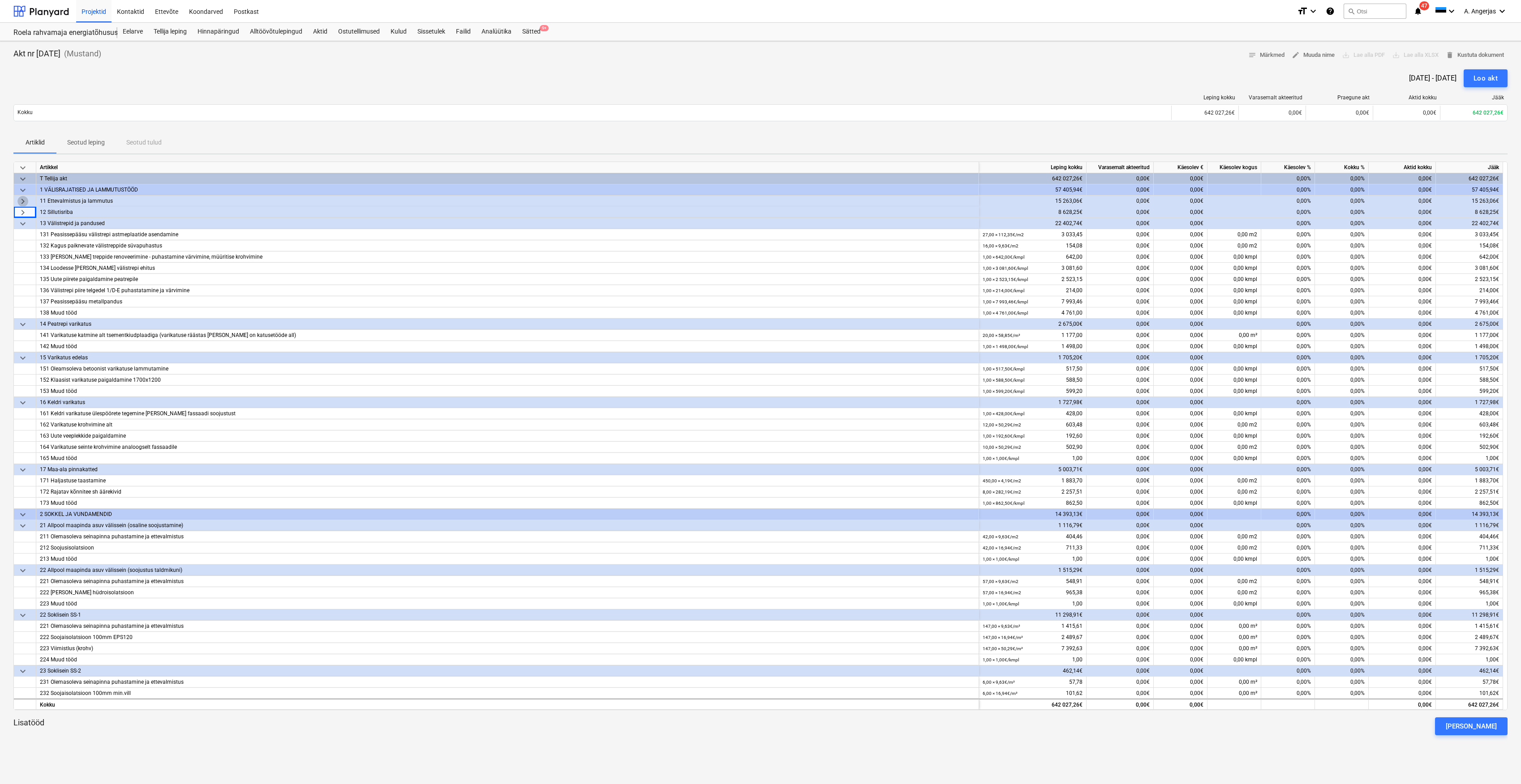
click at [22, 202] on span "keyboard_arrow_right" at bounding box center [22, 201] width 11 height 11
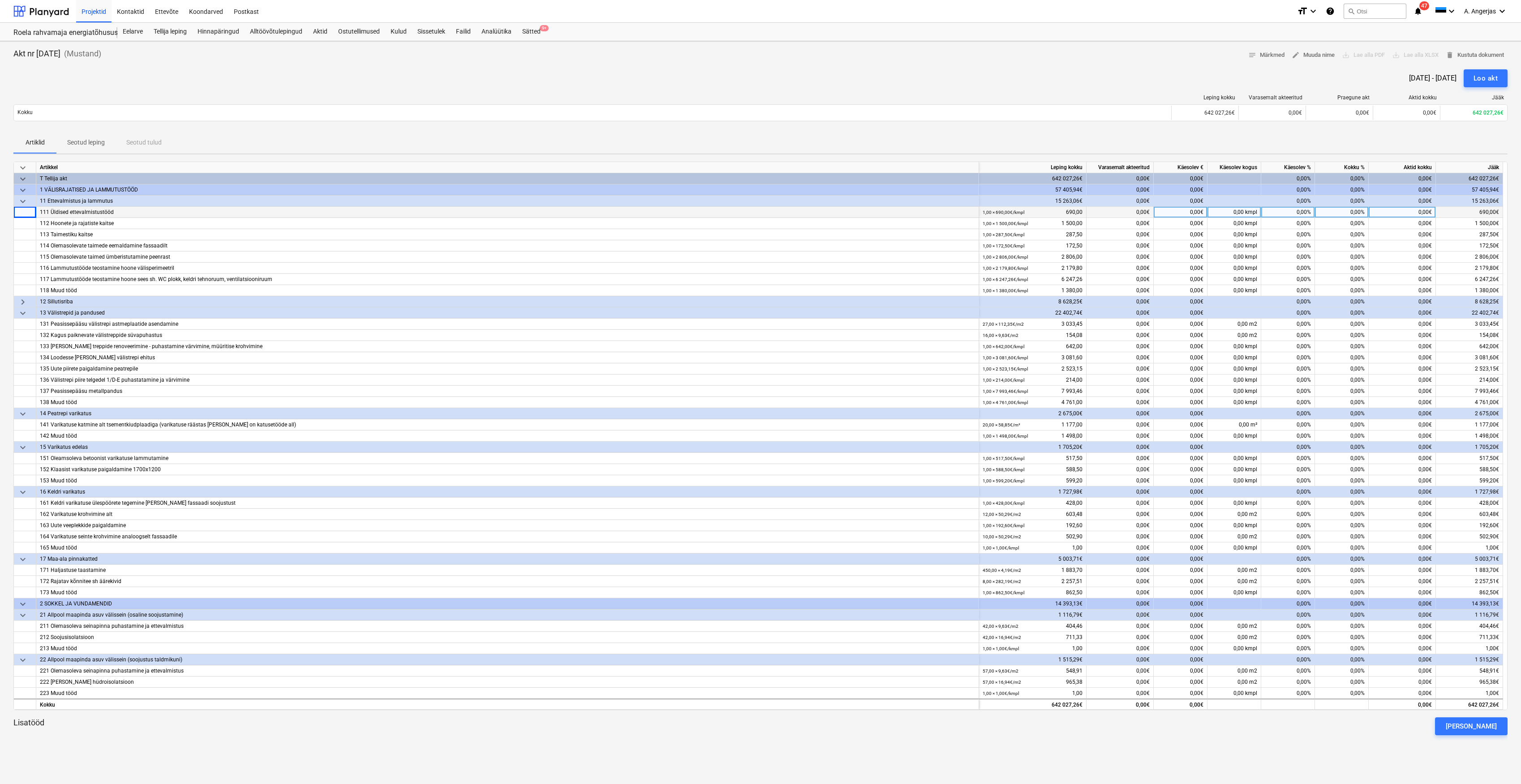
click at [24, 192] on span "keyboard_arrow_down" at bounding box center [22, 190] width 11 height 11
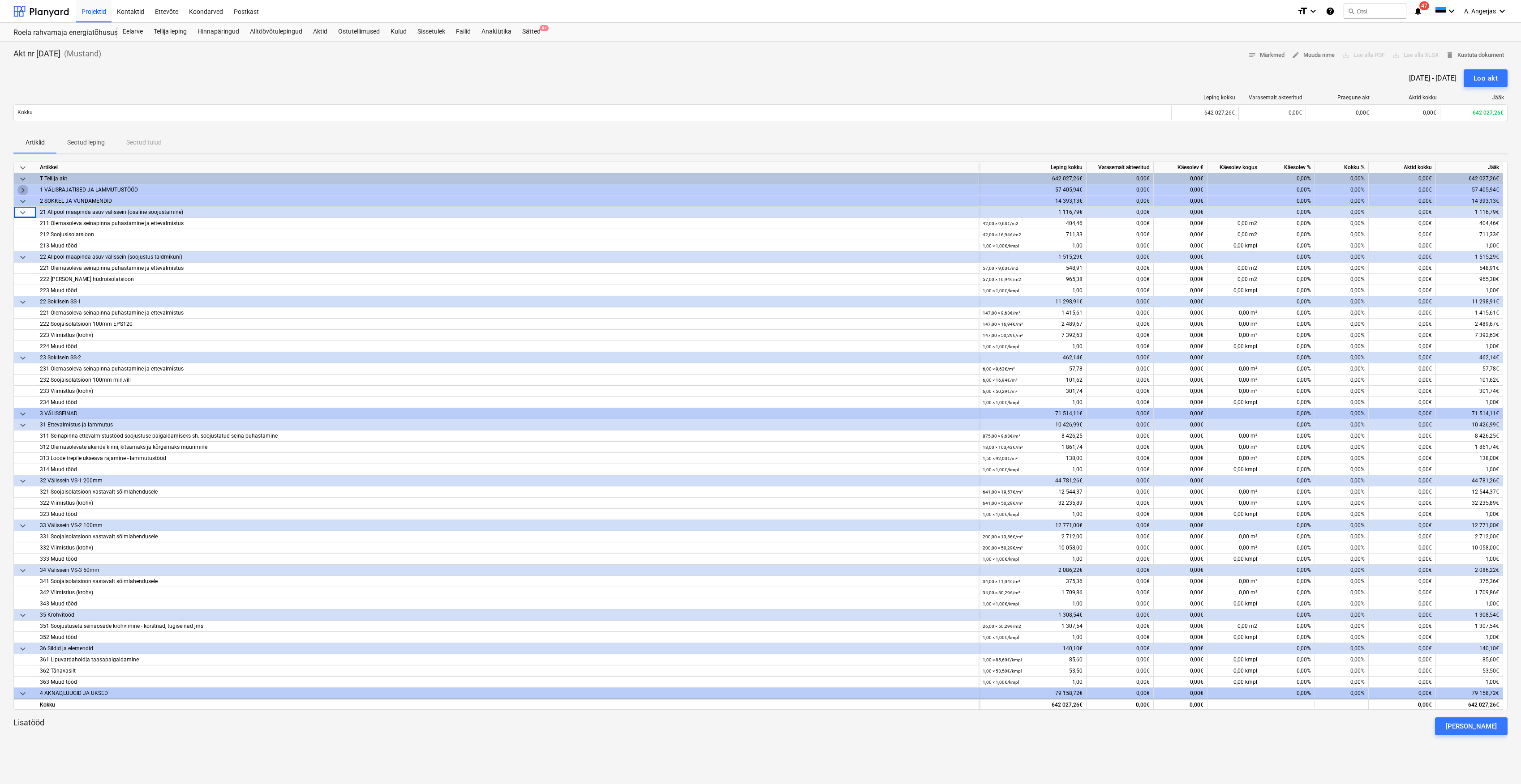
click at [24, 192] on span "keyboard_arrow_right" at bounding box center [22, 190] width 11 height 11
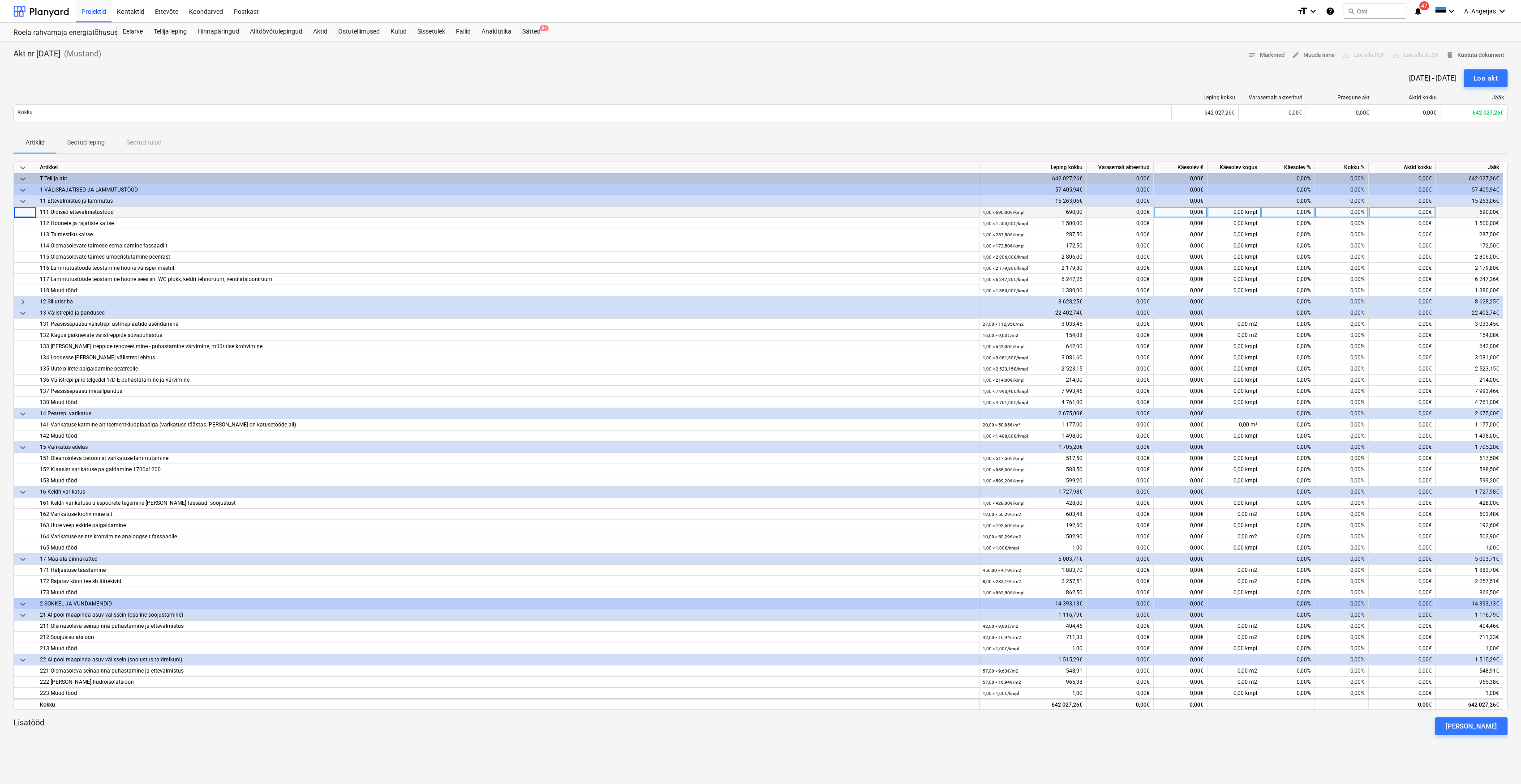
click at [24, 206] on span "keyboard_arrow_down" at bounding box center [22, 201] width 11 height 11
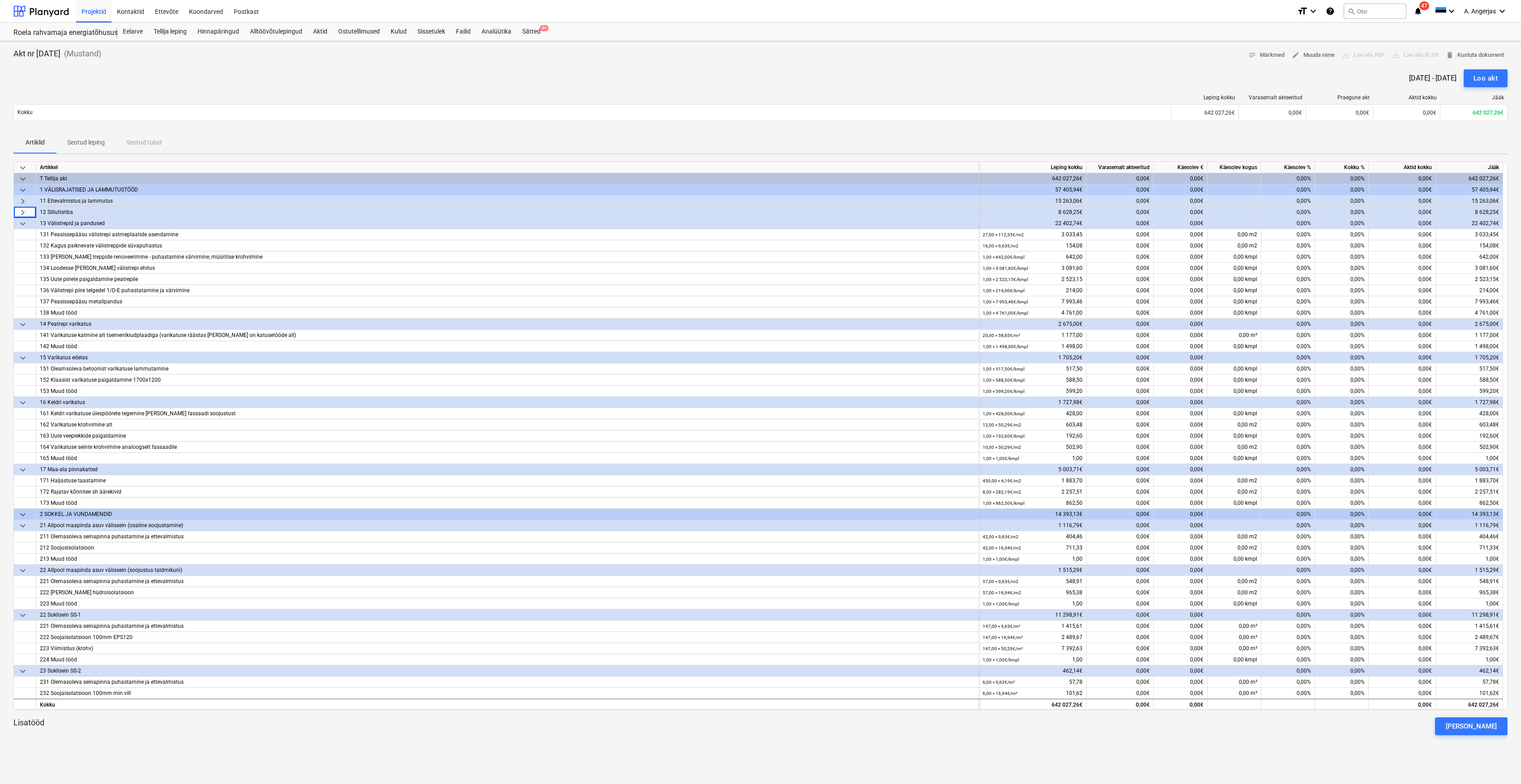
click at [24, 206] on span "keyboard_arrow_right" at bounding box center [22, 201] width 11 height 11
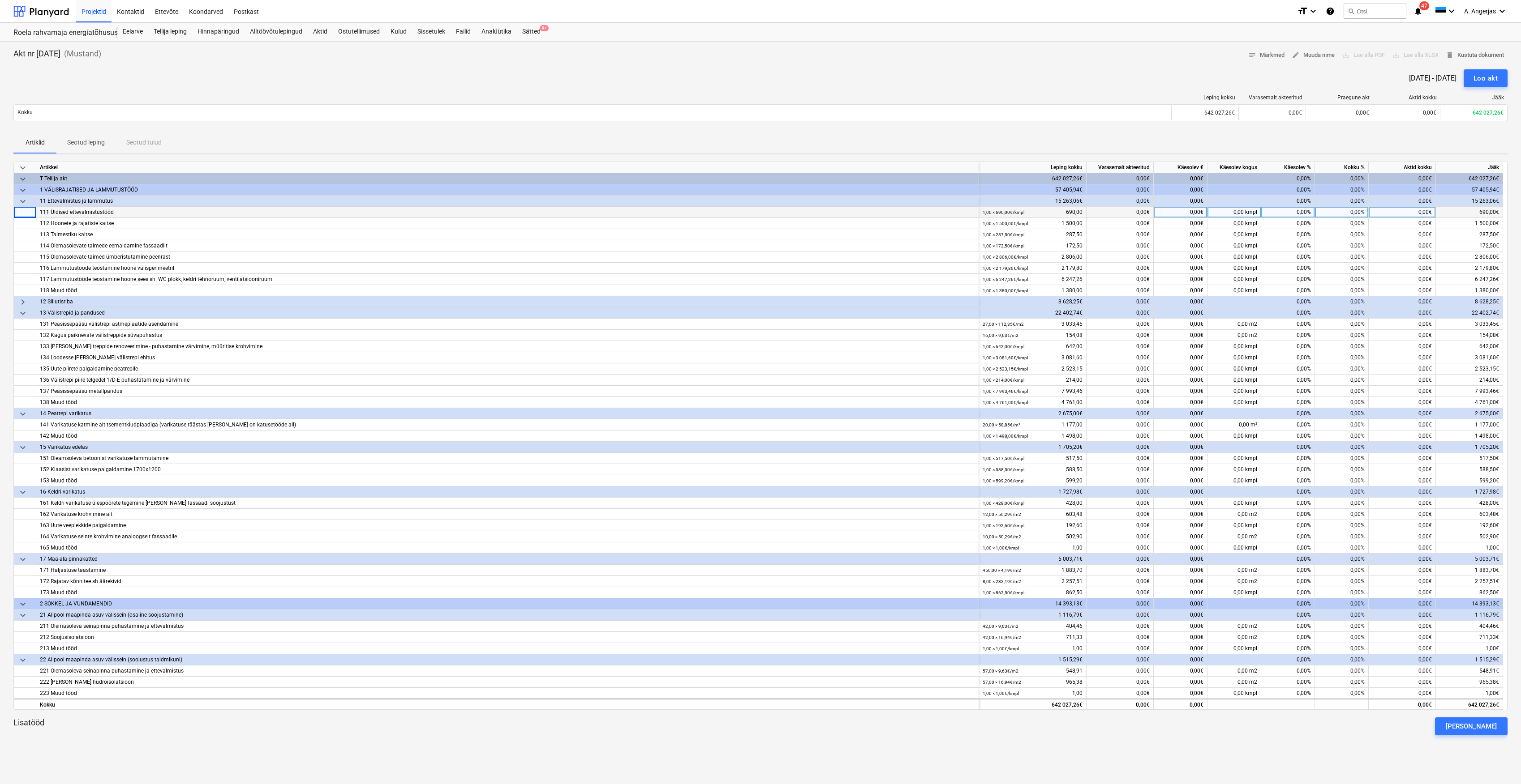
click at [1291, 215] on div "0,00%" at bounding box center [1288, 213] width 54 height 11
type input "100"
click at [1299, 226] on div "0,00%" at bounding box center [1288, 224] width 54 height 11
type input "100"
click at [1301, 241] on div "0,00%" at bounding box center [1288, 246] width 54 height 11
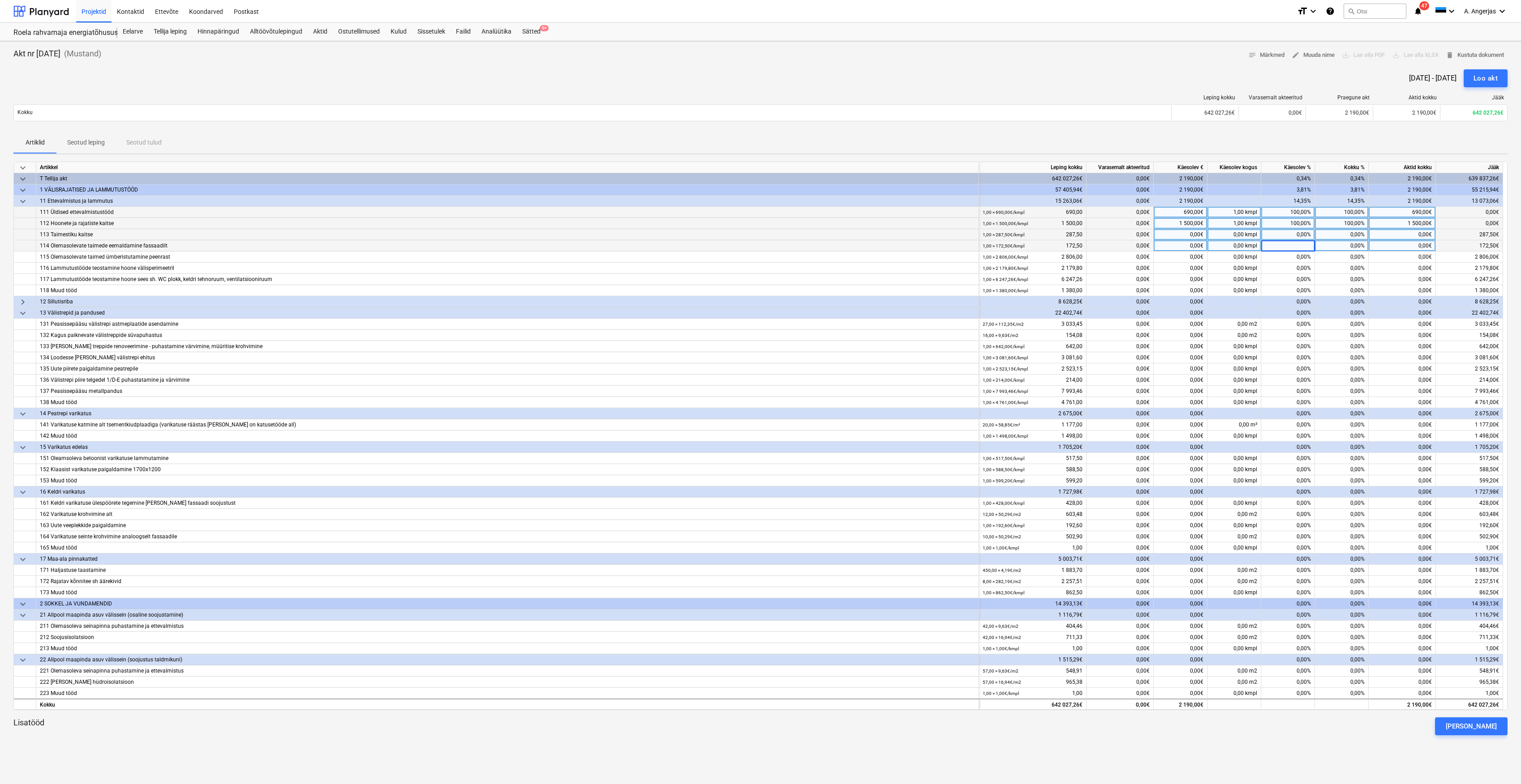
click at [1304, 235] on div "0,00%" at bounding box center [1288, 235] width 54 height 11
type input "100"
click at [1303, 244] on div "0,00%" at bounding box center [1288, 246] width 54 height 11
type input "100"
click at [1302, 257] on div "0,00%" at bounding box center [1288, 257] width 54 height 11
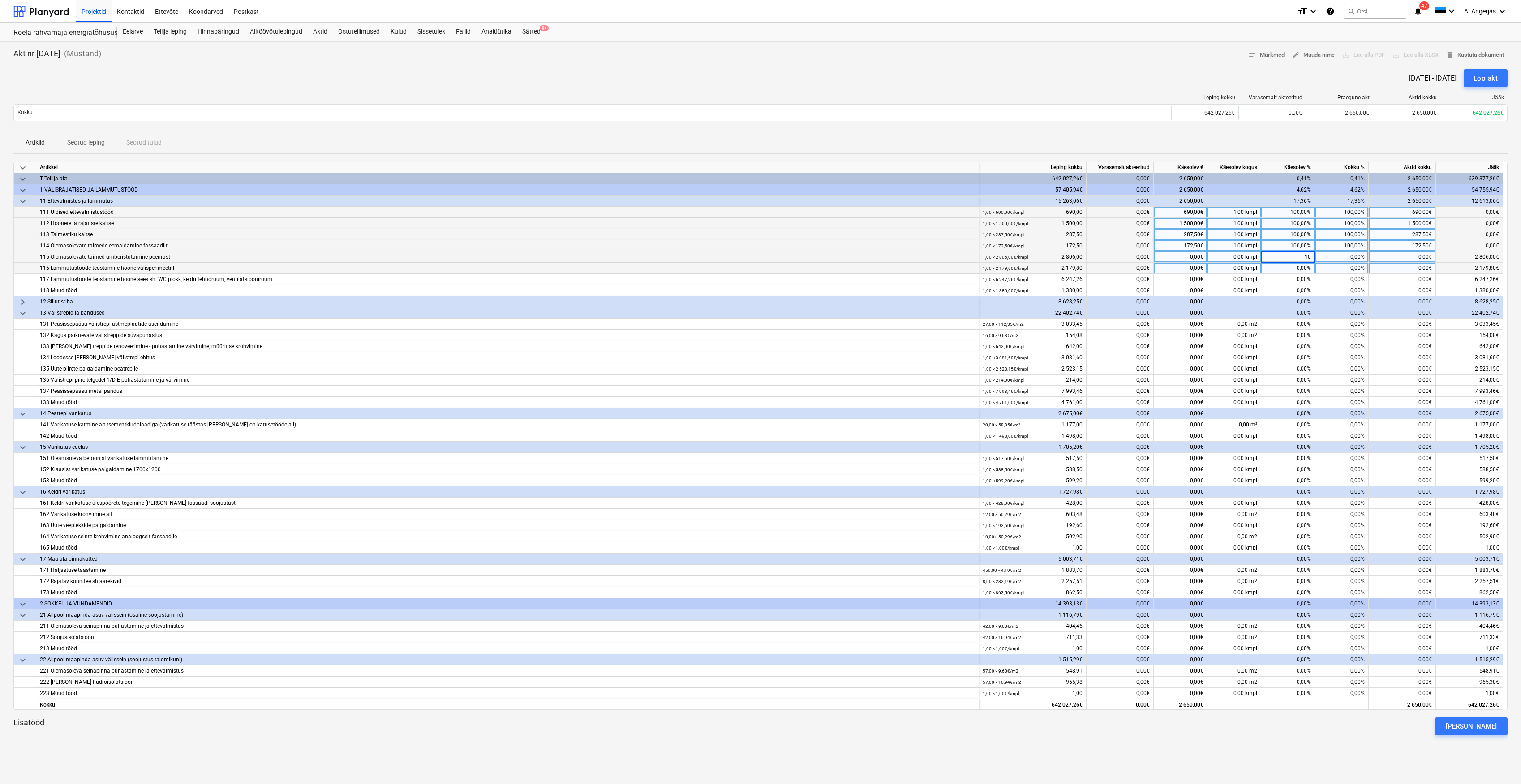
type input "100"
click at [1292, 266] on div "0,00%" at bounding box center [1288, 268] width 54 height 11
type input "100"
click at [1310, 281] on div "0,00%" at bounding box center [1288, 280] width 54 height 11
click at [1292, 269] on div "100,00%" at bounding box center [1288, 268] width 54 height 11
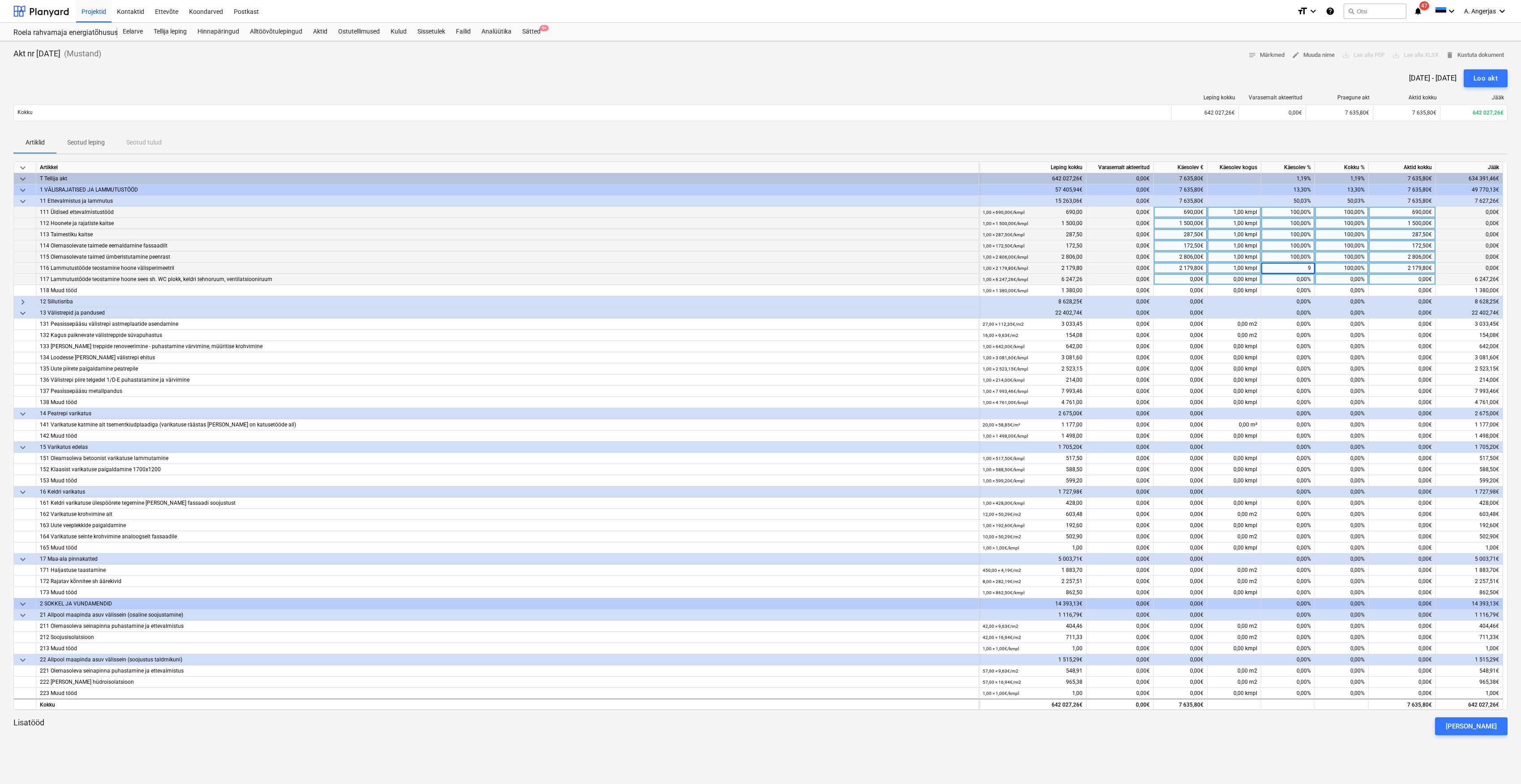
type input "90"
click at [1313, 283] on div "0,00%" at bounding box center [1288, 280] width 54 height 11
click at [1305, 271] on div "90,00%" at bounding box center [1288, 268] width 54 height 11
type input "70"
click at [1304, 284] on div "0,00%" at bounding box center [1288, 280] width 54 height 11
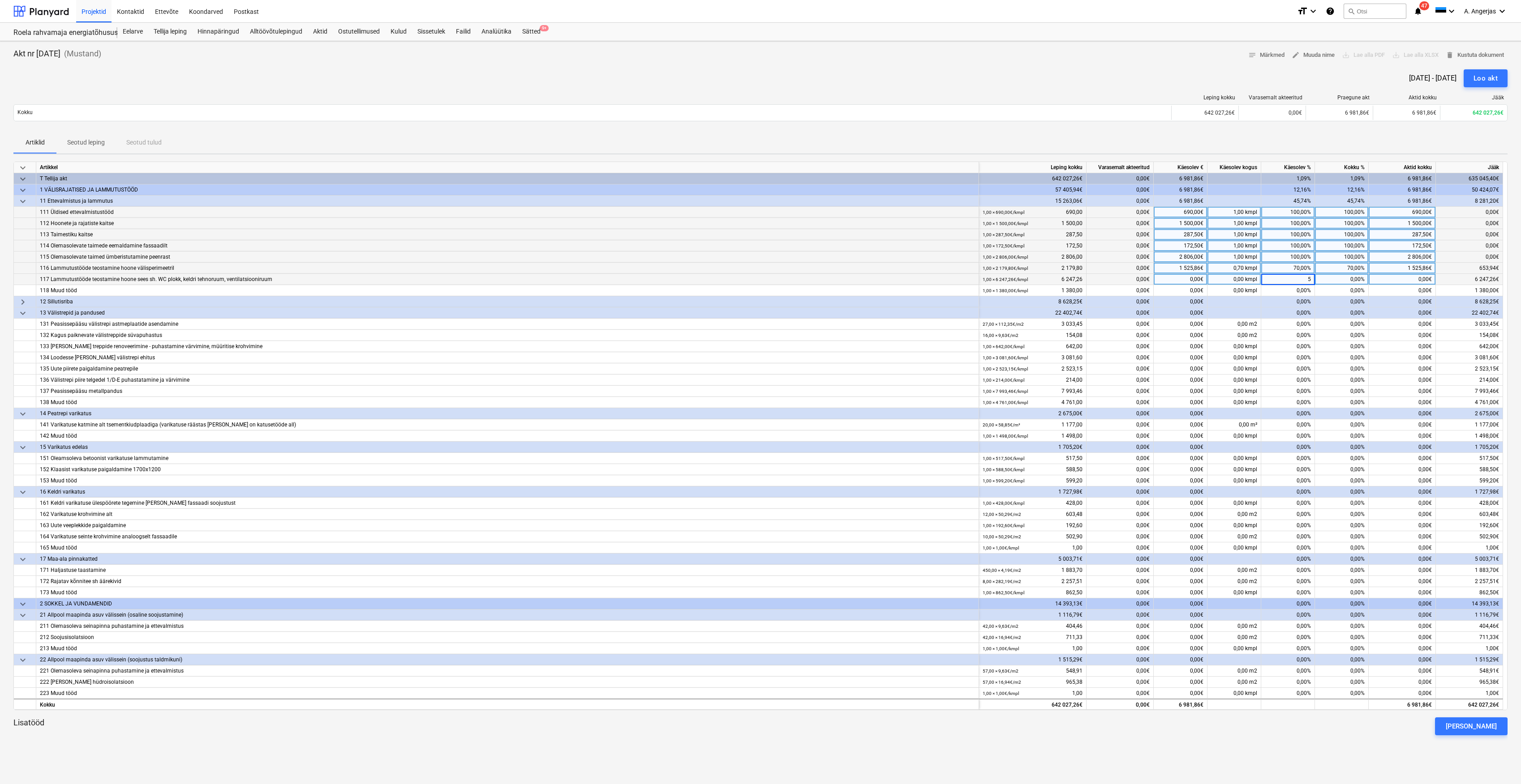
type input "50"
click at [1294, 291] on div "0,00%" at bounding box center [1288, 291] width 54 height 11
type input "100"
click at [18, 305] on span "keyboard_arrow_right" at bounding box center [22, 302] width 11 height 11
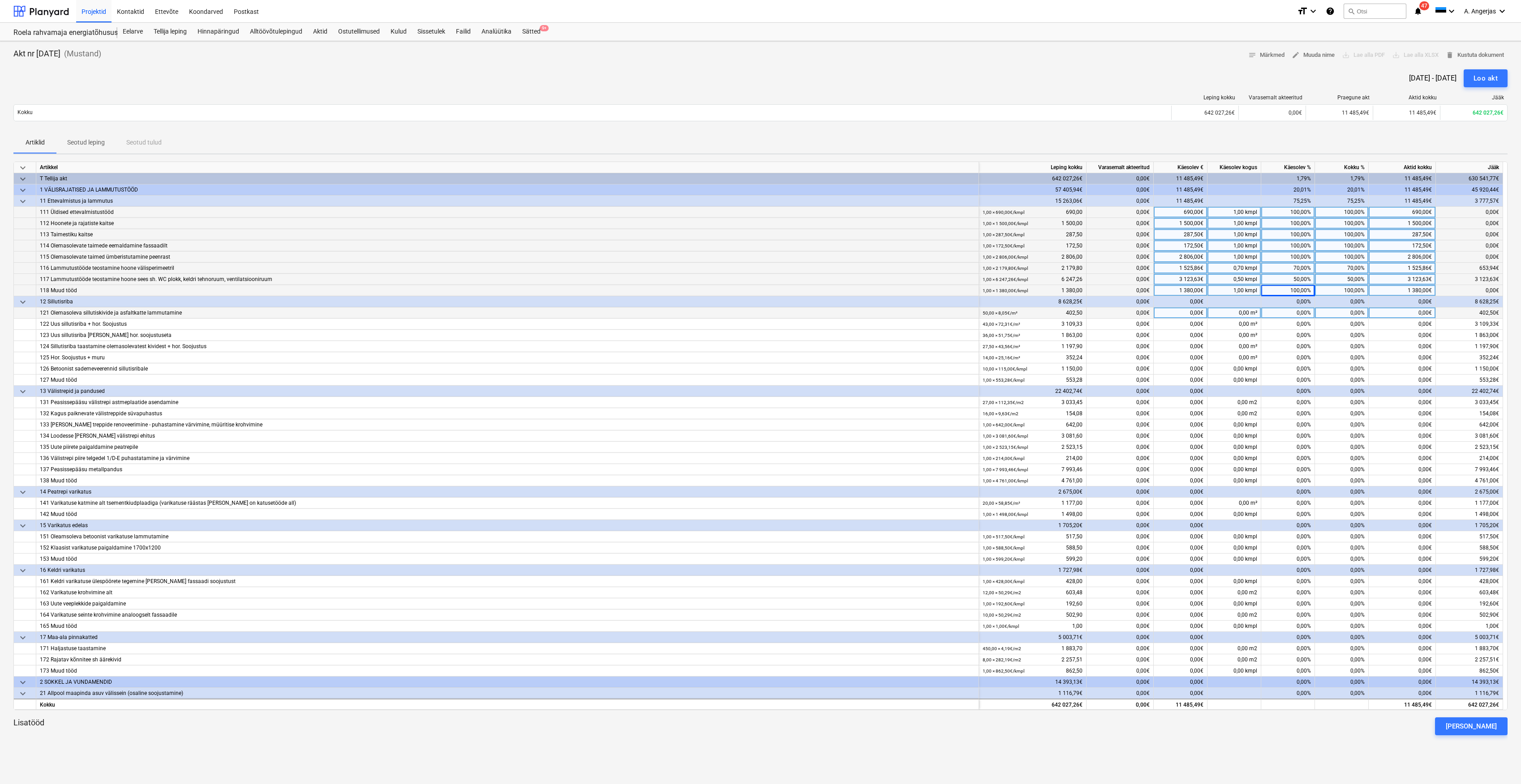
click at [1272, 316] on div "0,00%" at bounding box center [1288, 313] width 54 height 11
type input "100"
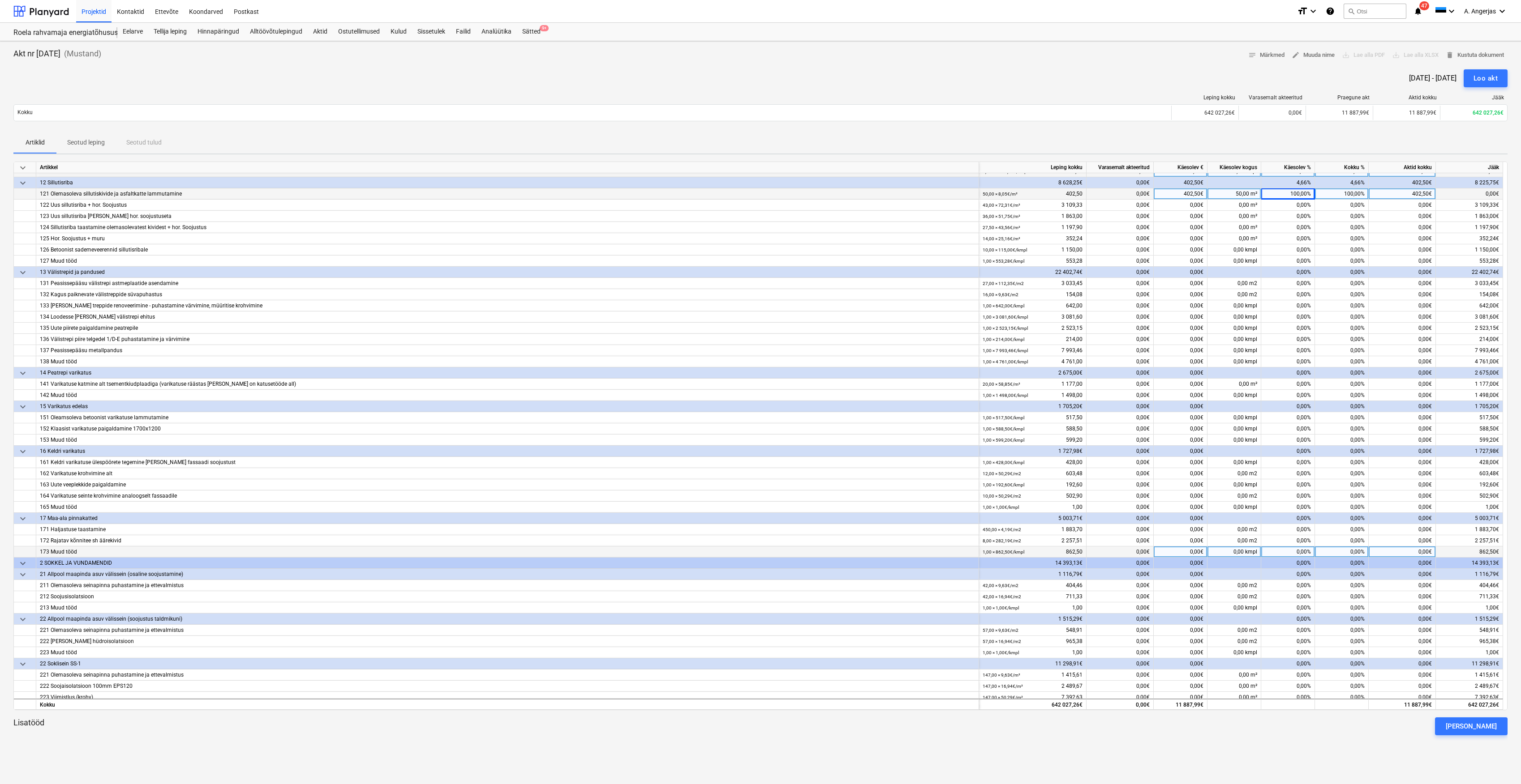
scroll to position [179, 0]
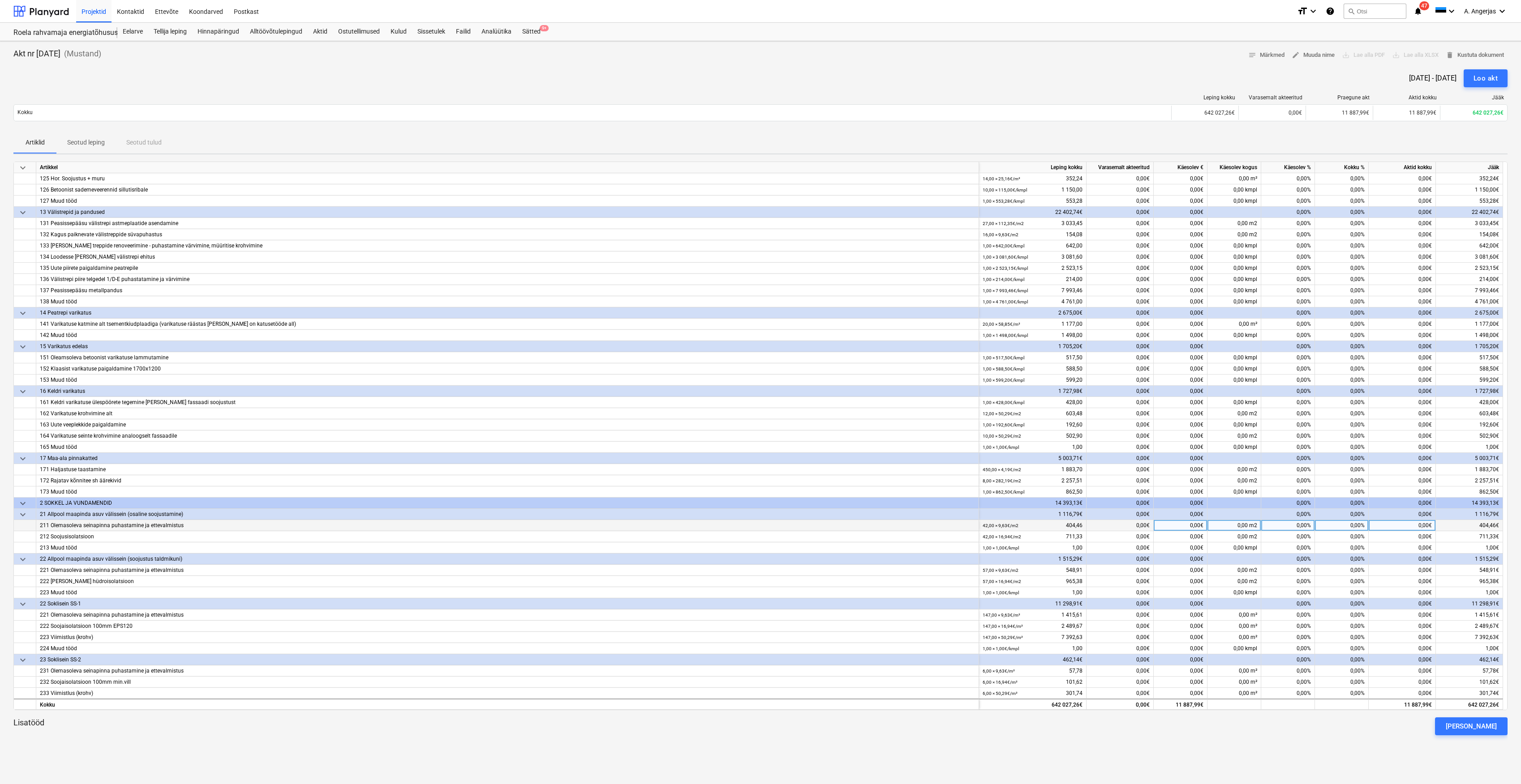
click at [1306, 525] on div "0,00%" at bounding box center [1288, 526] width 54 height 11
type input "50"
click at [1301, 535] on div "0,00%" at bounding box center [1288, 537] width 54 height 11
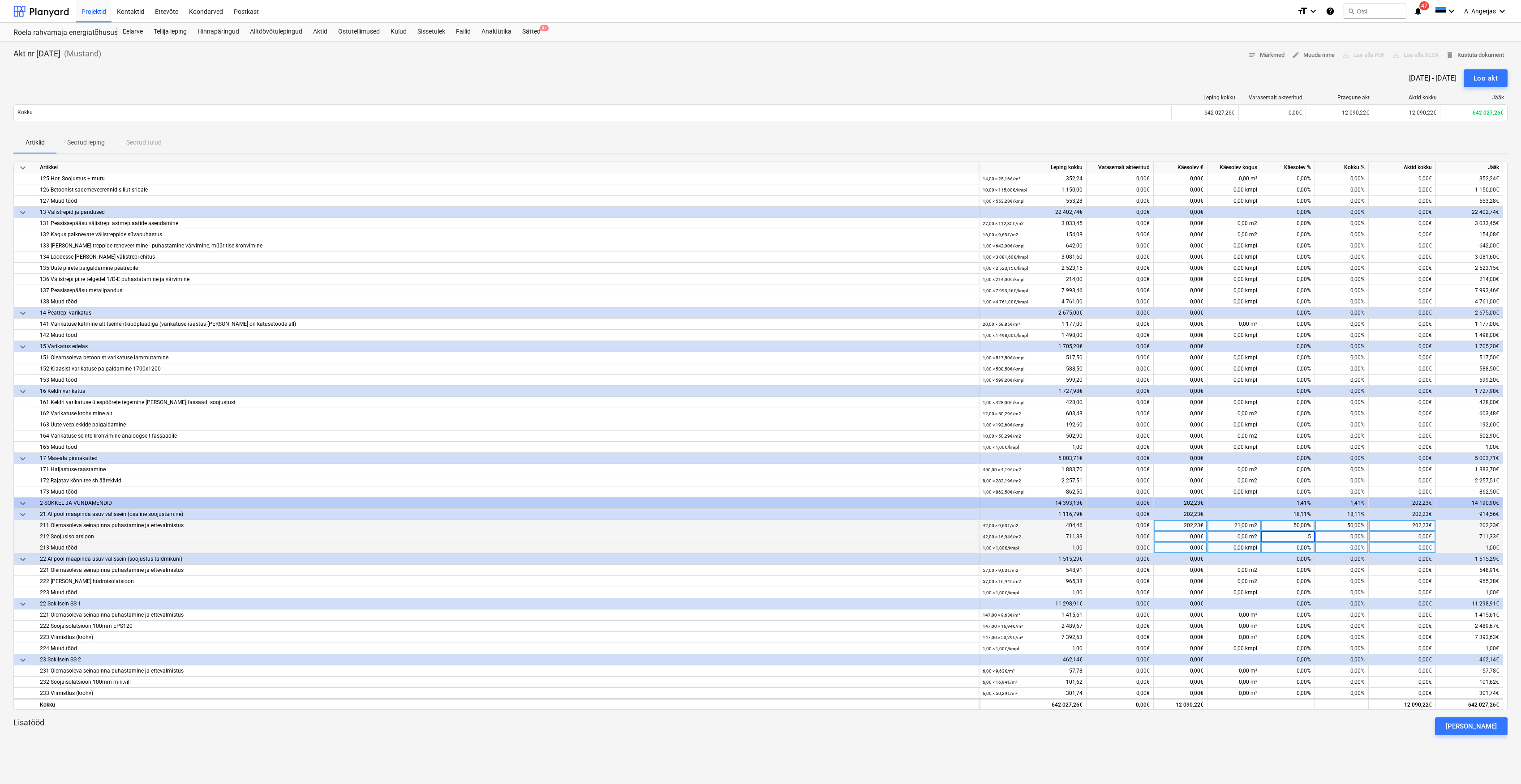
type input "50"
click at [1287, 554] on div "0,00%" at bounding box center [1288, 548] width 54 height 11
click at [1298, 524] on div "50,00%" at bounding box center [1288, 526] width 54 height 11
type input "100"
click at [1296, 539] on div "50,00%" at bounding box center [1288, 537] width 54 height 11
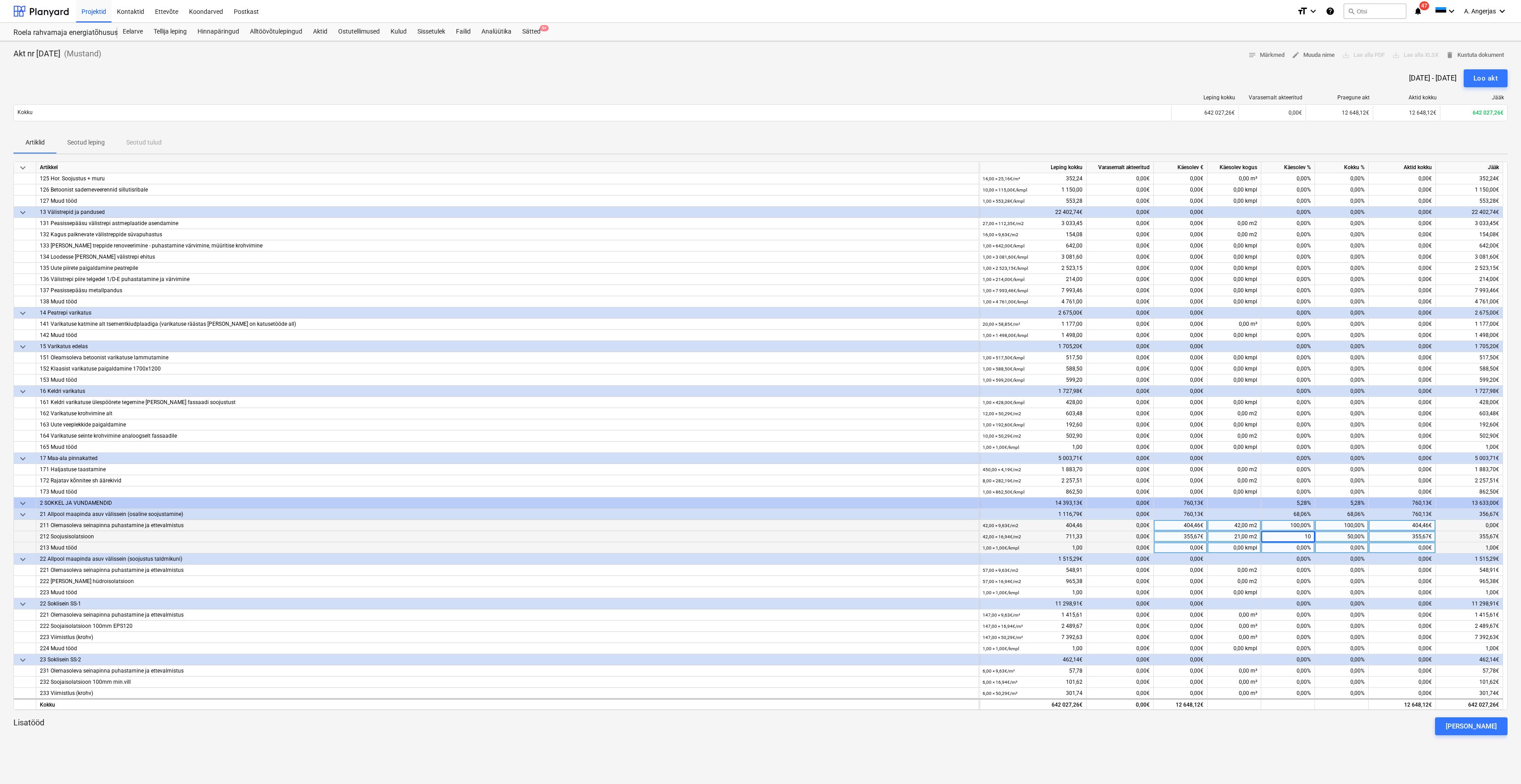
type input "100"
click at [1295, 547] on div "0,00%" at bounding box center [1288, 548] width 54 height 11
type input "100"
click at [1296, 570] on div "0,00%" at bounding box center [1288, 571] width 54 height 11
type input "100"
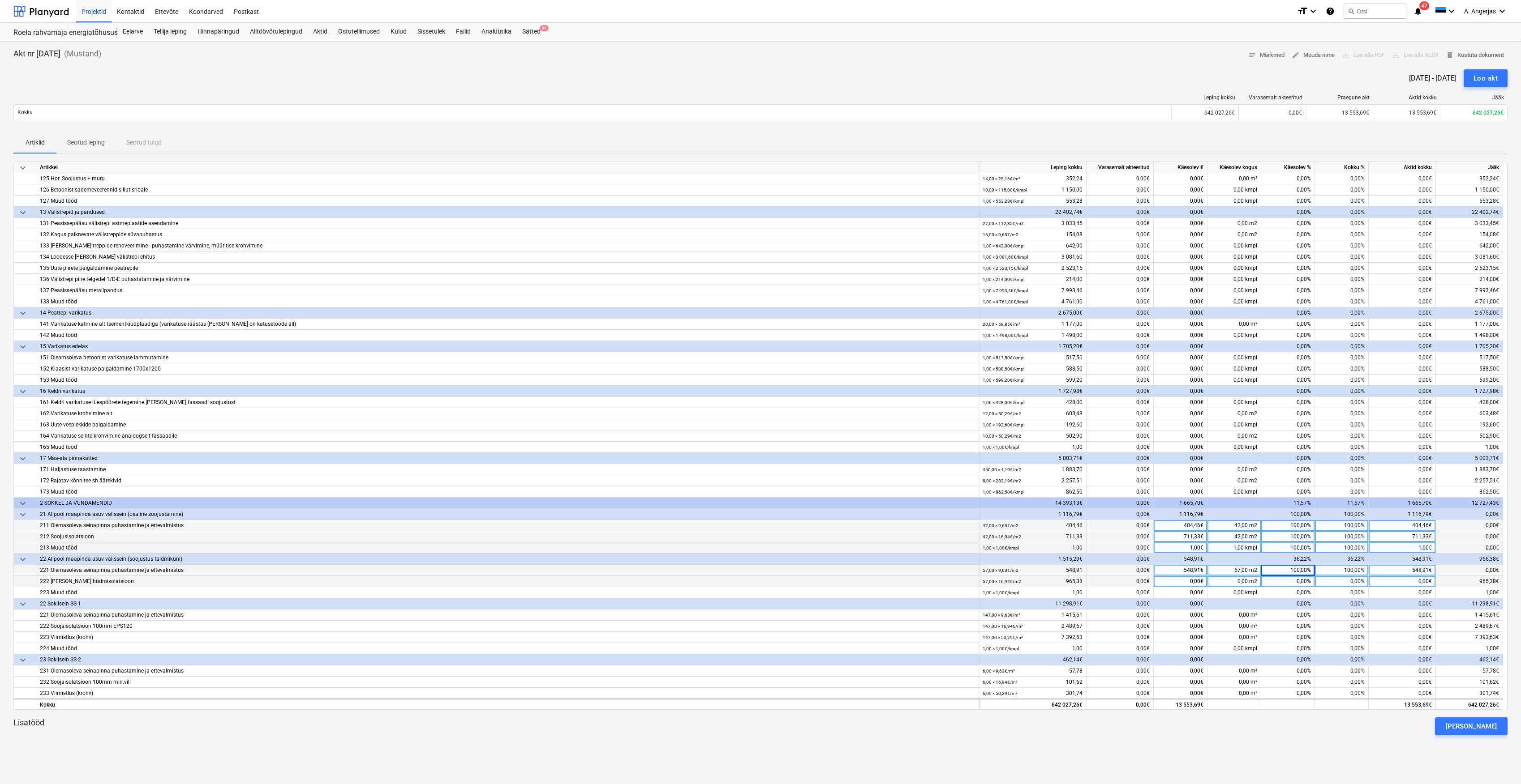
click at [1287, 584] on div "0,00%" at bounding box center [1288, 582] width 54 height 11
type input "100"
click at [1285, 596] on div "0,00%" at bounding box center [1288, 593] width 54 height 11
type input "100"
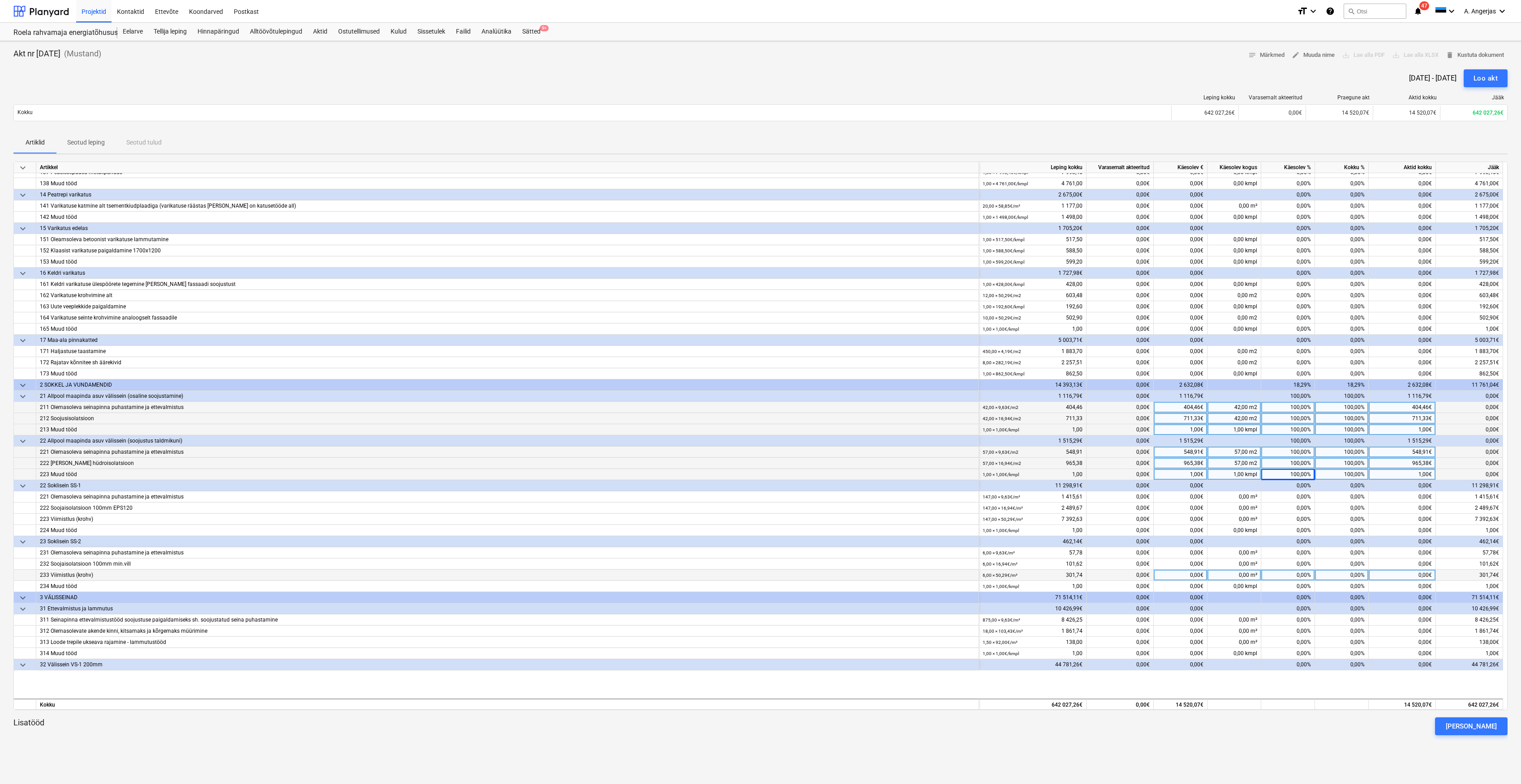
scroll to position [298, 0]
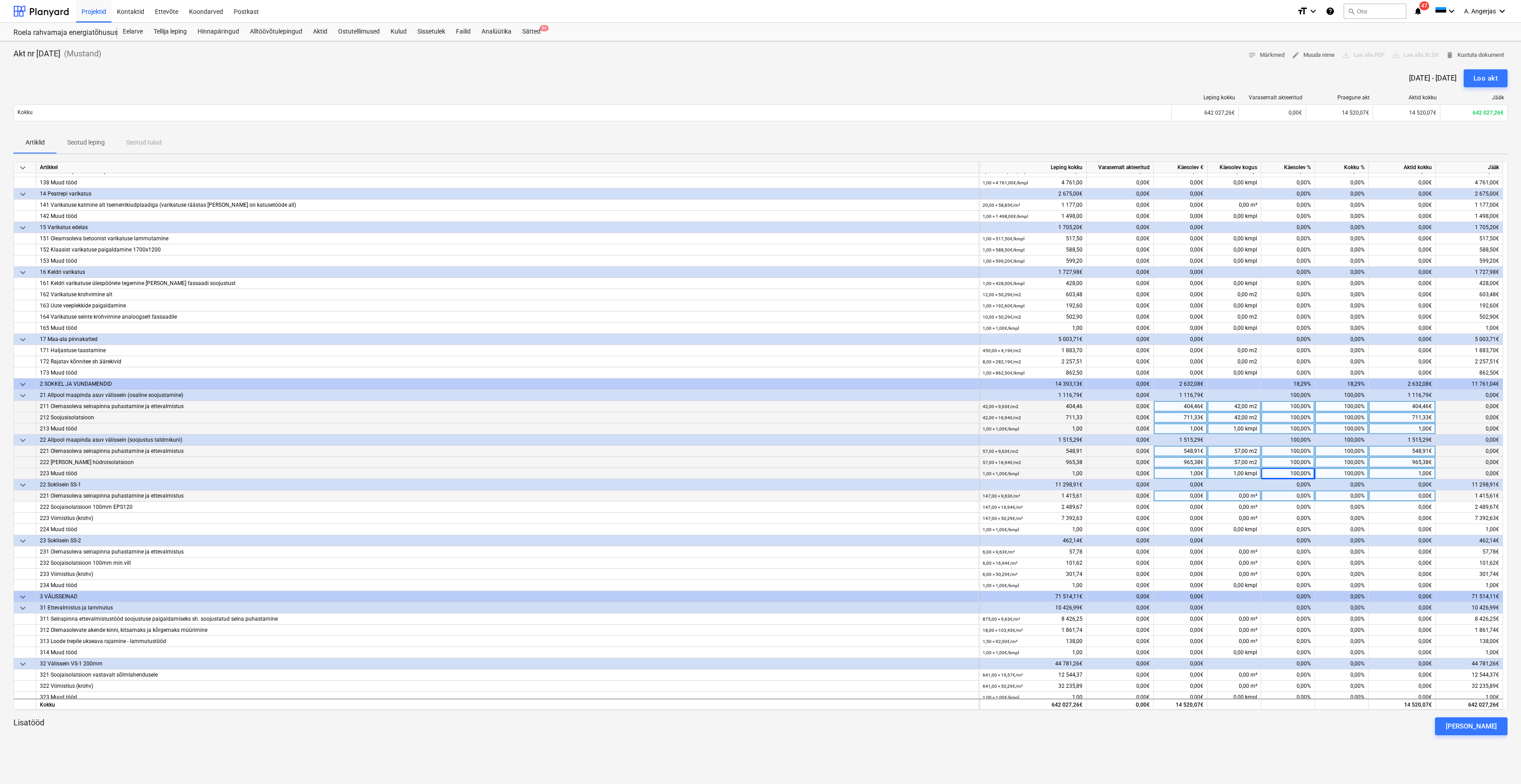
click at [1298, 493] on div "0,00%" at bounding box center [1288, 496] width 54 height 11
type input "50"
click at [1280, 509] on div "0,00%" at bounding box center [1288, 508] width 54 height 11
type input "50"
click at [1289, 521] on div "0,00%" at bounding box center [1288, 519] width 54 height 11
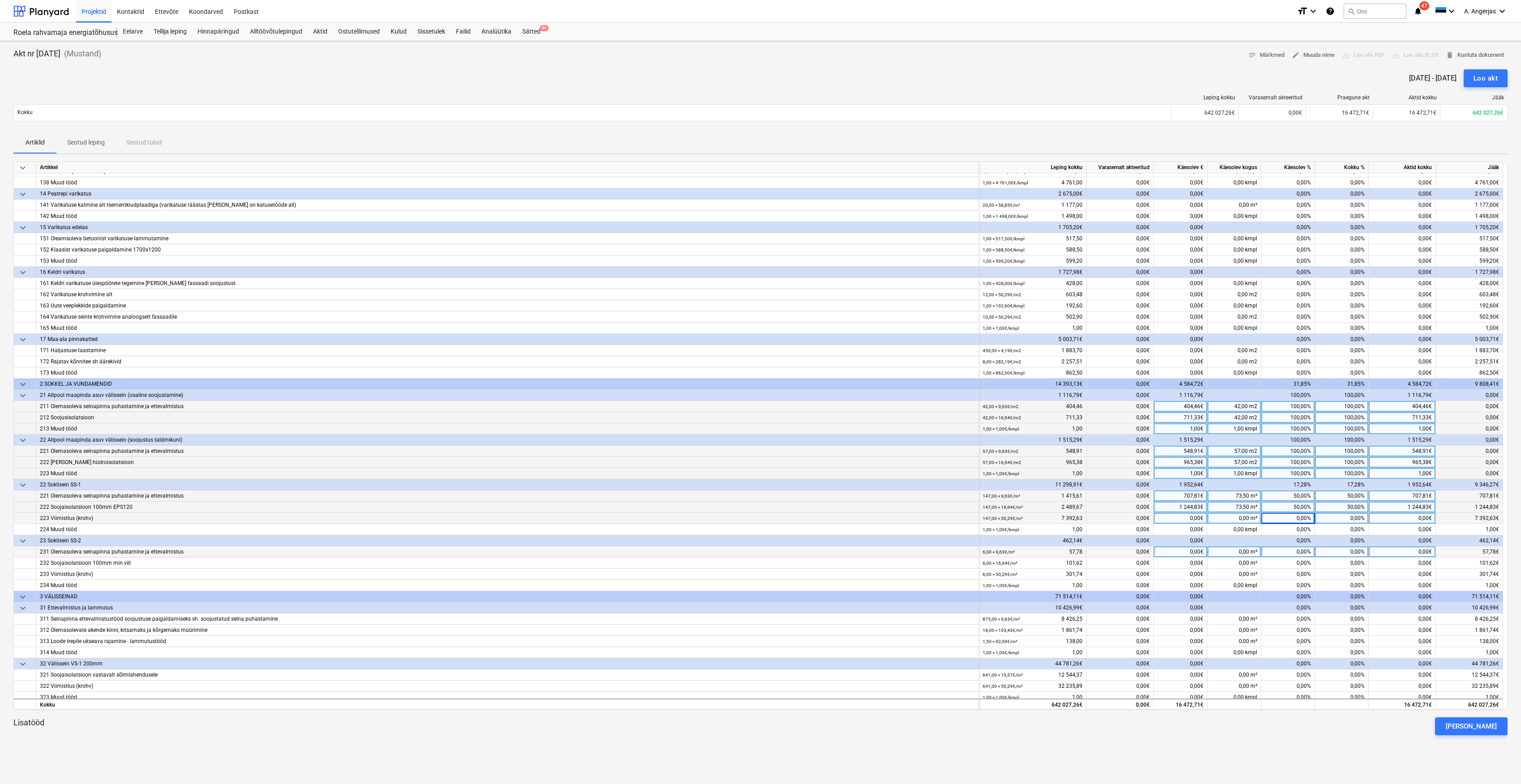
click at [1301, 550] on div "0,00%" at bounding box center [1288, 552] width 54 height 11
type input "50"
click at [1292, 552] on div "50,00%" at bounding box center [1288, 552] width 54 height 11
type input "50"
click at [1285, 562] on div "0,00%" at bounding box center [1288, 563] width 54 height 11
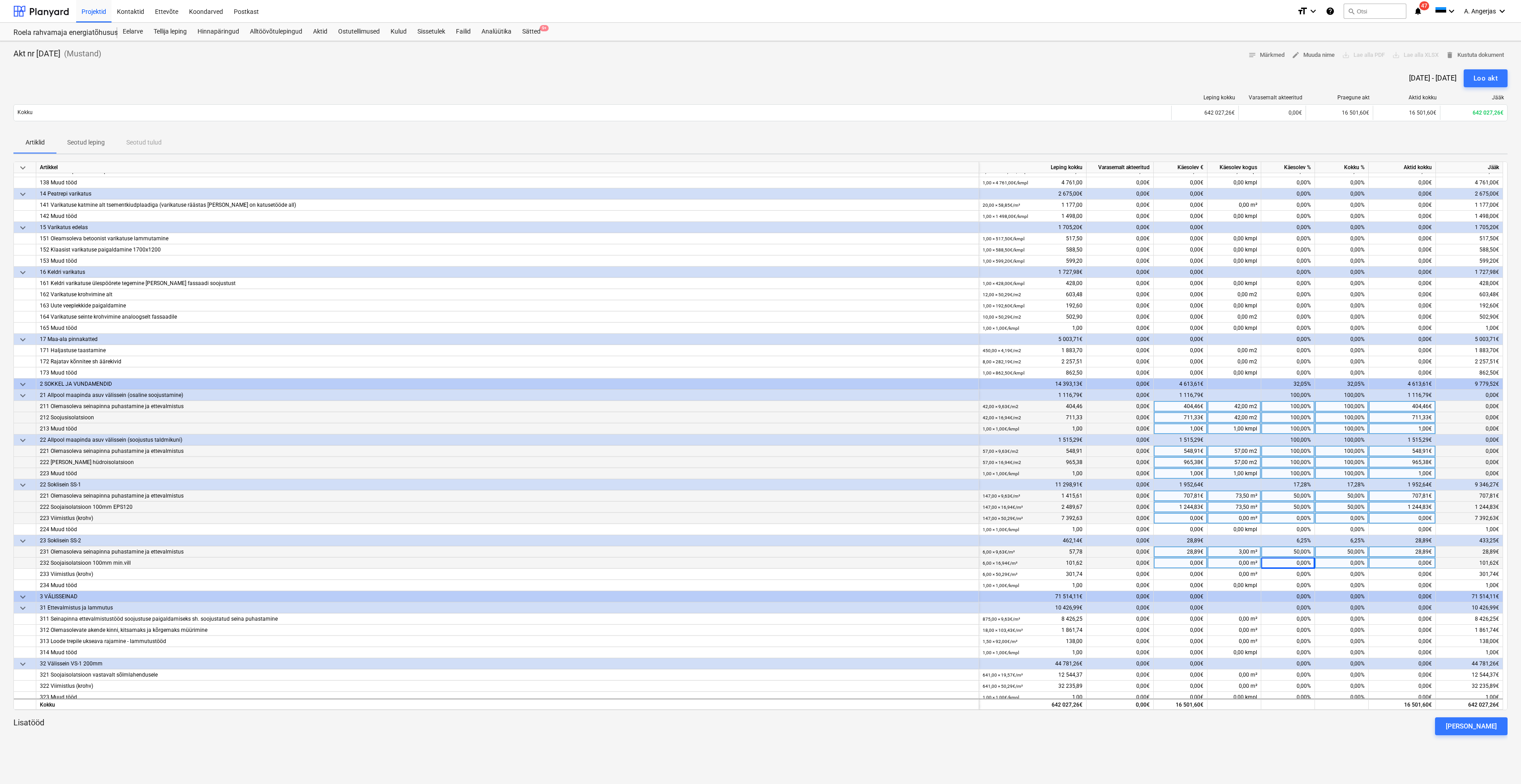
click at [1294, 552] on div "50,00%" at bounding box center [1288, 552] width 54 height 11
type input "100"
click at [1300, 616] on div "0,00%" at bounding box center [1288, 619] width 54 height 11
click at [217, 81] on div "[DATE] - [DATE] Loo akt" at bounding box center [761, 78] width 1494 height 18
drag, startPoint x: 83, startPoint y: 620, endPoint x: 269, endPoint y: 625, distance: 186.1
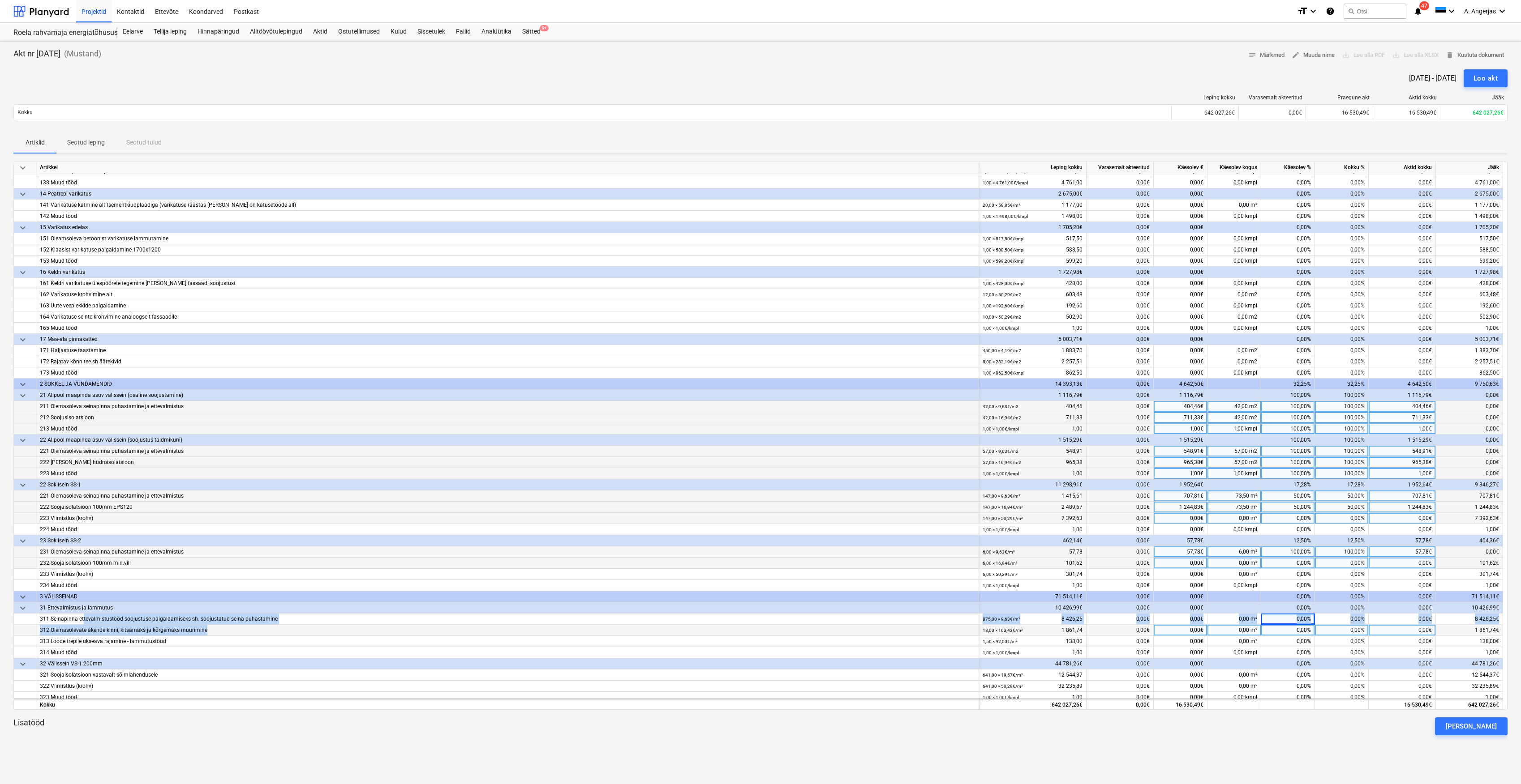
click at [269, 625] on div "keyboard_arrow_down Artikkel Leping kokku Varasemalt akteeritud Käesolev € Käes…" at bounding box center [761, 436] width 1494 height 549
drag, startPoint x: 269, startPoint y: 625, endPoint x: 280, endPoint y: 627, distance: 11.2
click at [280, 627] on div "312 Olemasolevate akende kinni, kitsamaks ja kõrgemaks müürimine" at bounding box center [507, 630] width 935 height 11
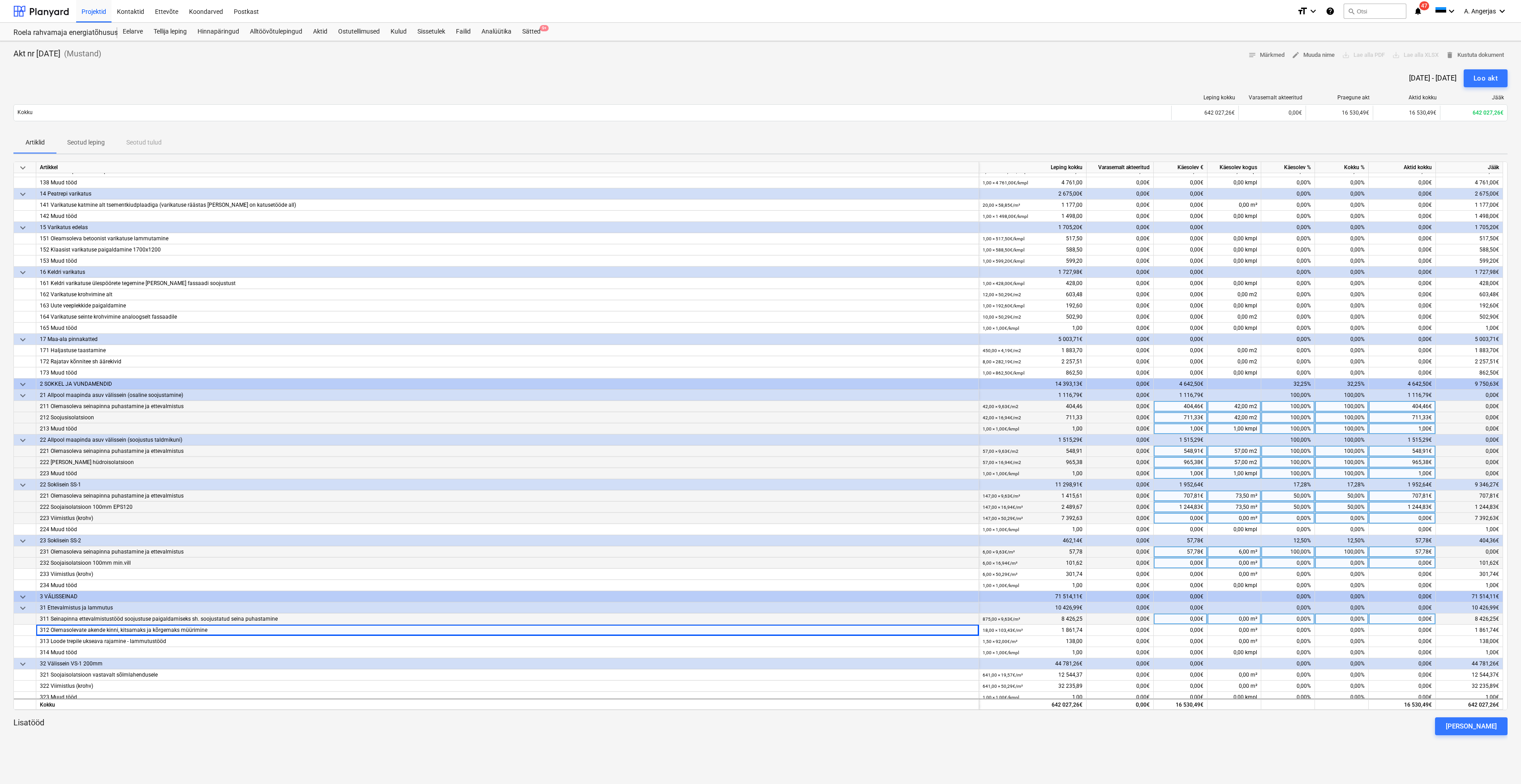
click at [282, 620] on div "311 Seinapinna ettevalmistustööd soojustuse paigaldamiseks sh. soojustatud sein…" at bounding box center [507, 619] width 935 height 11
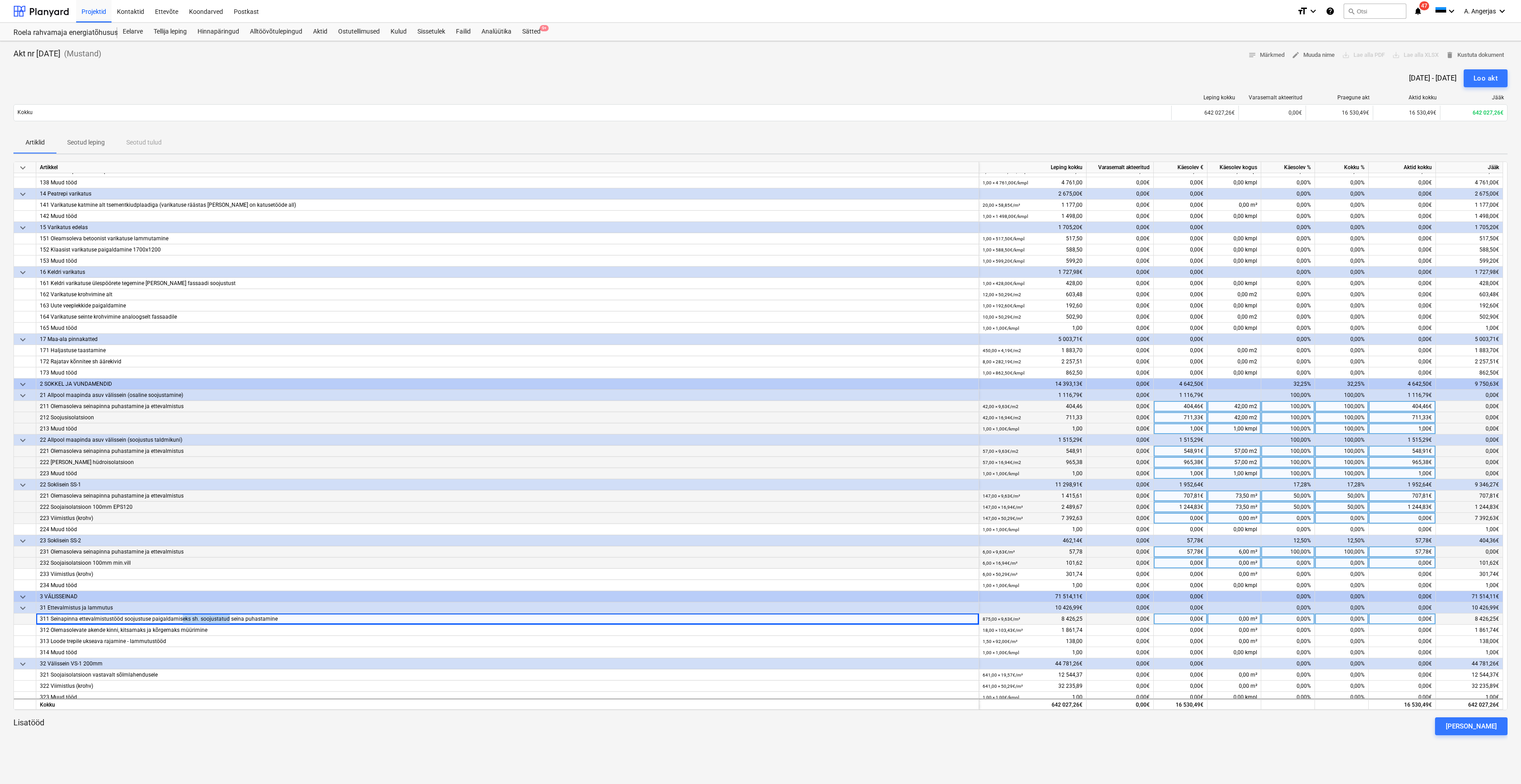
drag, startPoint x: 179, startPoint y: 620, endPoint x: 226, endPoint y: 620, distance: 47.0
click at [226, 620] on div "311 Seinapinna ettevalmistustööd soojustuse paigaldamiseks sh. soojustatud sein…" at bounding box center [507, 619] width 935 height 11
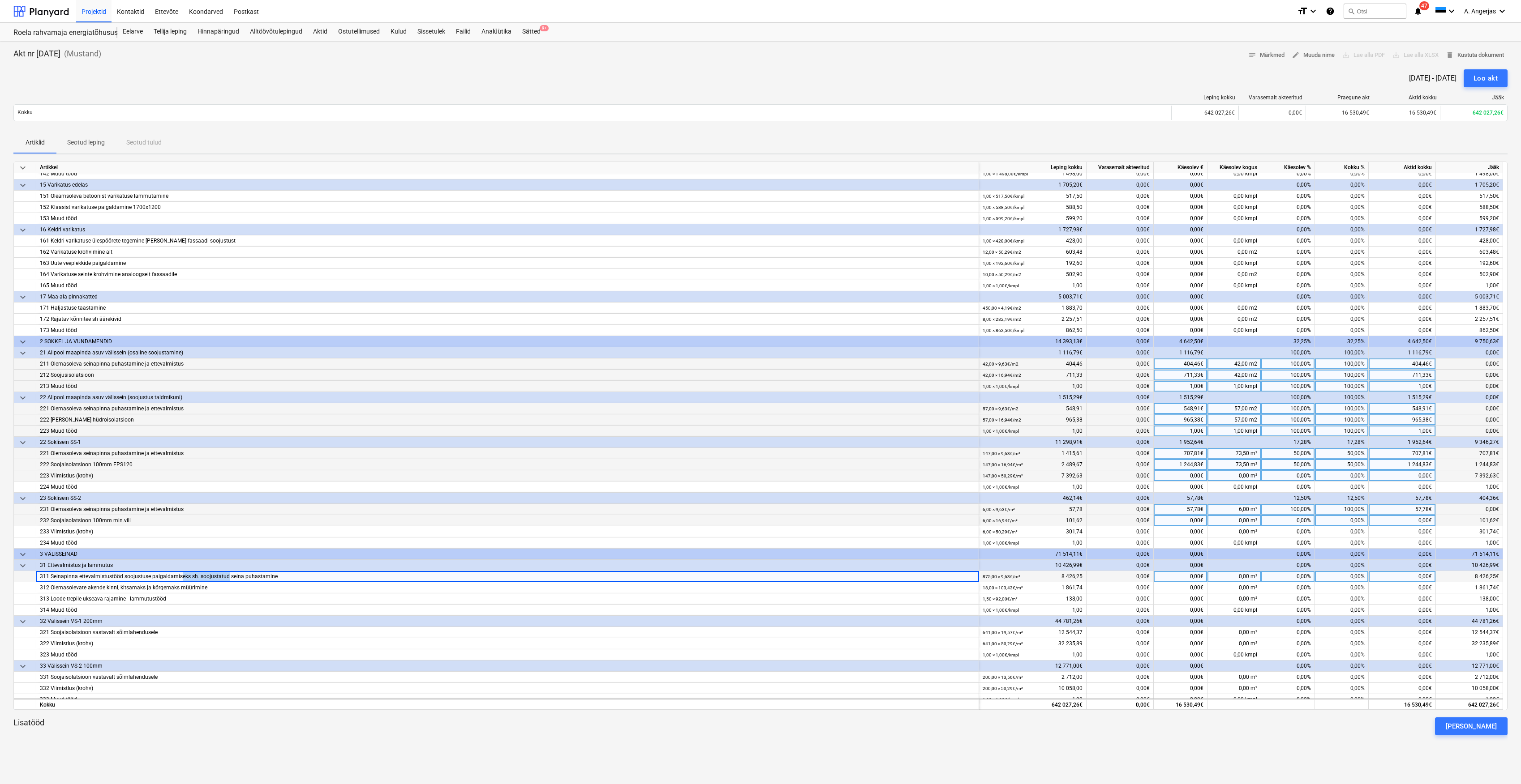
scroll to position [358, 0]
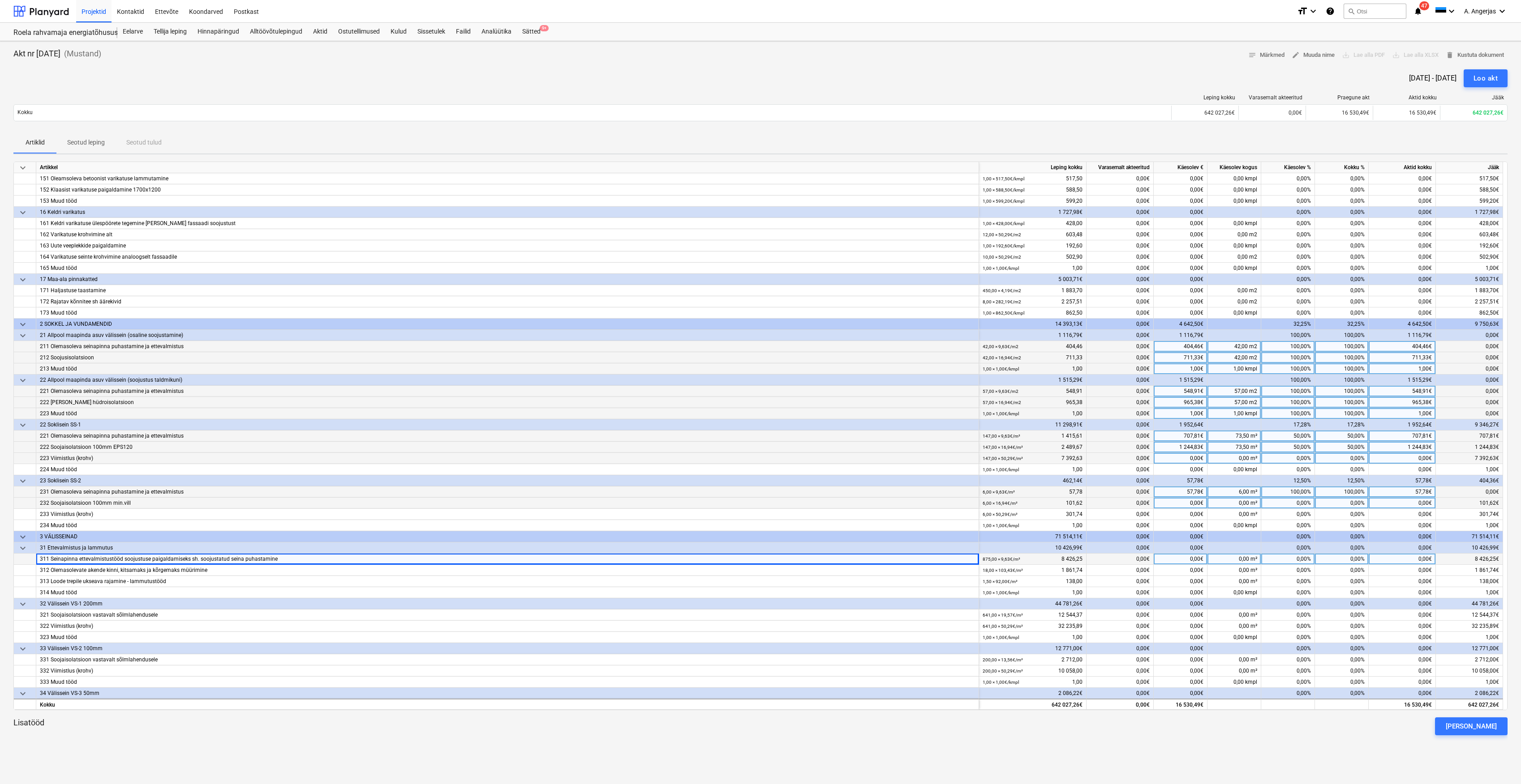
click at [1174, 561] on div "0,00€" at bounding box center [1181, 560] width 54 height 11
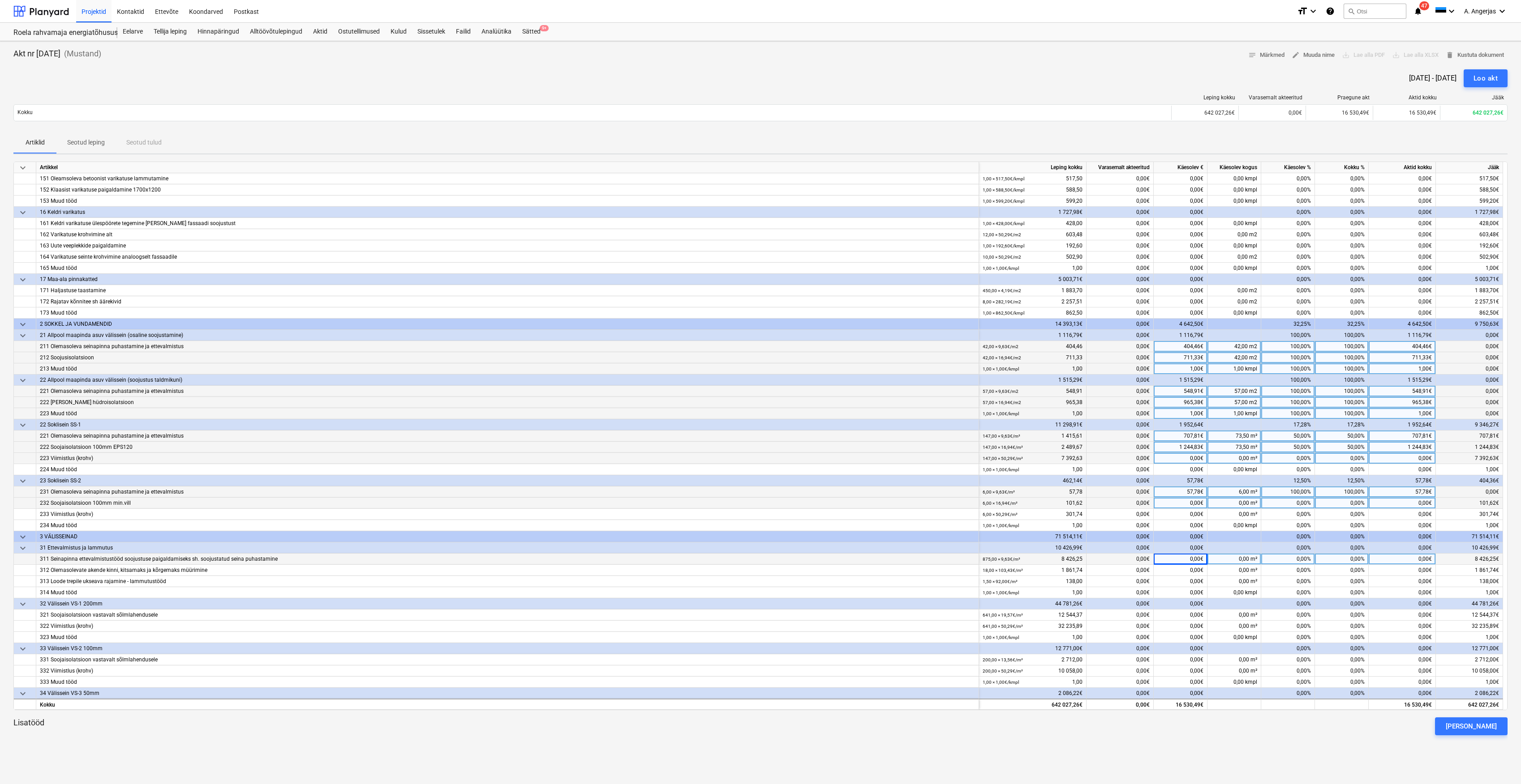
click at [1283, 559] on div "0,00%" at bounding box center [1288, 560] width 54 height 11
type input "100"
click at [1297, 557] on div "100,00%" at bounding box center [1288, 560] width 54 height 11
type input "80"
click at [1296, 573] on div "0,00%" at bounding box center [1288, 571] width 54 height 11
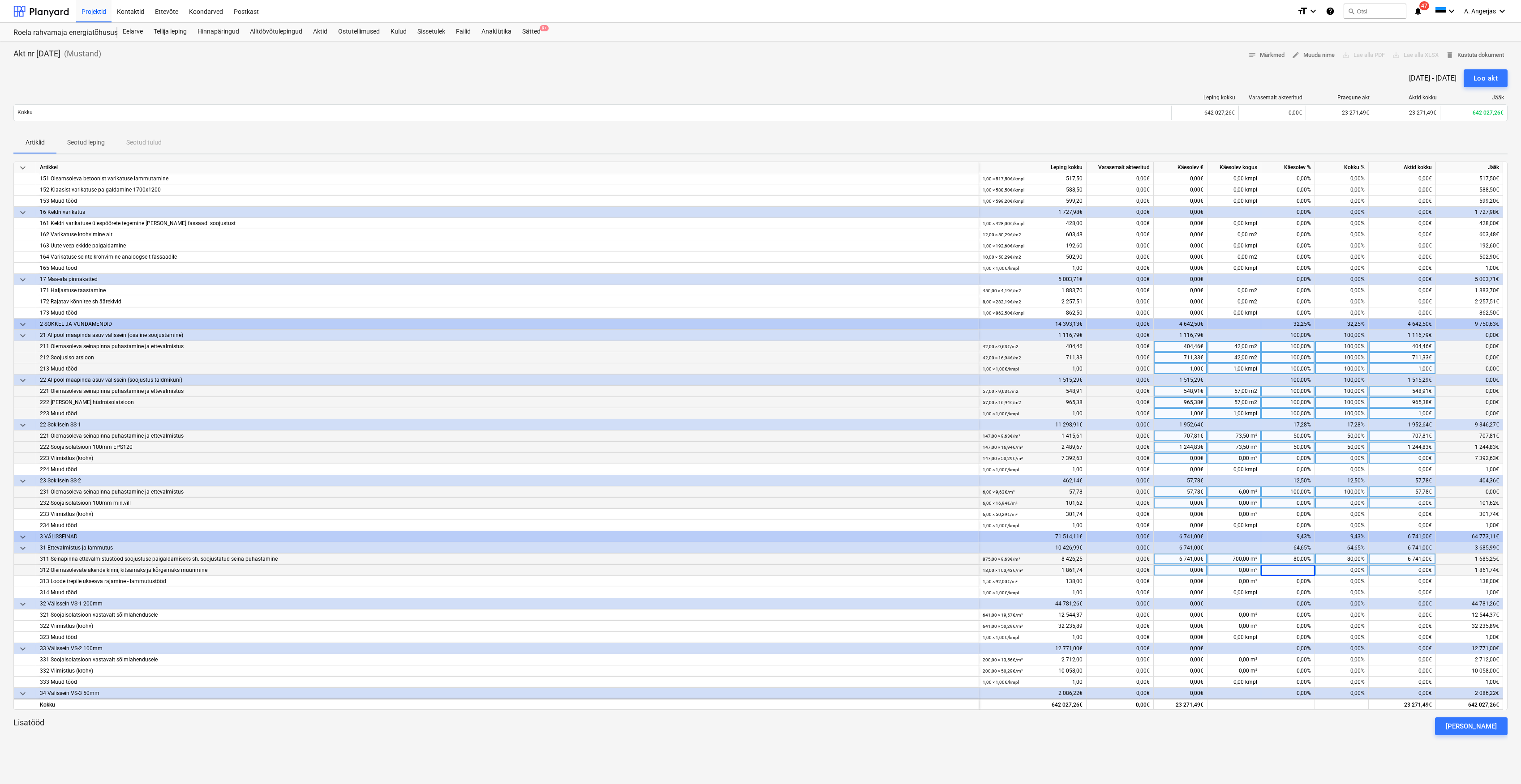
click at [1225, 570] on div "0,00 m²" at bounding box center [1234, 571] width 54 height 11
type input "6"
click at [1281, 586] on div "0,00%" at bounding box center [1288, 582] width 54 height 11
click at [1227, 584] on div "0,00 m²" at bounding box center [1234, 582] width 54 height 11
type input "100"
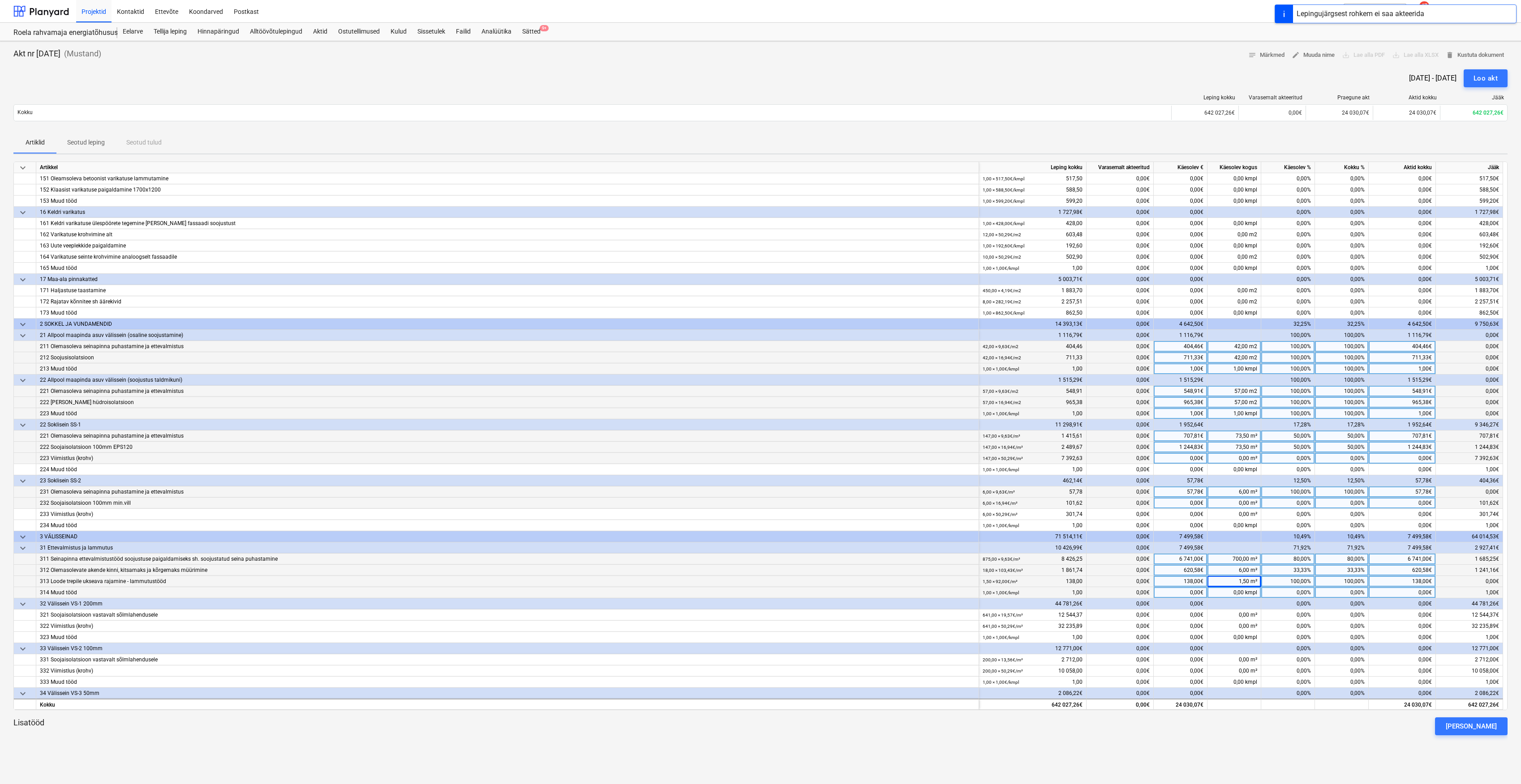
click at [1233, 599] on div "0,00 kmpl" at bounding box center [1234, 593] width 54 height 11
type input "1"
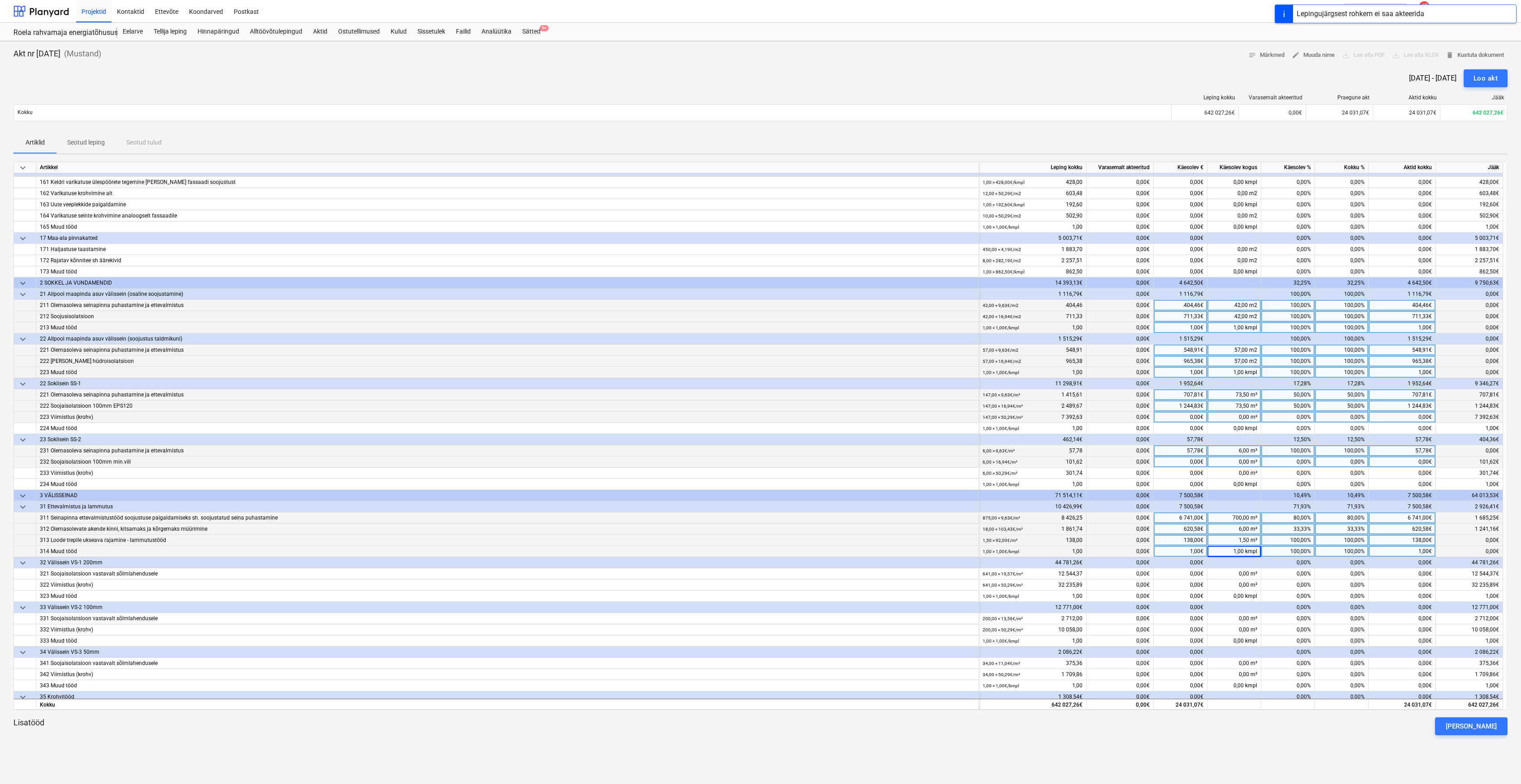
scroll to position [418, 0]
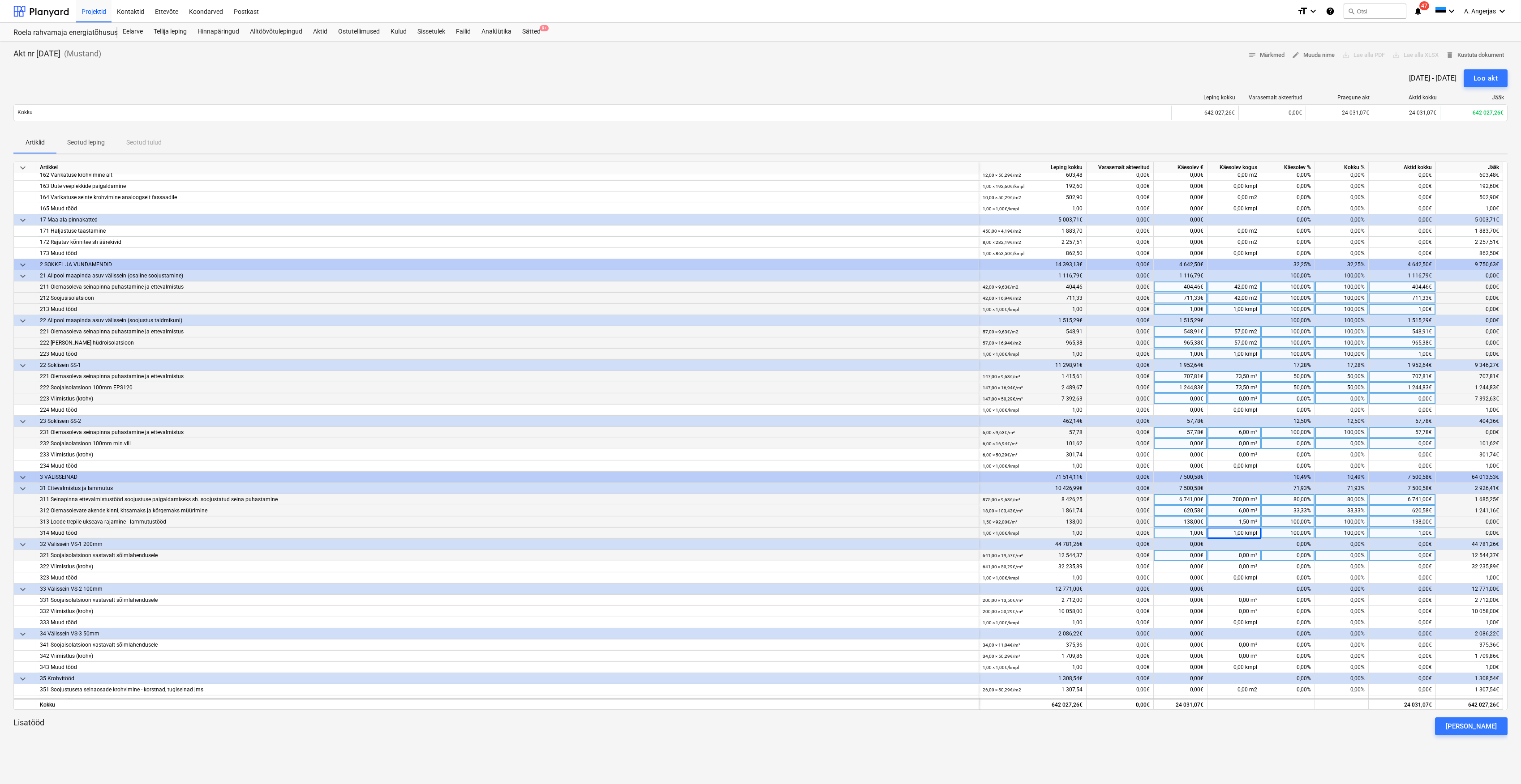
click at [1291, 554] on div "0,00%" at bounding box center [1288, 556] width 54 height 11
type input "30"
click at [1272, 599] on div "0,00%" at bounding box center [1288, 601] width 54 height 11
type input "10"
click at [1298, 599] on div "10,00%" at bounding box center [1288, 601] width 54 height 11
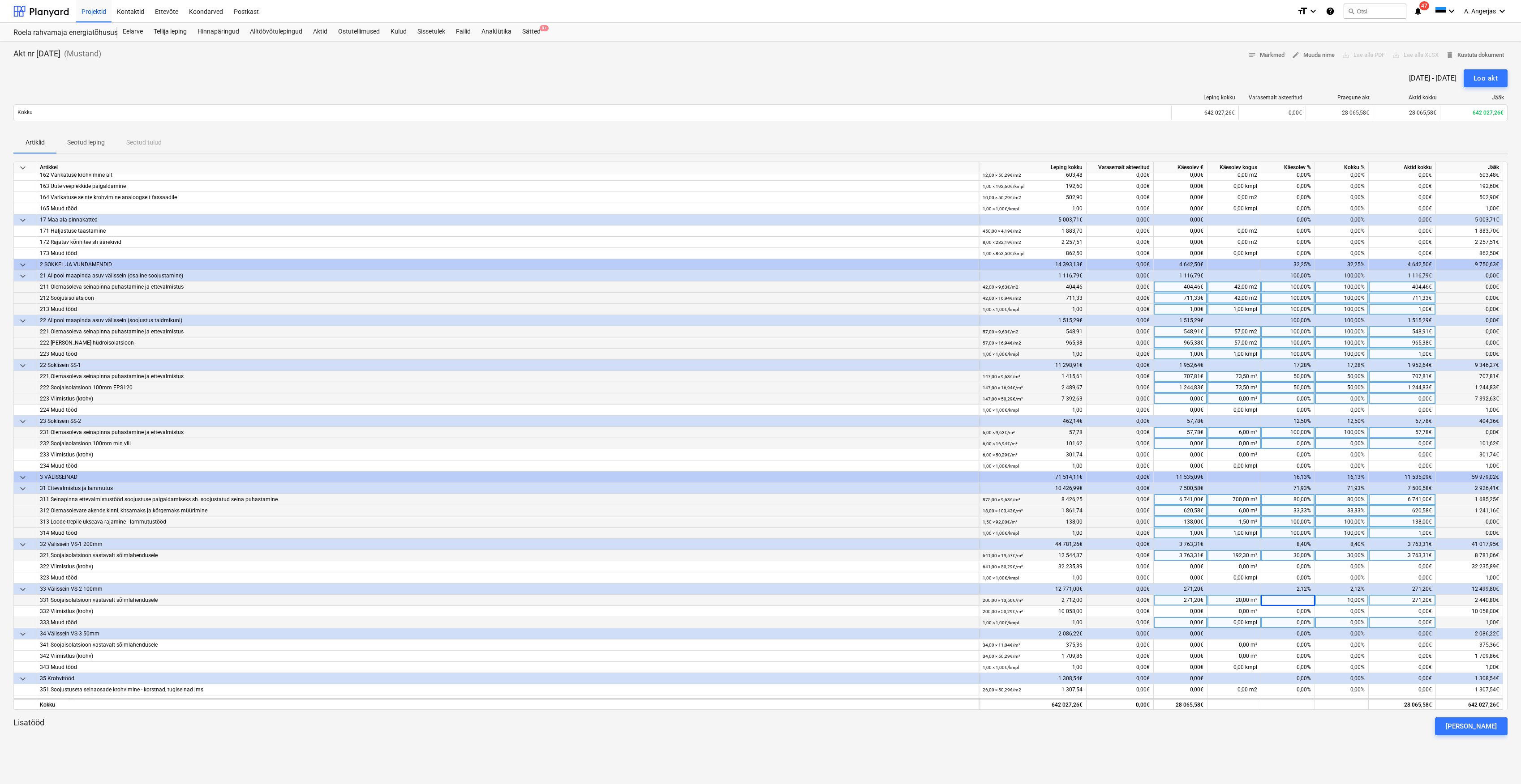
type input "0"
click at [1299, 645] on div "0,00%" at bounding box center [1288, 645] width 54 height 11
type input "20"
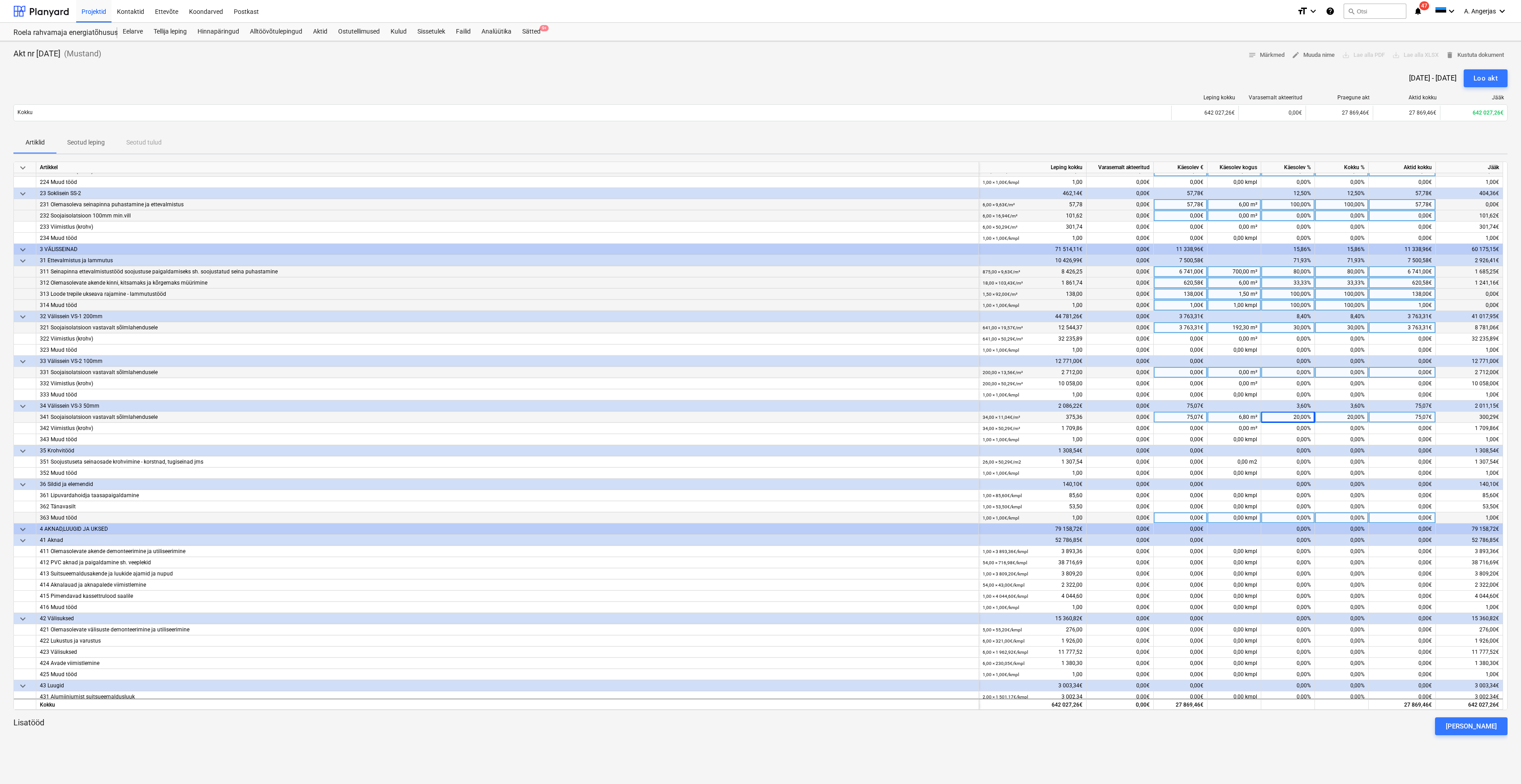
scroll to position [656, 0]
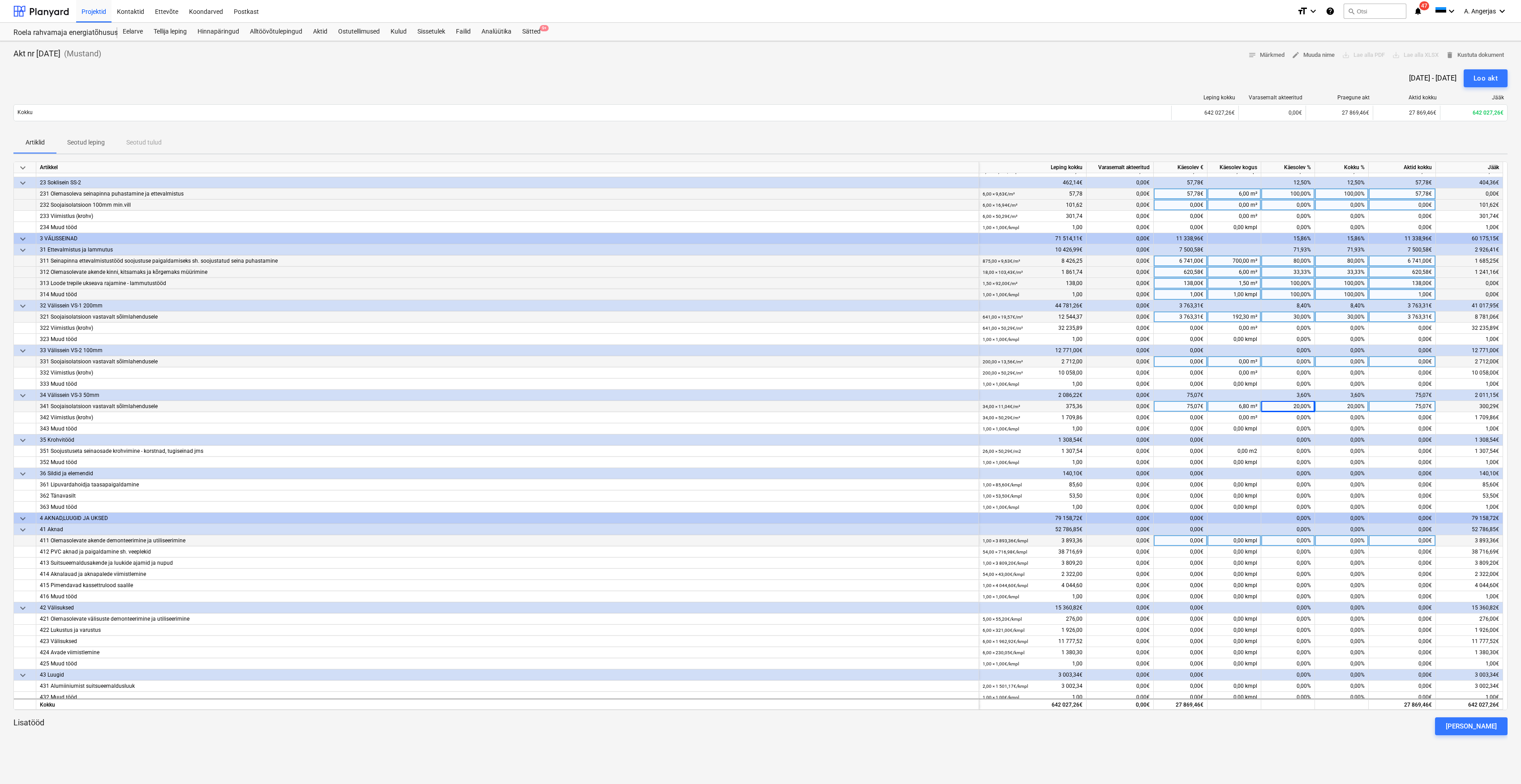
click at [1283, 540] on div "0,00%" at bounding box center [1288, 541] width 54 height 11
type input "50"
click at [1300, 550] on div "0,00%" at bounding box center [1288, 552] width 54 height 11
type input "30"
click at [1300, 548] on div "30,00%" at bounding box center [1288, 552] width 54 height 11
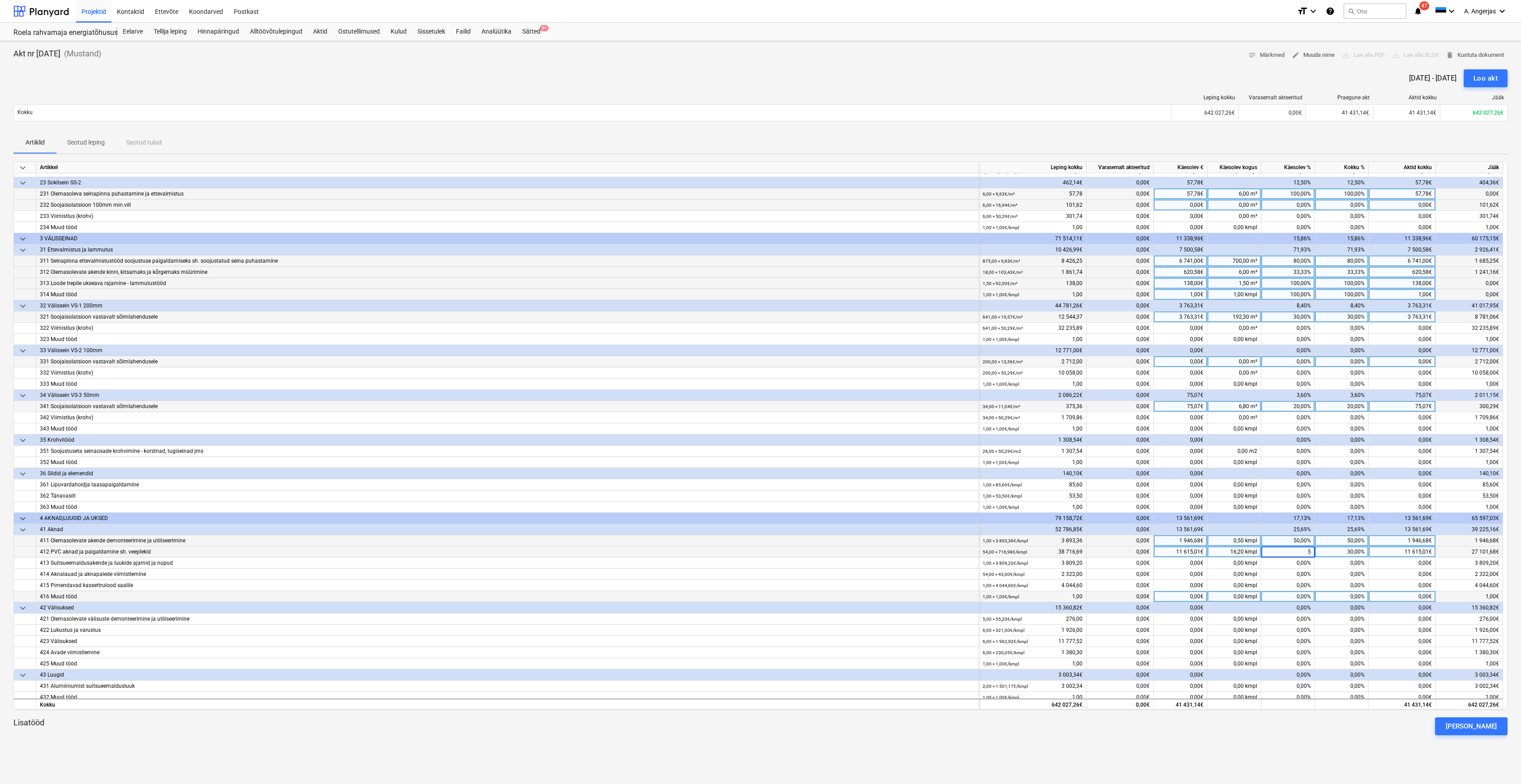
type input "50"
click at [1304, 552] on div "50,00%" at bounding box center [1288, 552] width 54 height 11
type input "30"
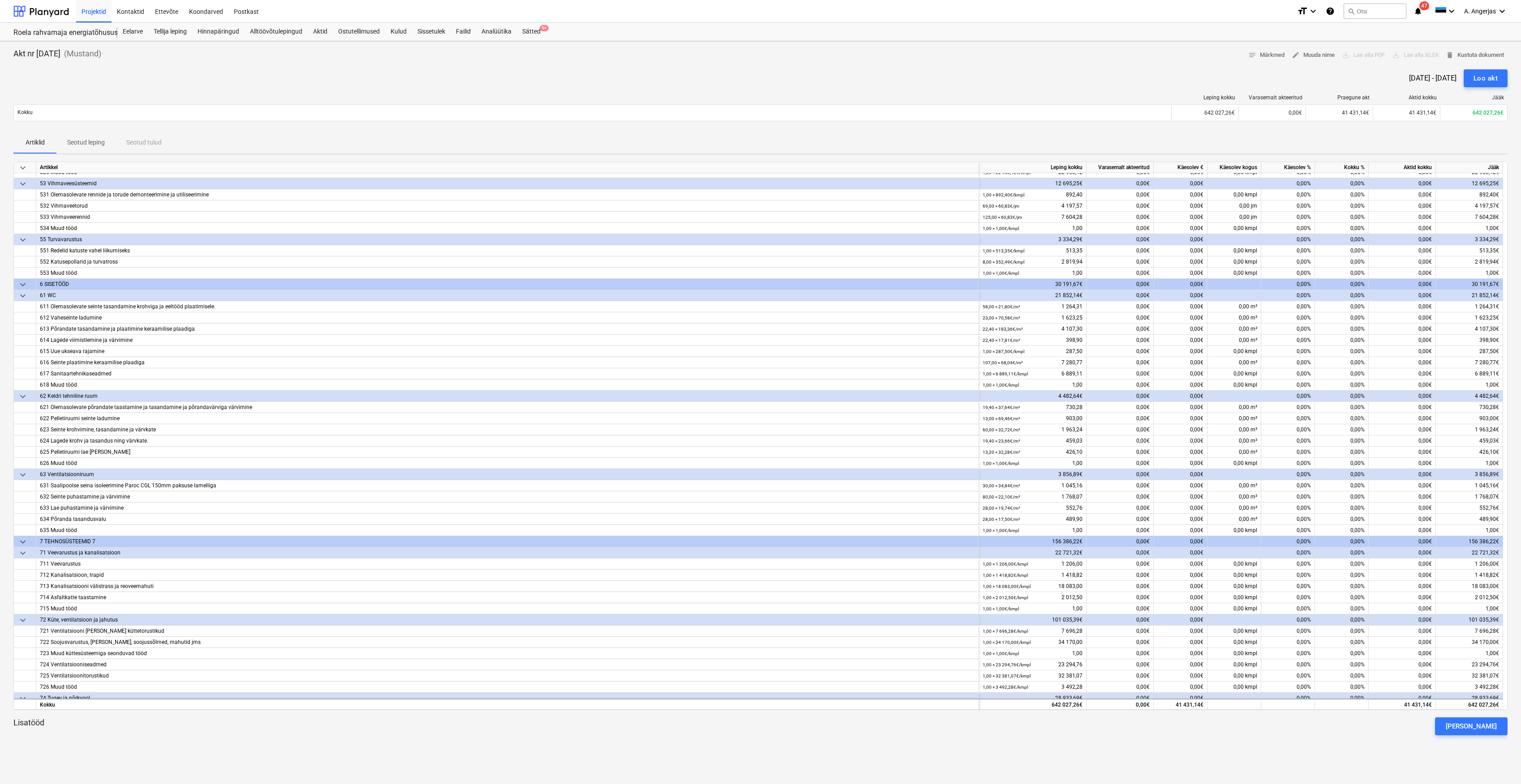
scroll to position [1373, 0]
click at [1307, 588] on div "0,00%" at bounding box center [1288, 586] width 54 height 11
type input "90"
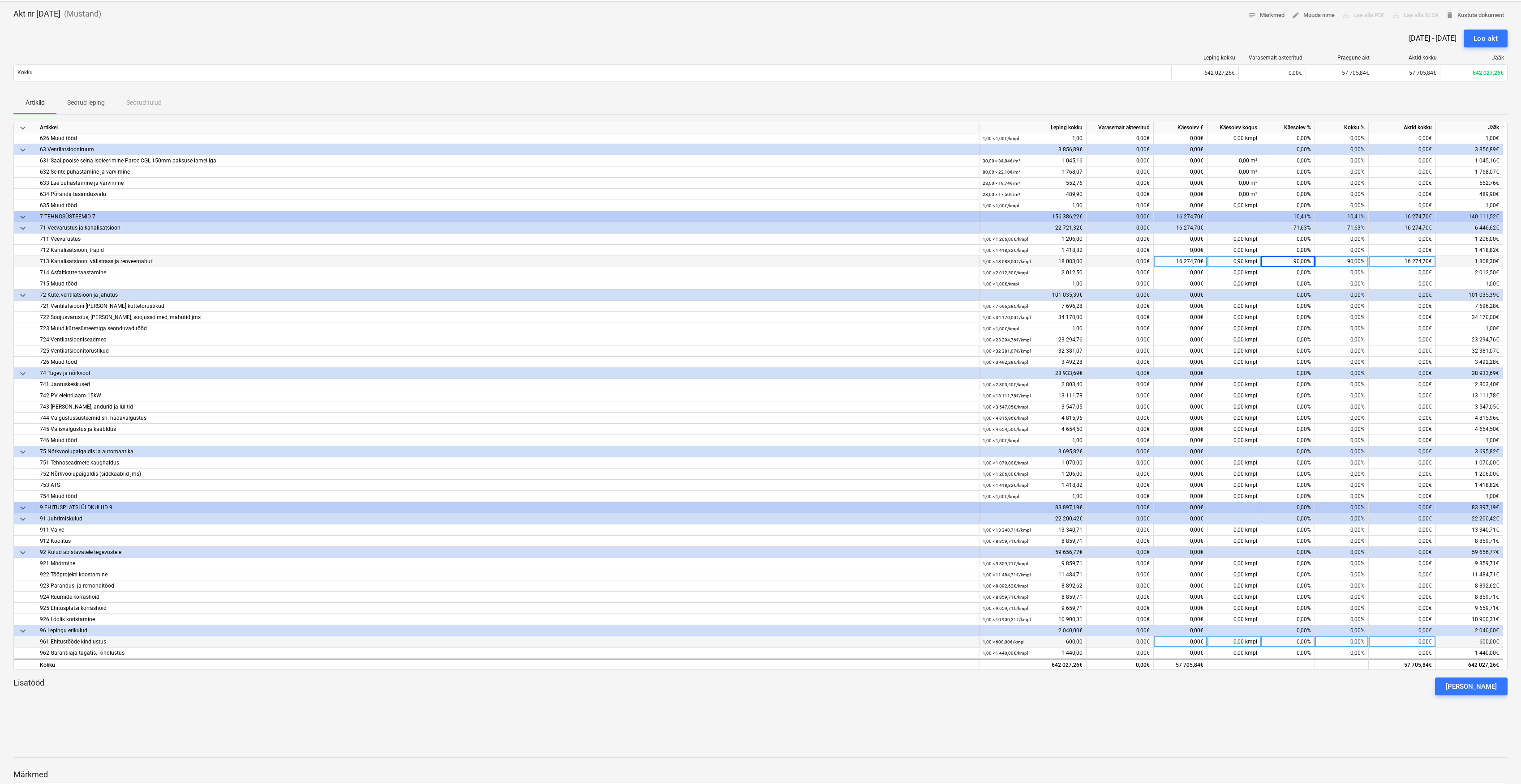
scroll to position [59, 0]
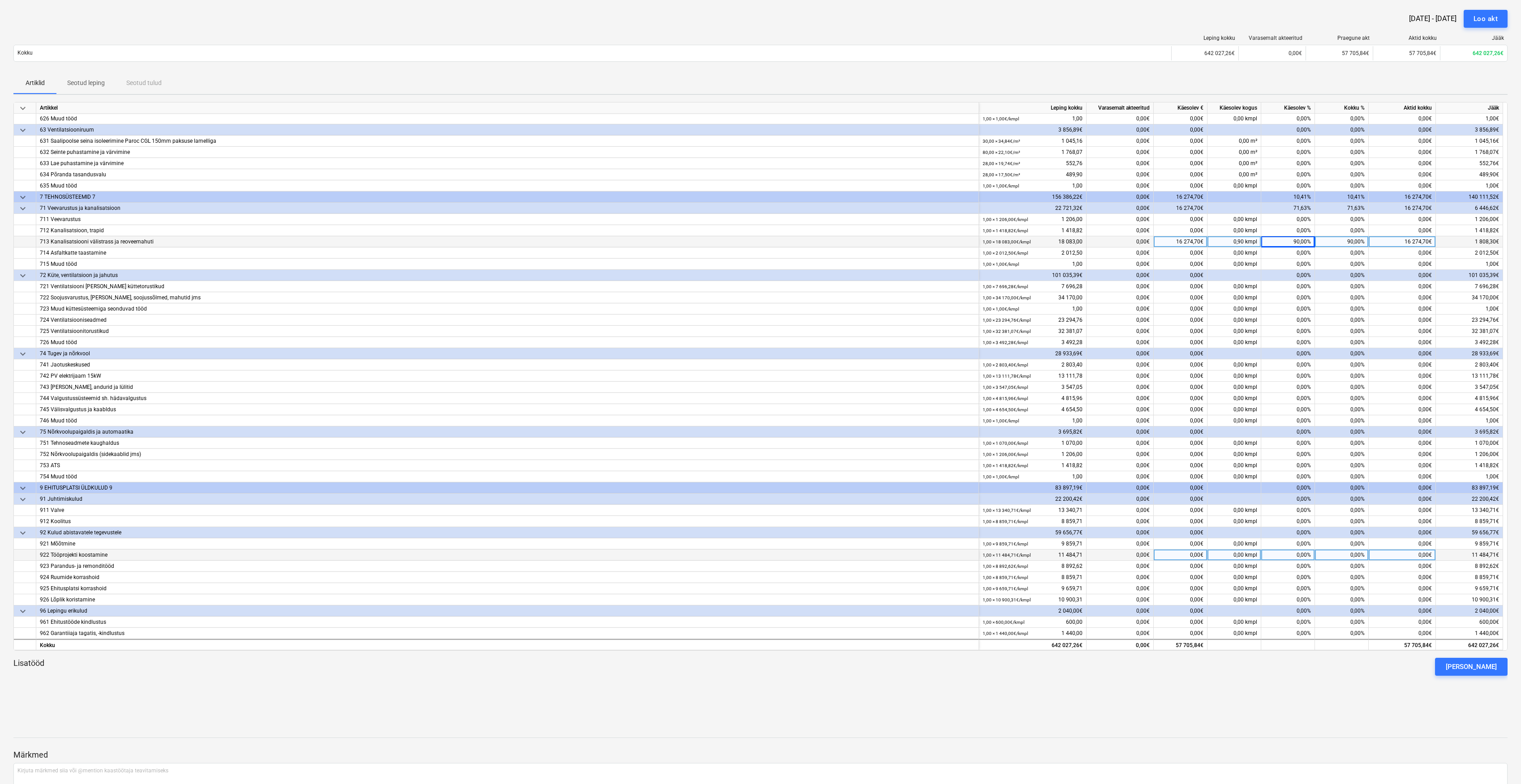
click at [1304, 556] on div "0,00%" at bounding box center [1288, 555] width 54 height 11
type input "20"
click at [1304, 552] on div "20,00%" at bounding box center [1288, 555] width 54 height 11
type input "0"
click at [1306, 623] on div "0,00%" at bounding box center [1288, 622] width 54 height 11
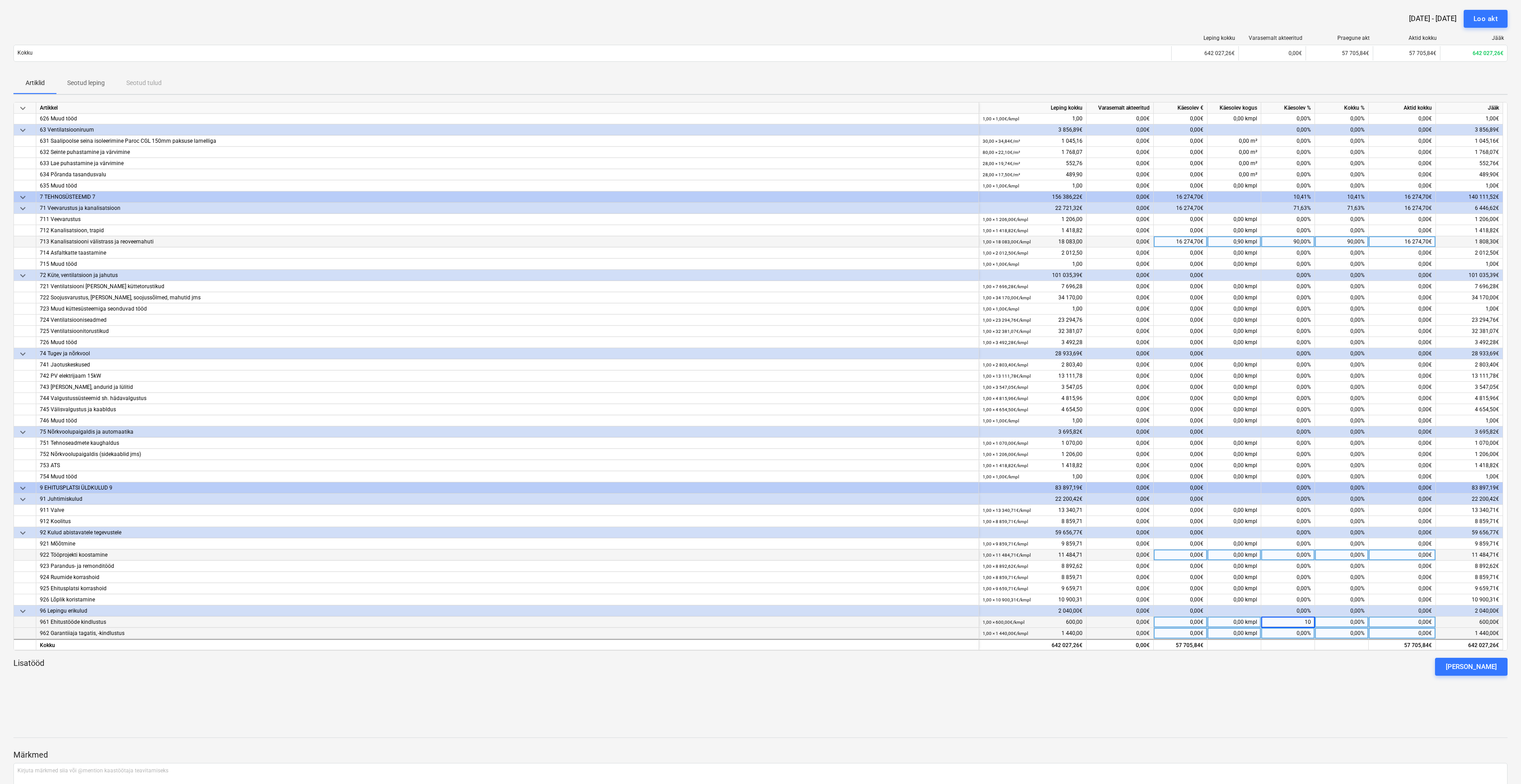
type input "100"
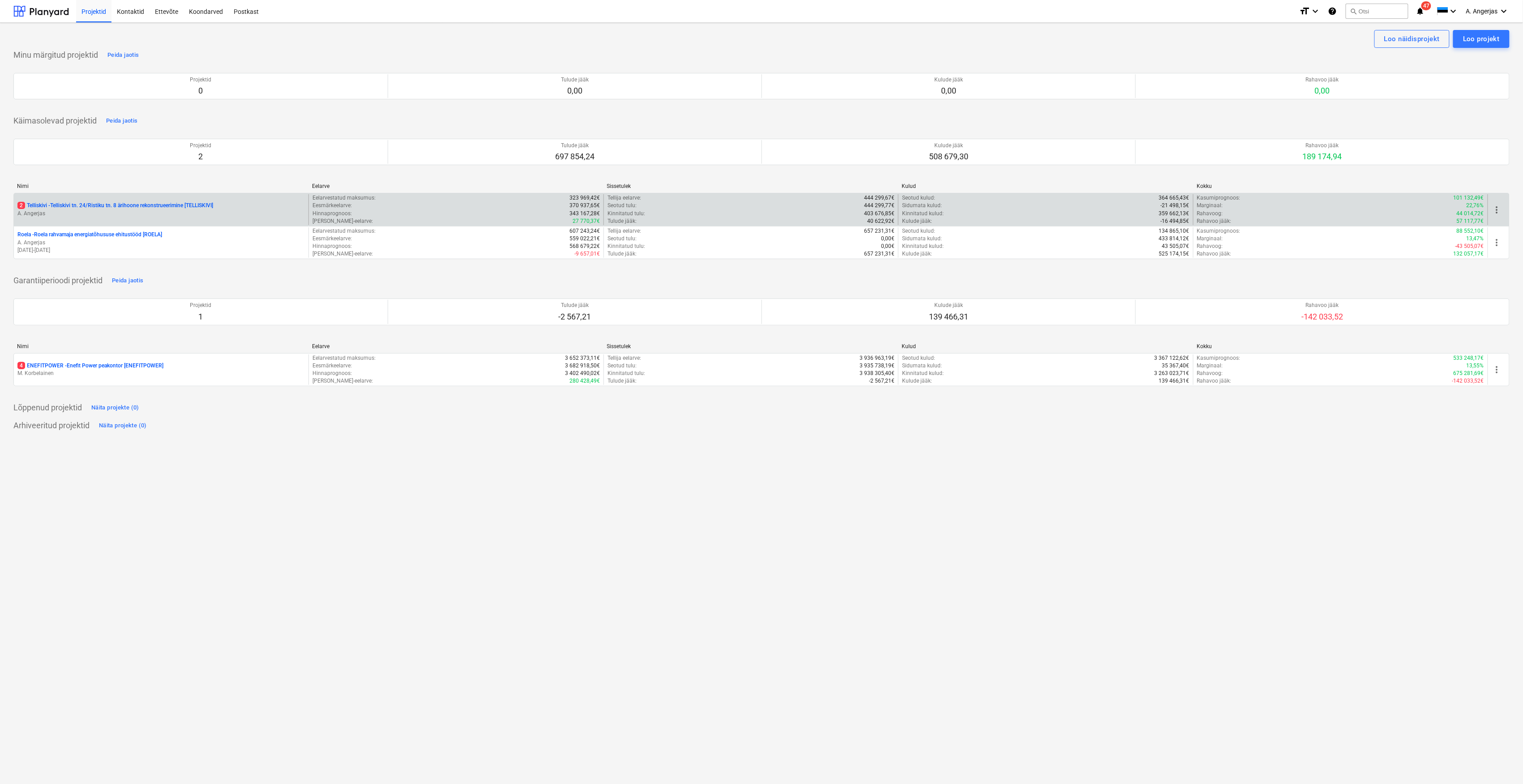
click at [81, 208] on p "2 Telliskivi - Telliskivi tn. 24/Ristiku tn. 8 ärihoone rekonstrueerimine [TELL…" at bounding box center [115, 206] width 196 height 7
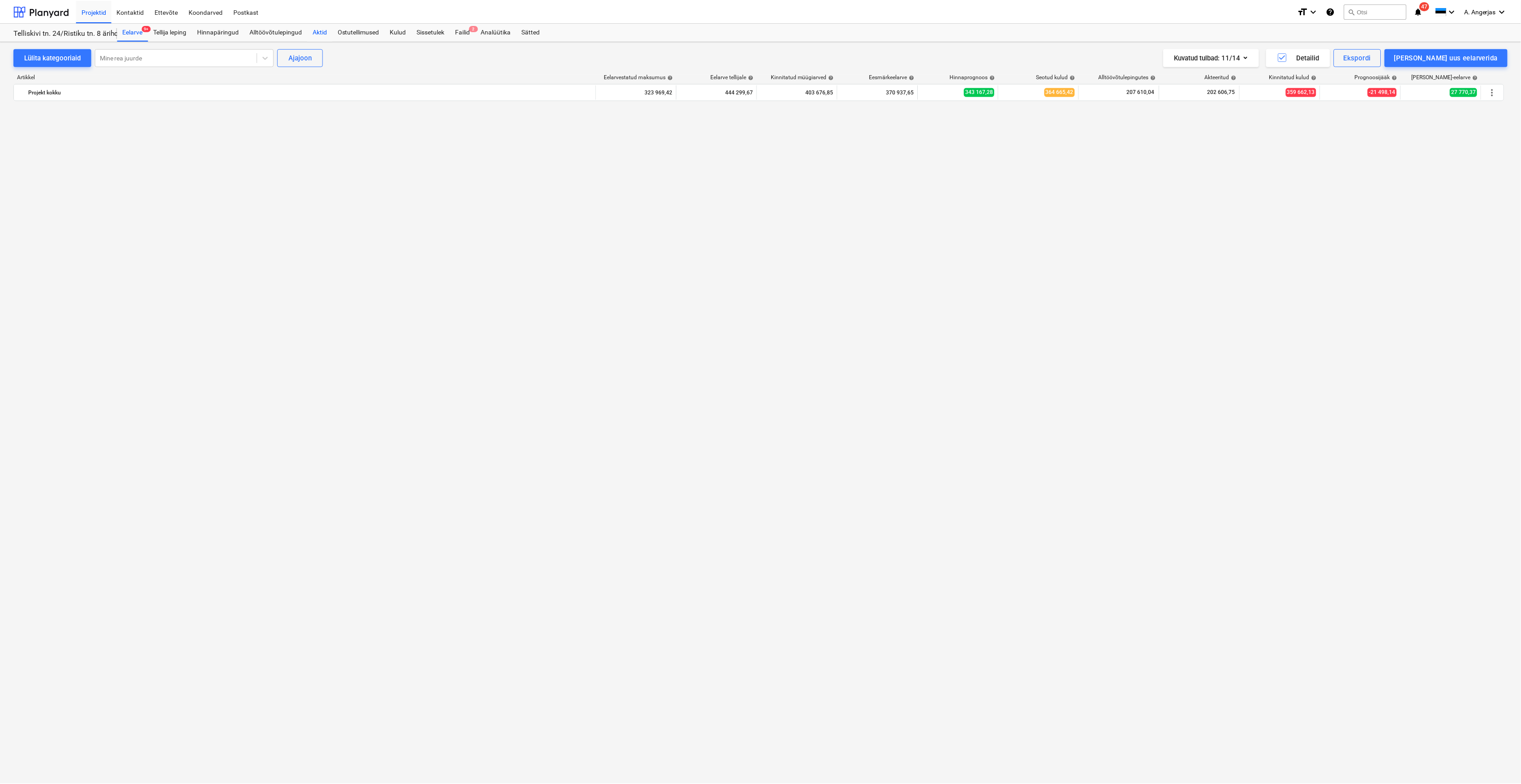
scroll to position [2424, 0]
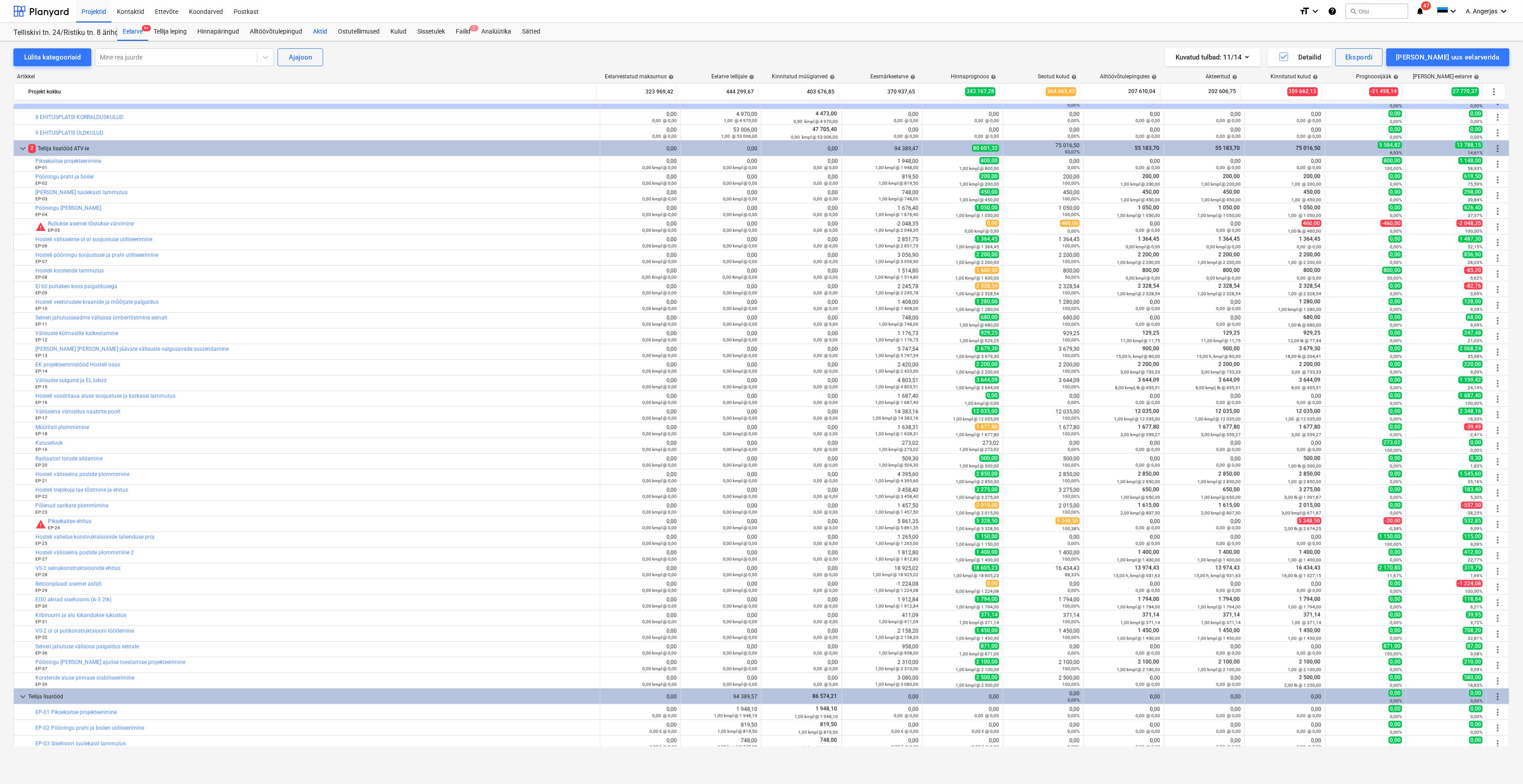
click at [327, 29] on div "Aktid" at bounding box center [320, 32] width 25 height 18
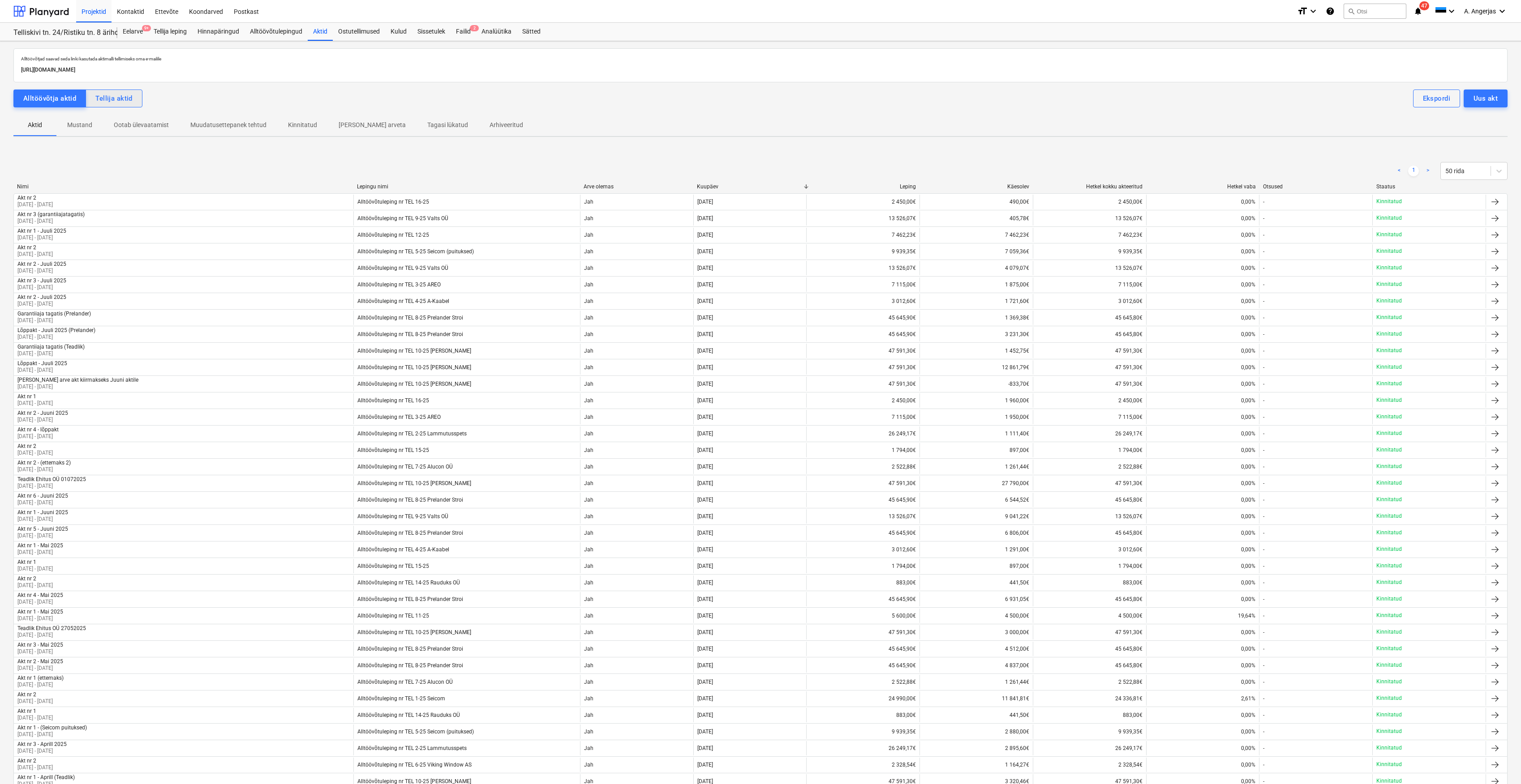
click at [117, 99] on div "Tellija aktid" at bounding box center [114, 99] width 37 height 12
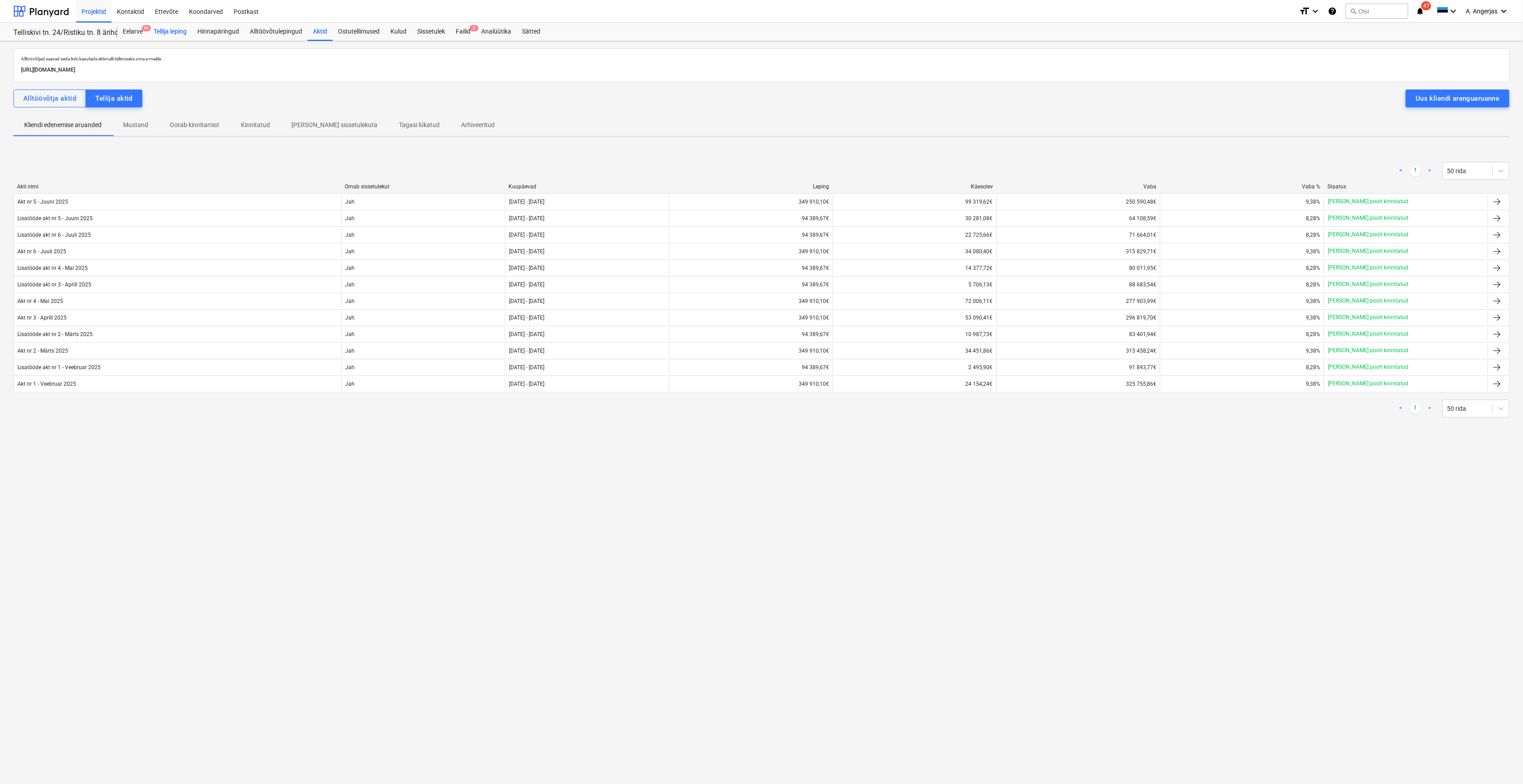
click at [181, 38] on div "Tellija leping" at bounding box center [170, 32] width 44 height 18
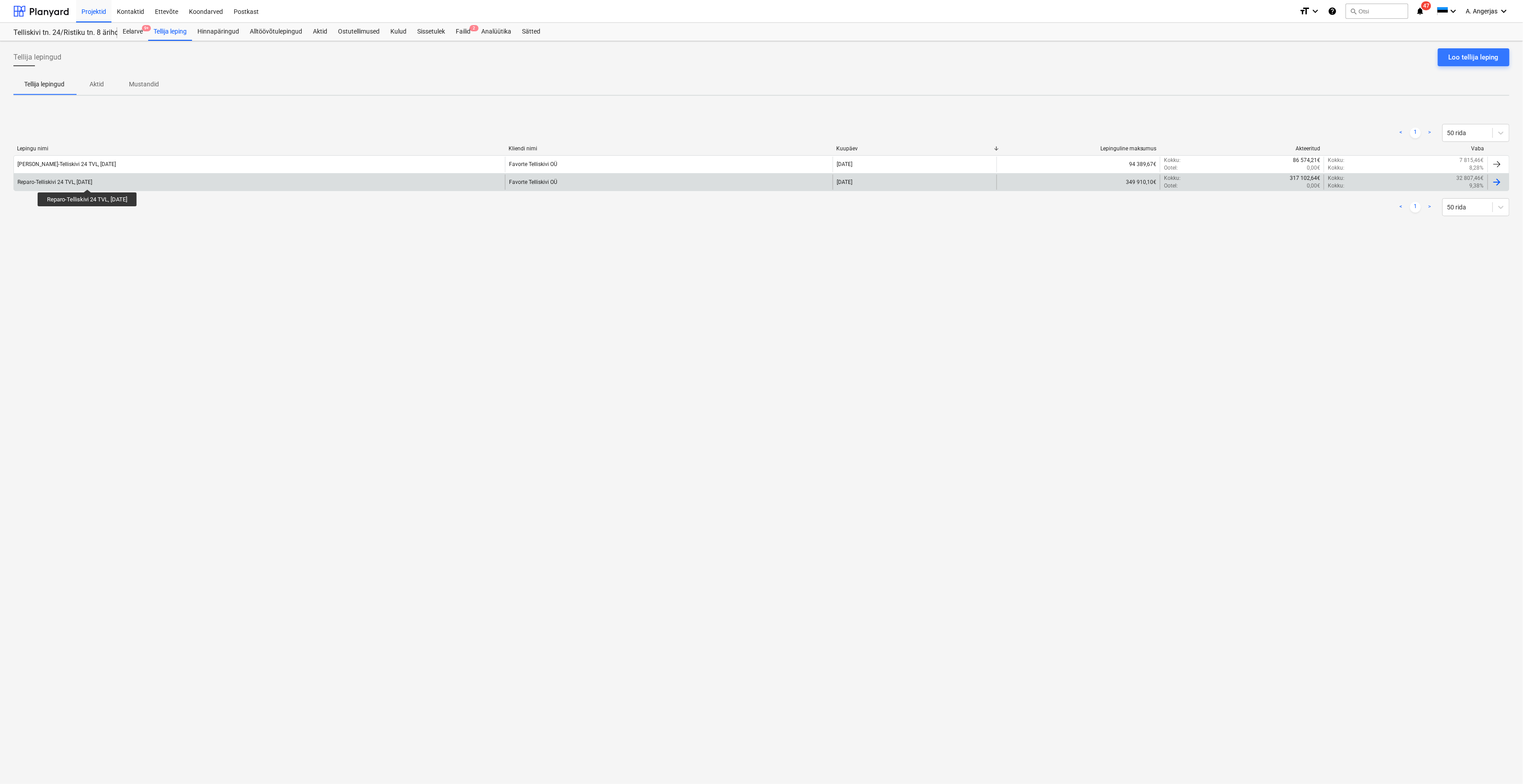
click at [90, 182] on div "Reparo-Telliskivi 24 TVL, 06.01.25" at bounding box center [55, 182] width 75 height 6
